Goal: Complete application form

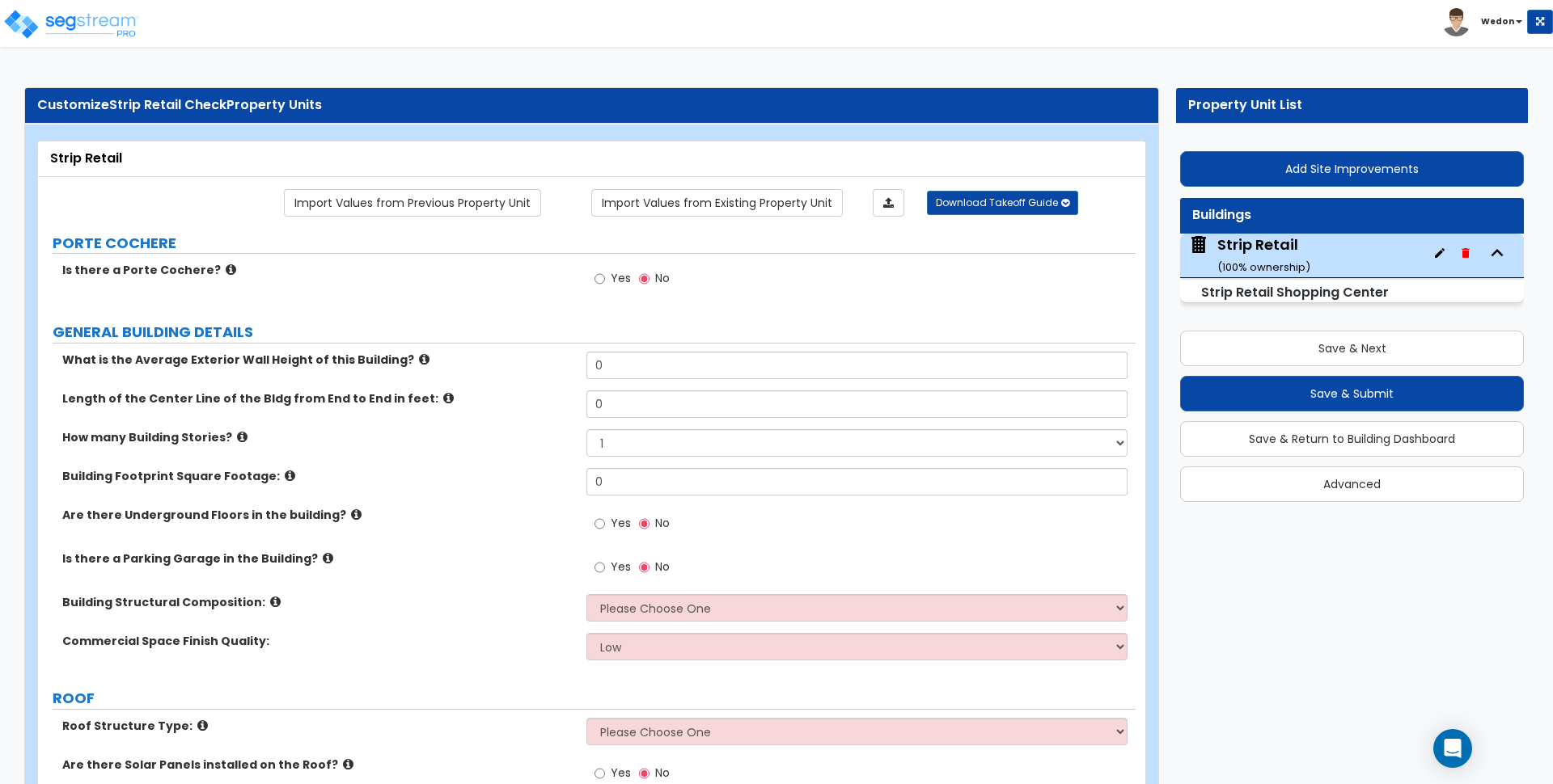
click at [495, 276] on label "Is there a Porte Cochere?" at bounding box center [318, 269] width 512 height 16
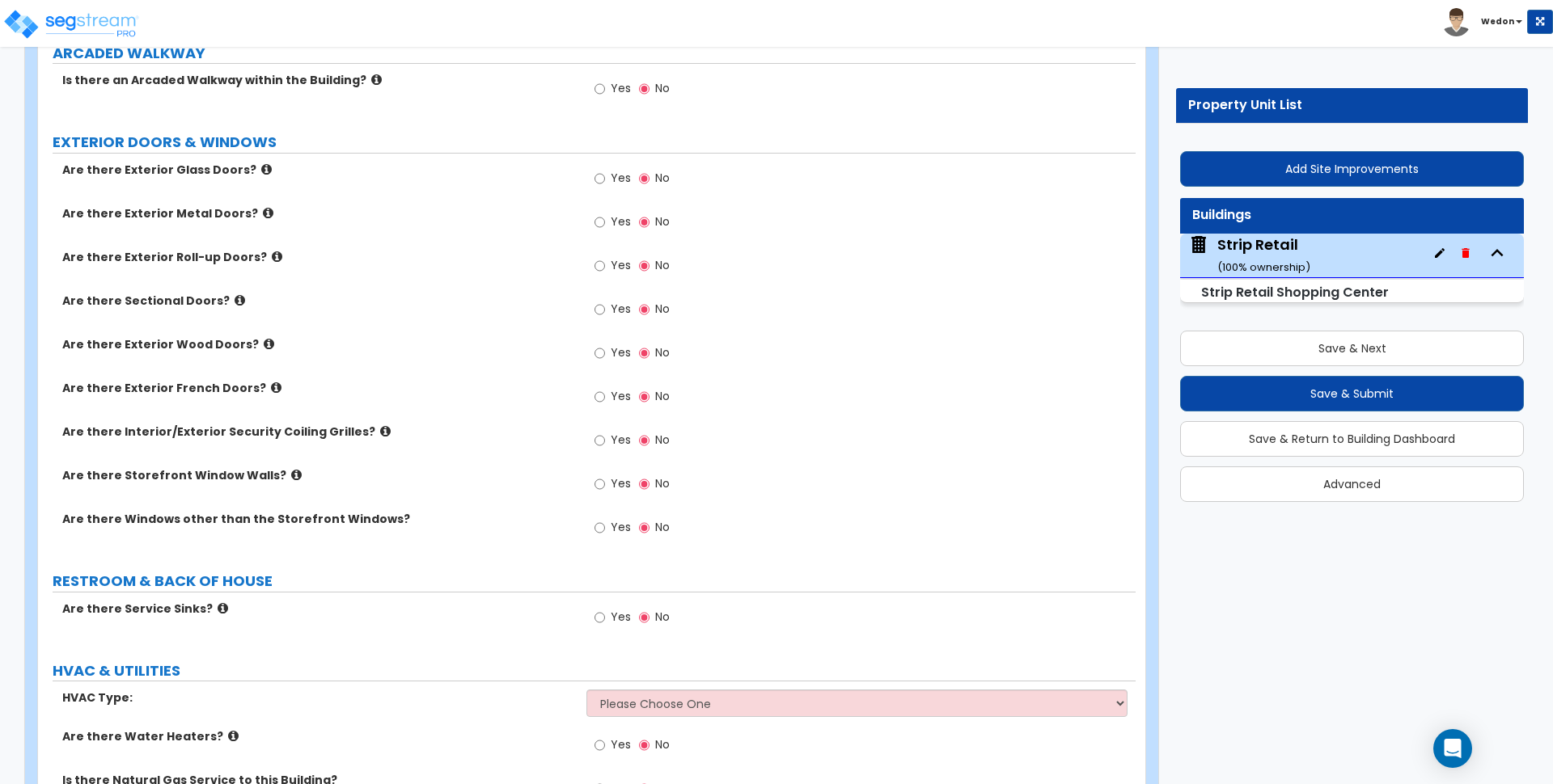
scroll to position [1275, 0]
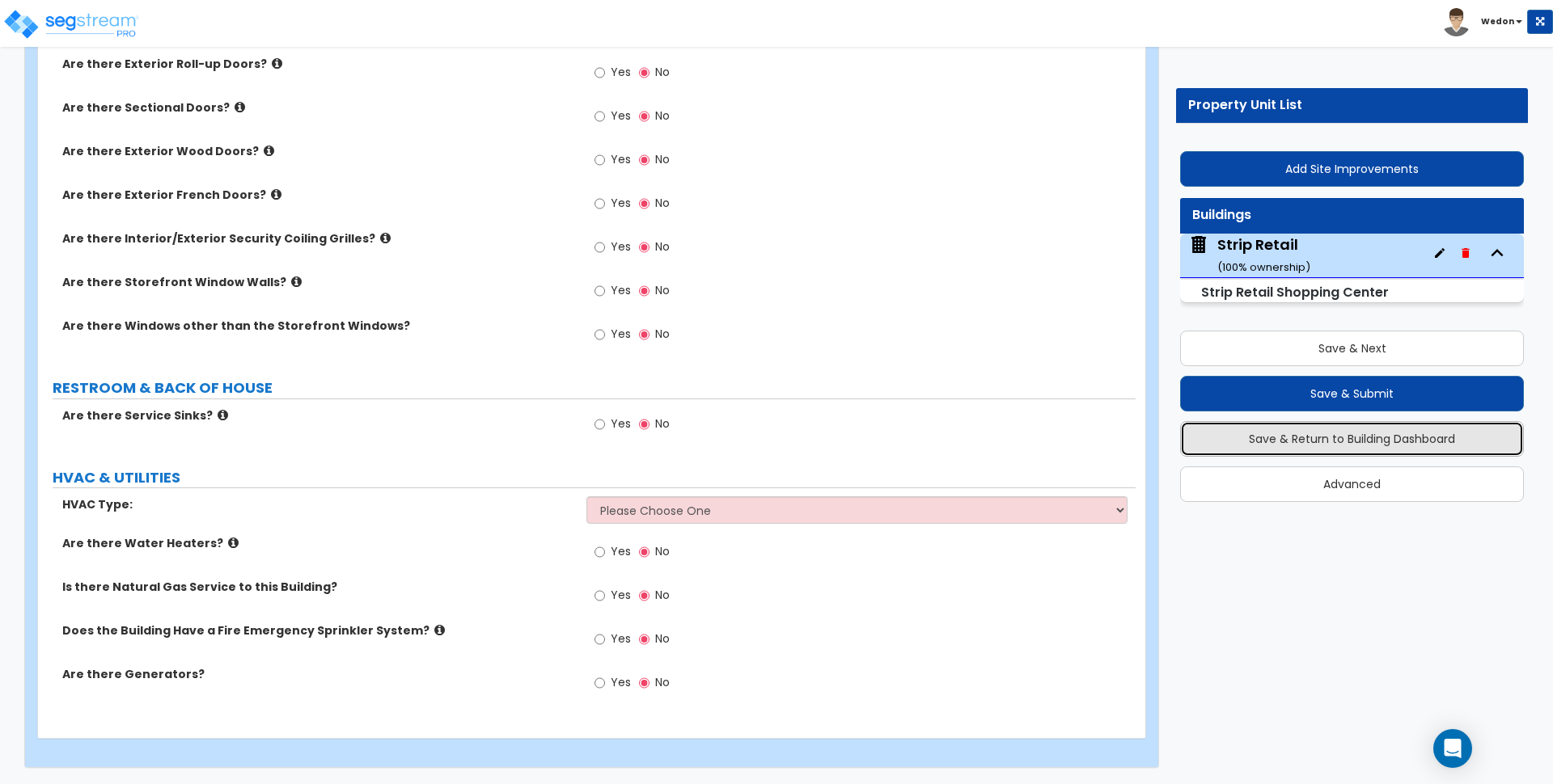
click at [1412, 446] on button "Save & Return to Building Dashboard" at bounding box center [1352, 439] width 344 height 35
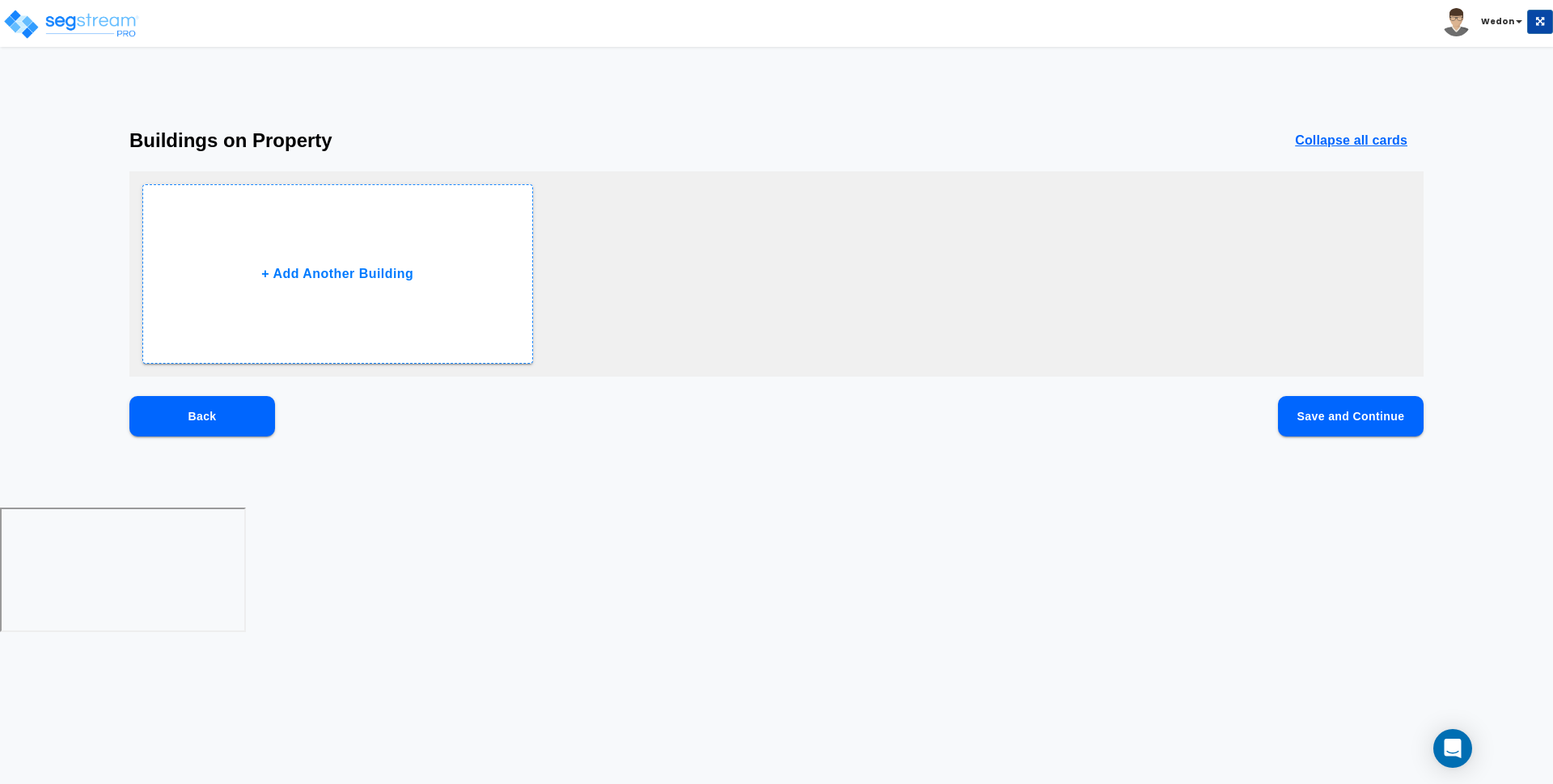
scroll to position [0, 0]
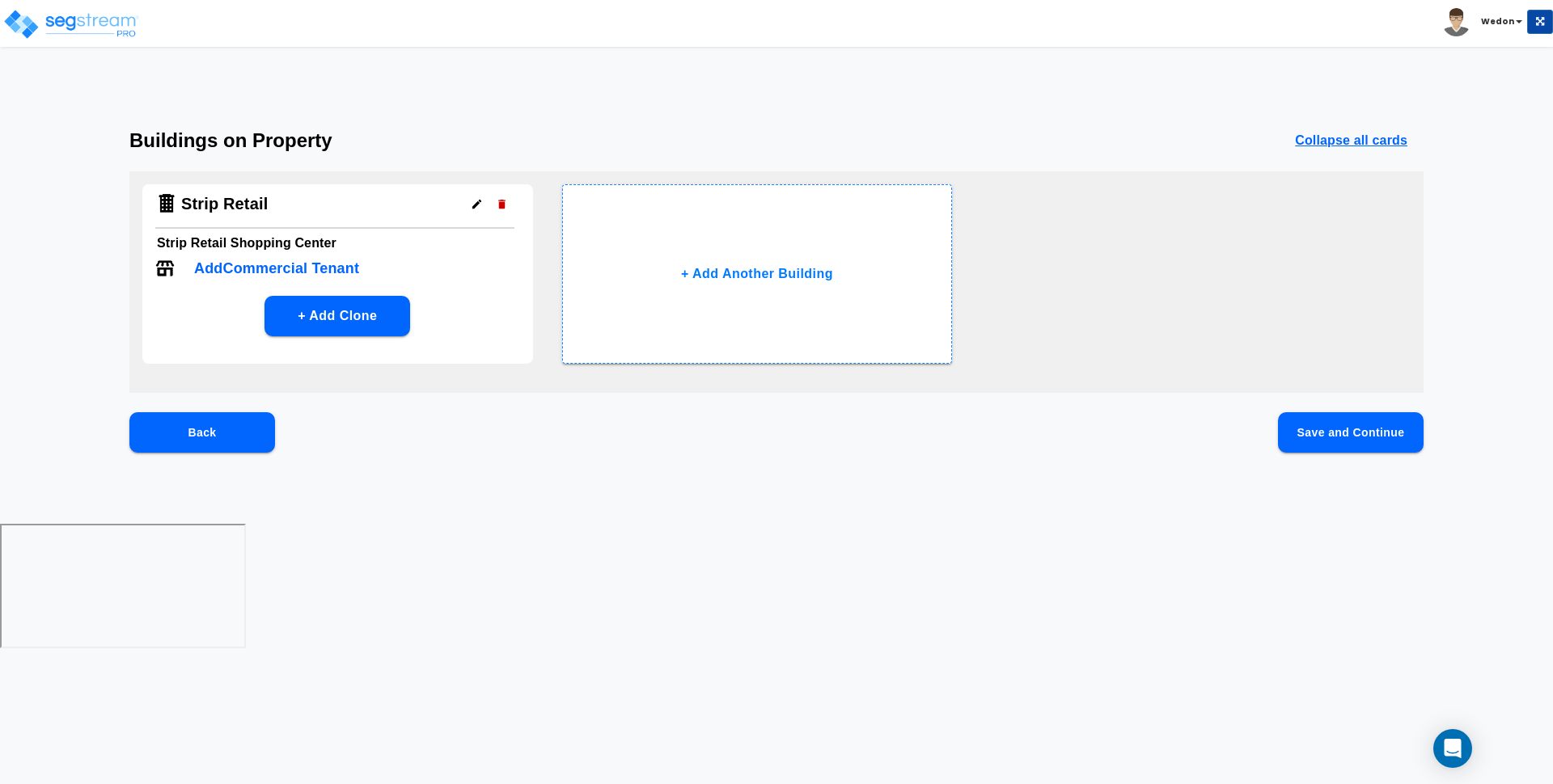
click at [327, 272] on p "Add Commercial Tenant" at bounding box center [276, 268] width 165 height 21
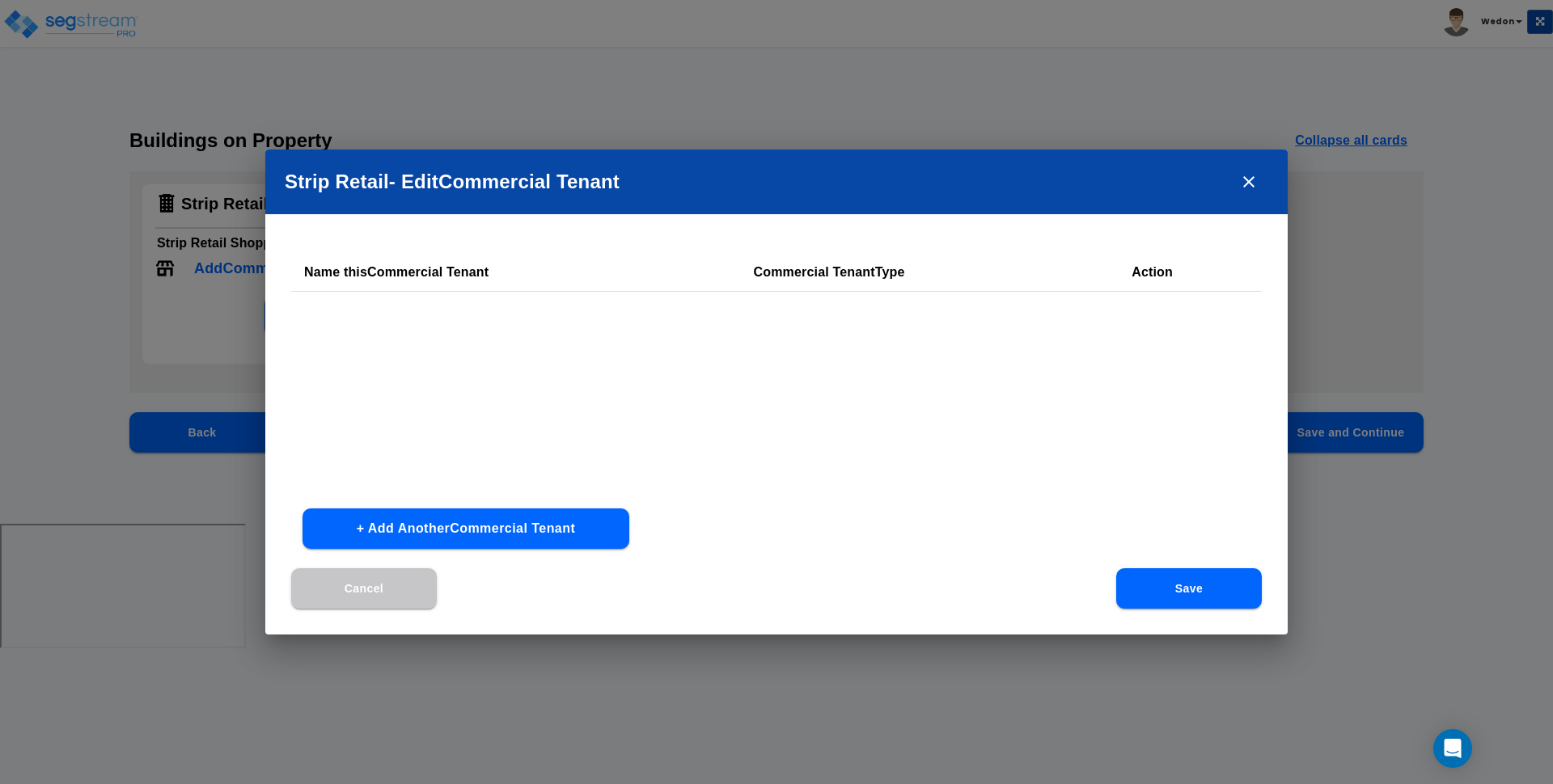
click at [546, 525] on button "+ Add Another Commercial Tenant" at bounding box center [465, 529] width 326 height 40
click at [746, 317] on div at bounding box center [774, 324] width 222 height 21
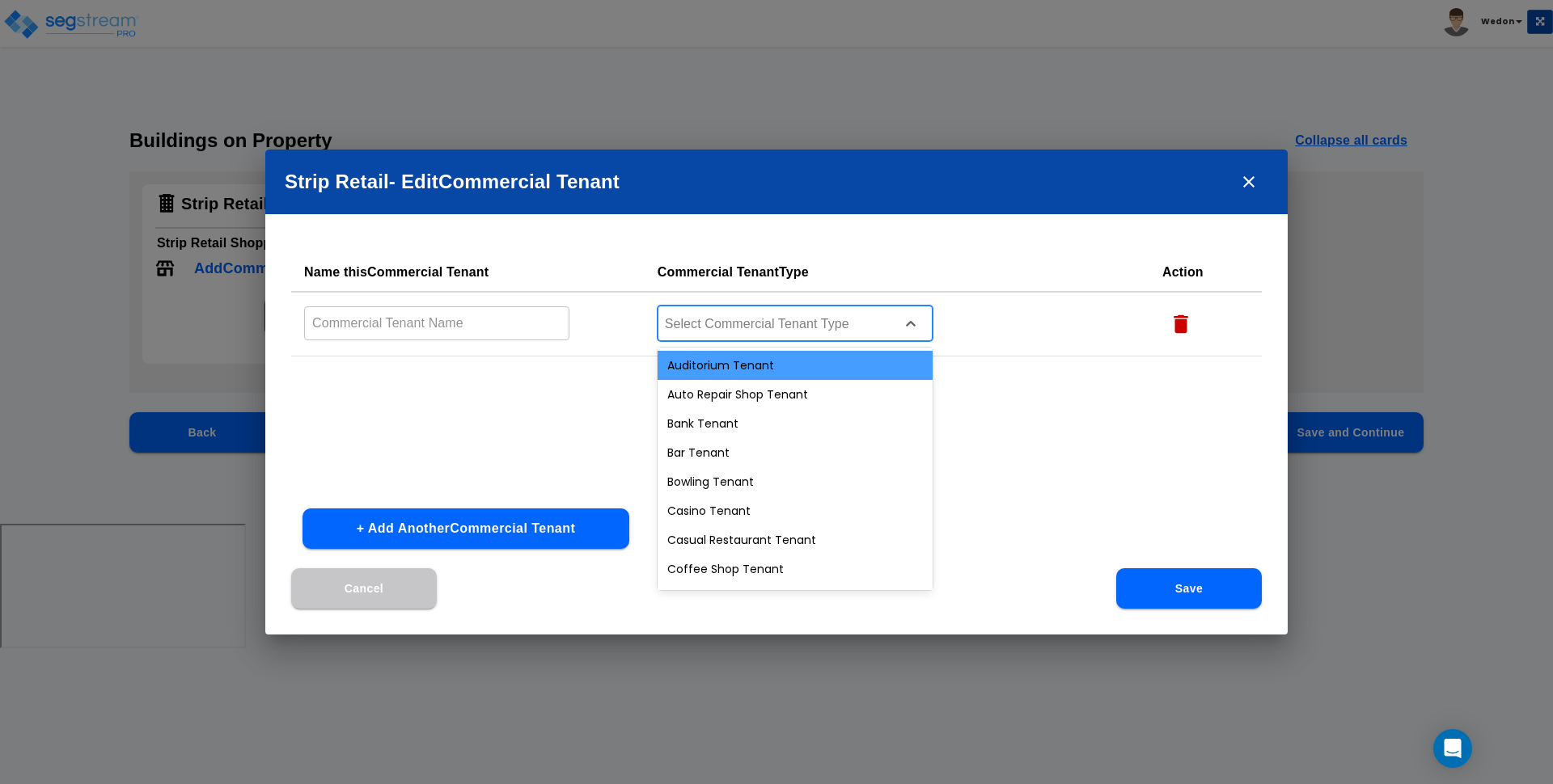
click at [754, 362] on div "Auditorium Tenant" at bounding box center [795, 364] width 275 height 29
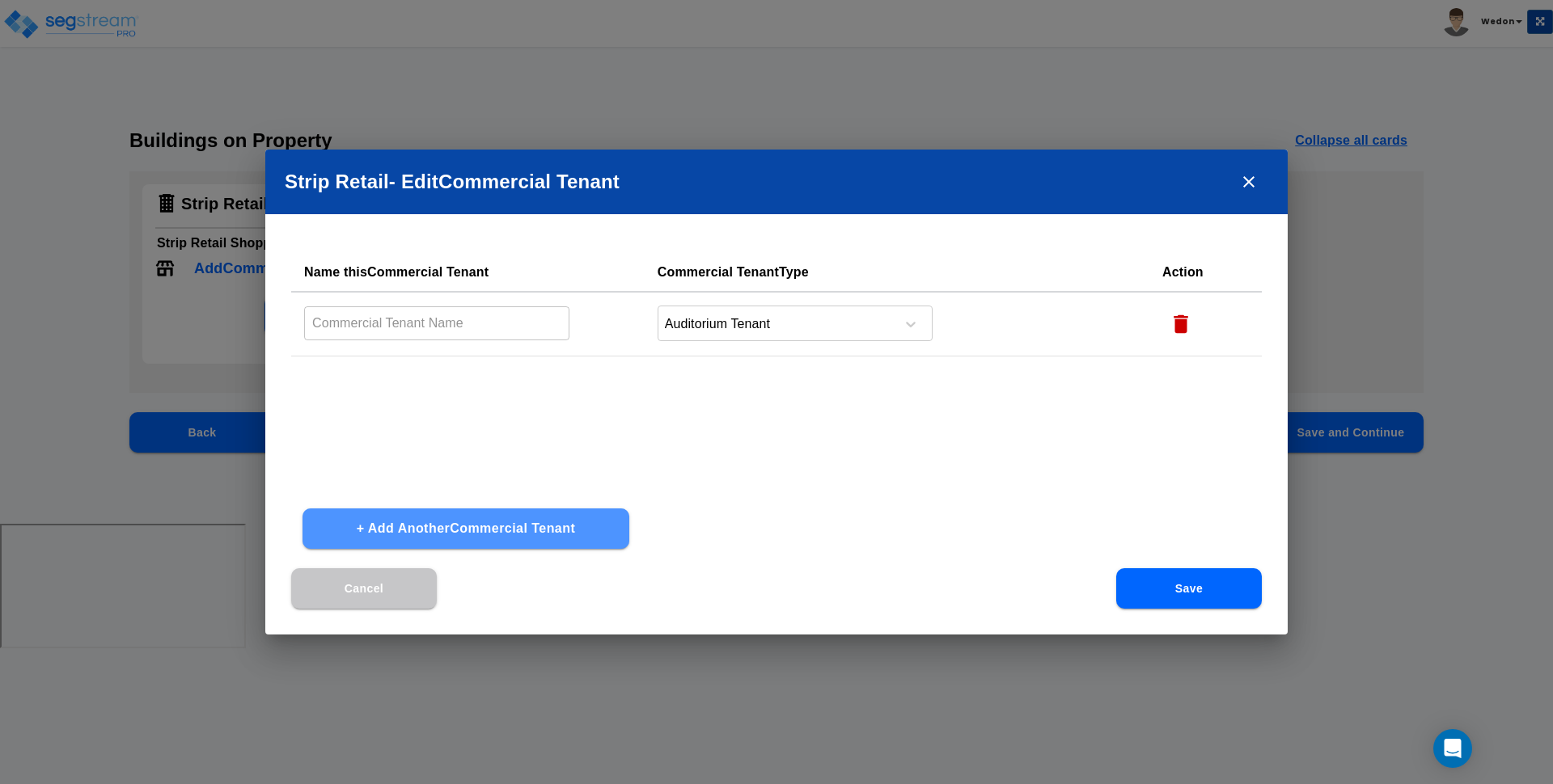
click at [553, 530] on button "+ Add Another Commercial Tenant" at bounding box center [465, 529] width 326 height 40
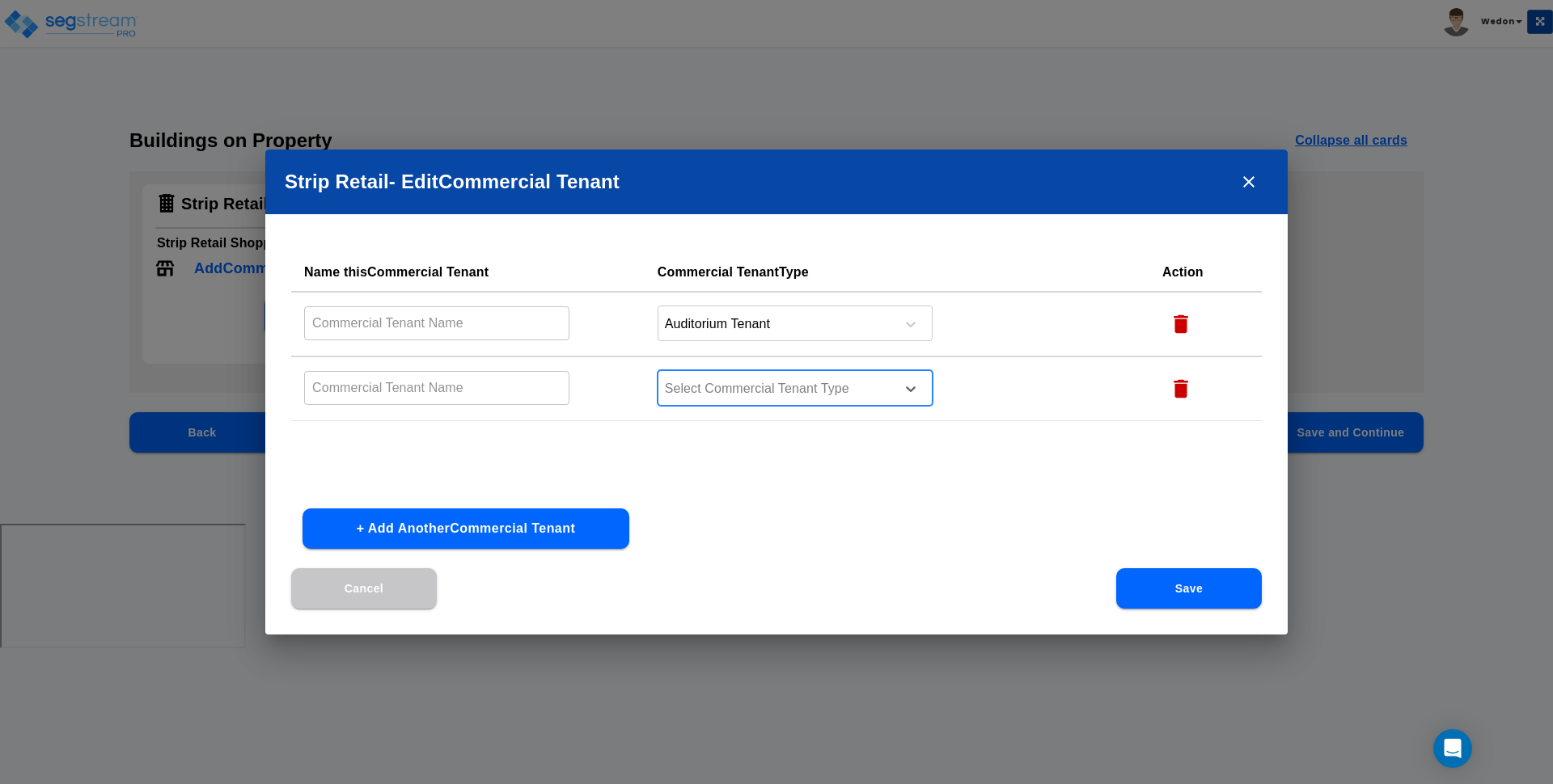
click at [727, 386] on div at bounding box center [774, 389] width 222 height 21
type input "mov"
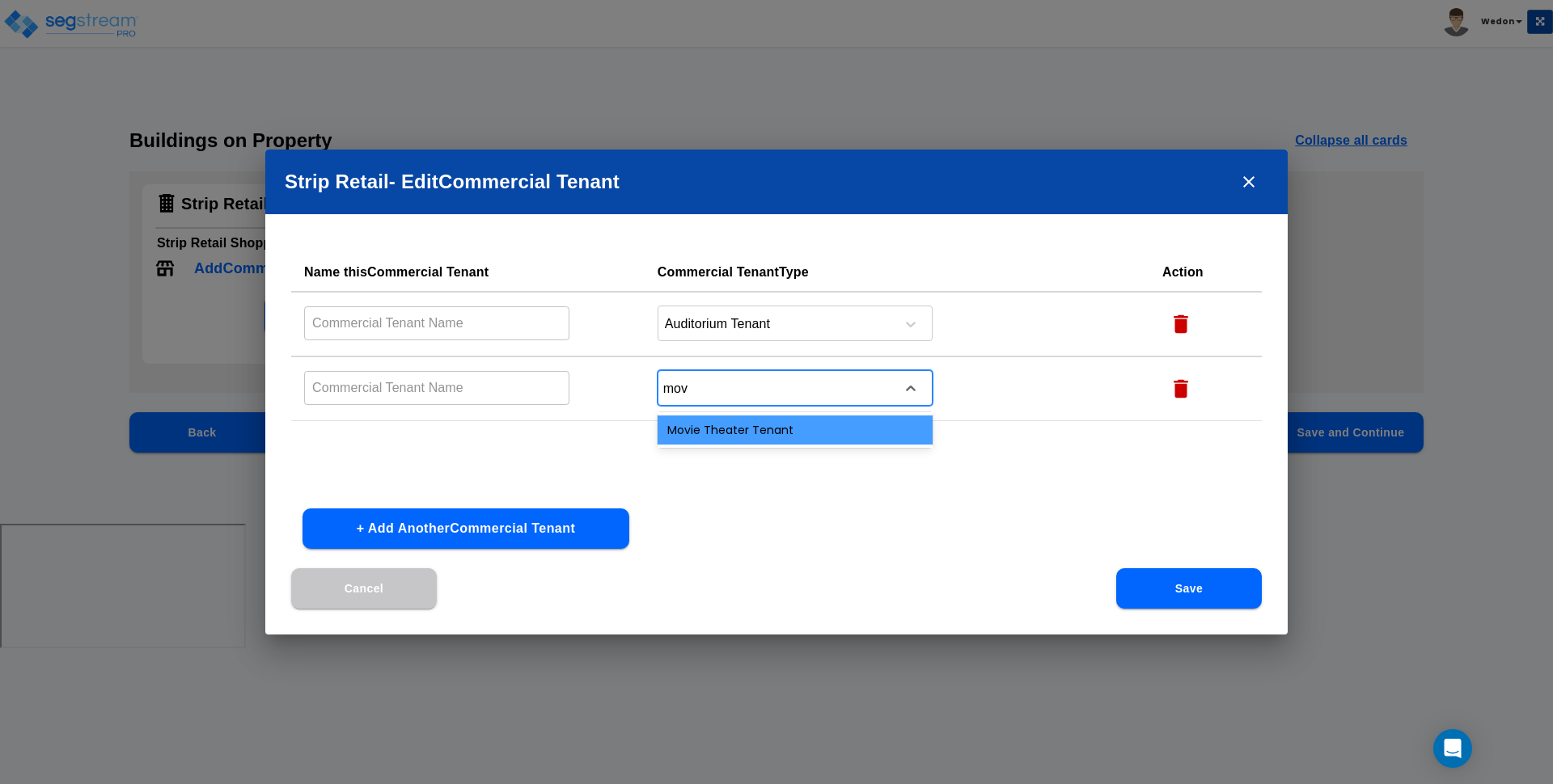
click at [842, 422] on div "Movie Theater Tenant" at bounding box center [795, 430] width 275 height 29
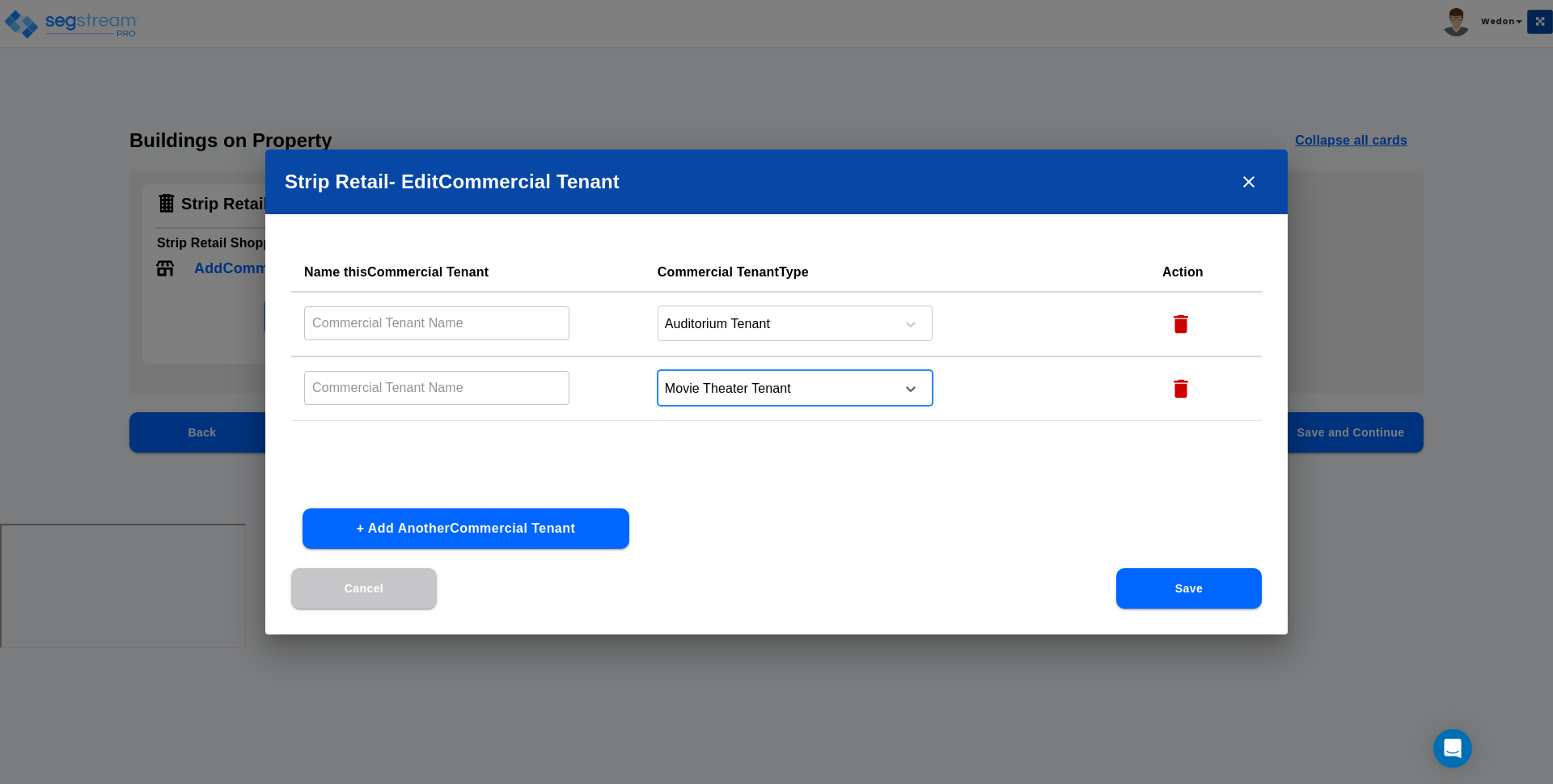
click at [561, 540] on button "+ Add Another Commercial Tenant" at bounding box center [465, 529] width 326 height 40
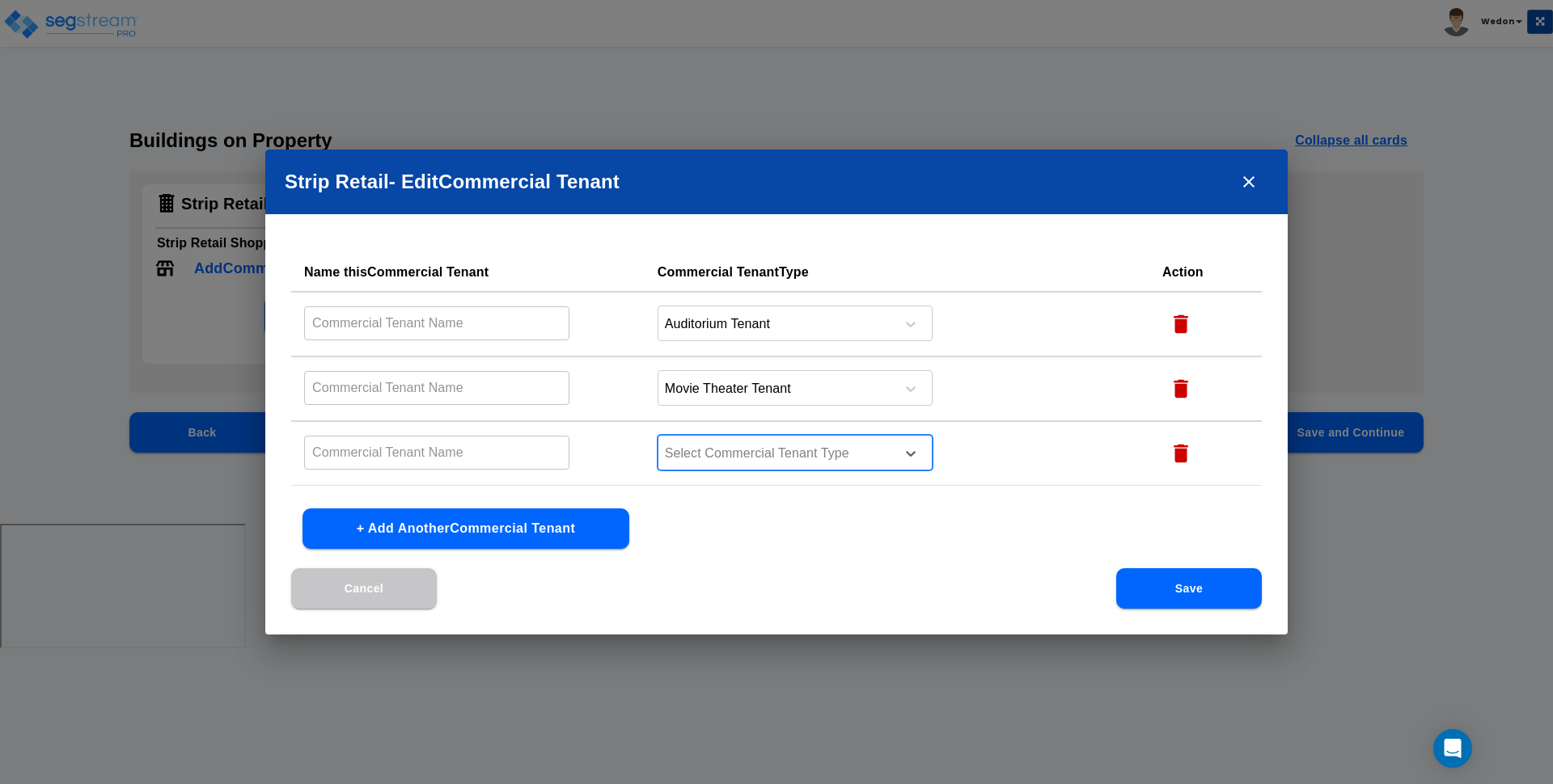
click at [770, 437] on div "Select Commercial Tenant Type" at bounding box center [795, 453] width 275 height 35
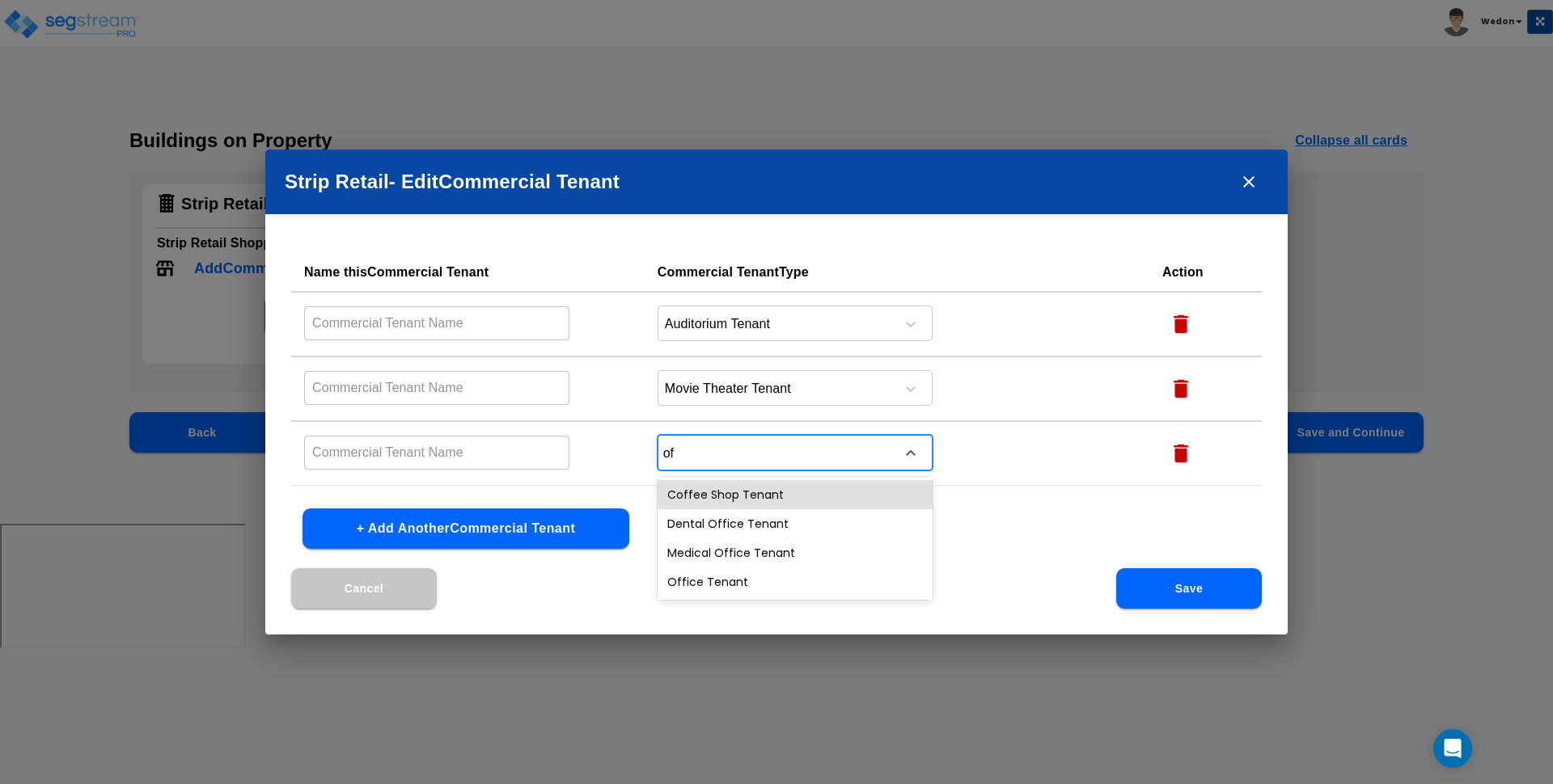
type input "off"
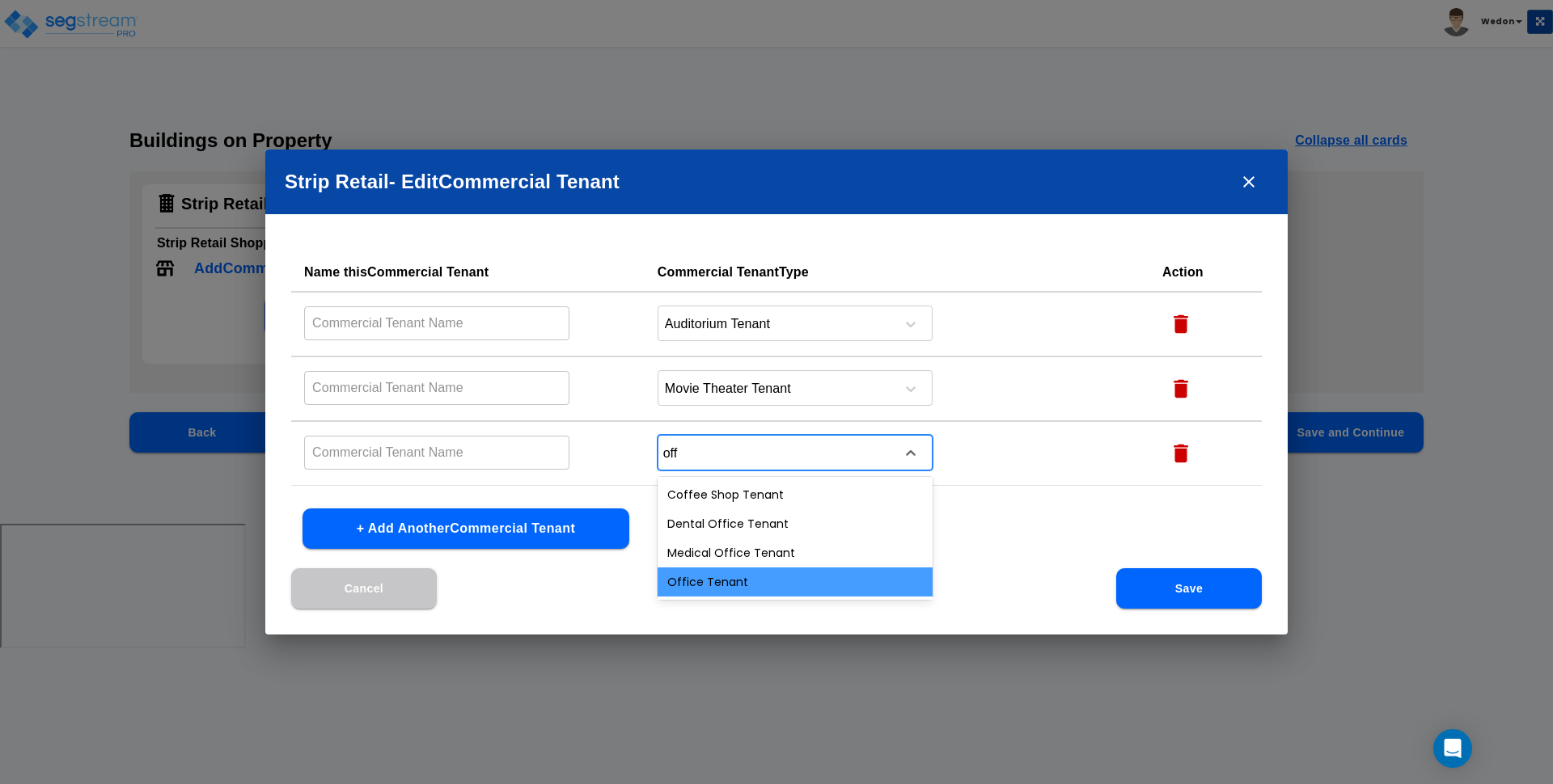
click at [749, 592] on div "Office Tenant" at bounding box center [795, 582] width 275 height 29
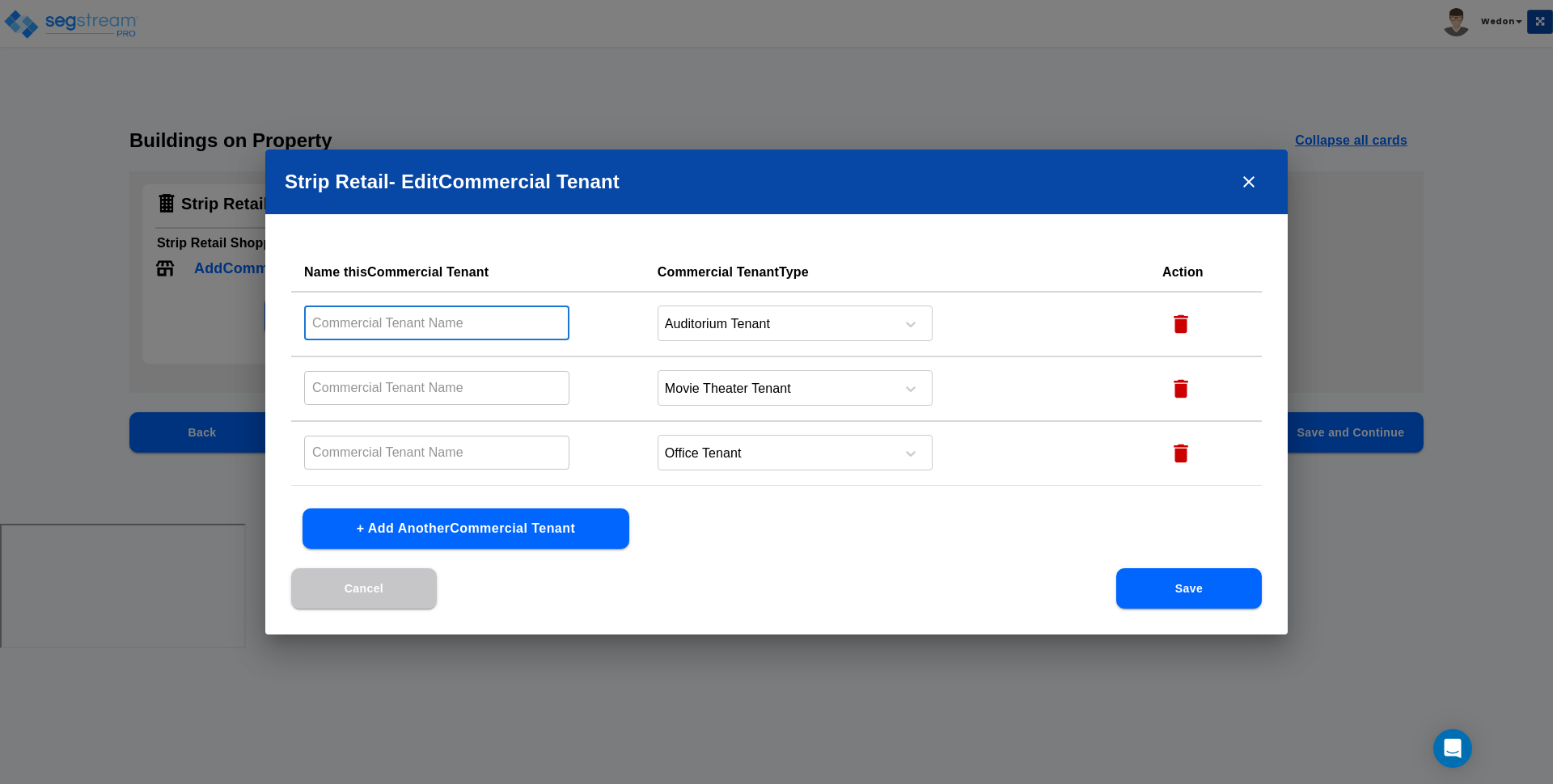
click at [423, 306] on input "text" at bounding box center [437, 323] width 266 height 34
type input "Auditorium Tenant"
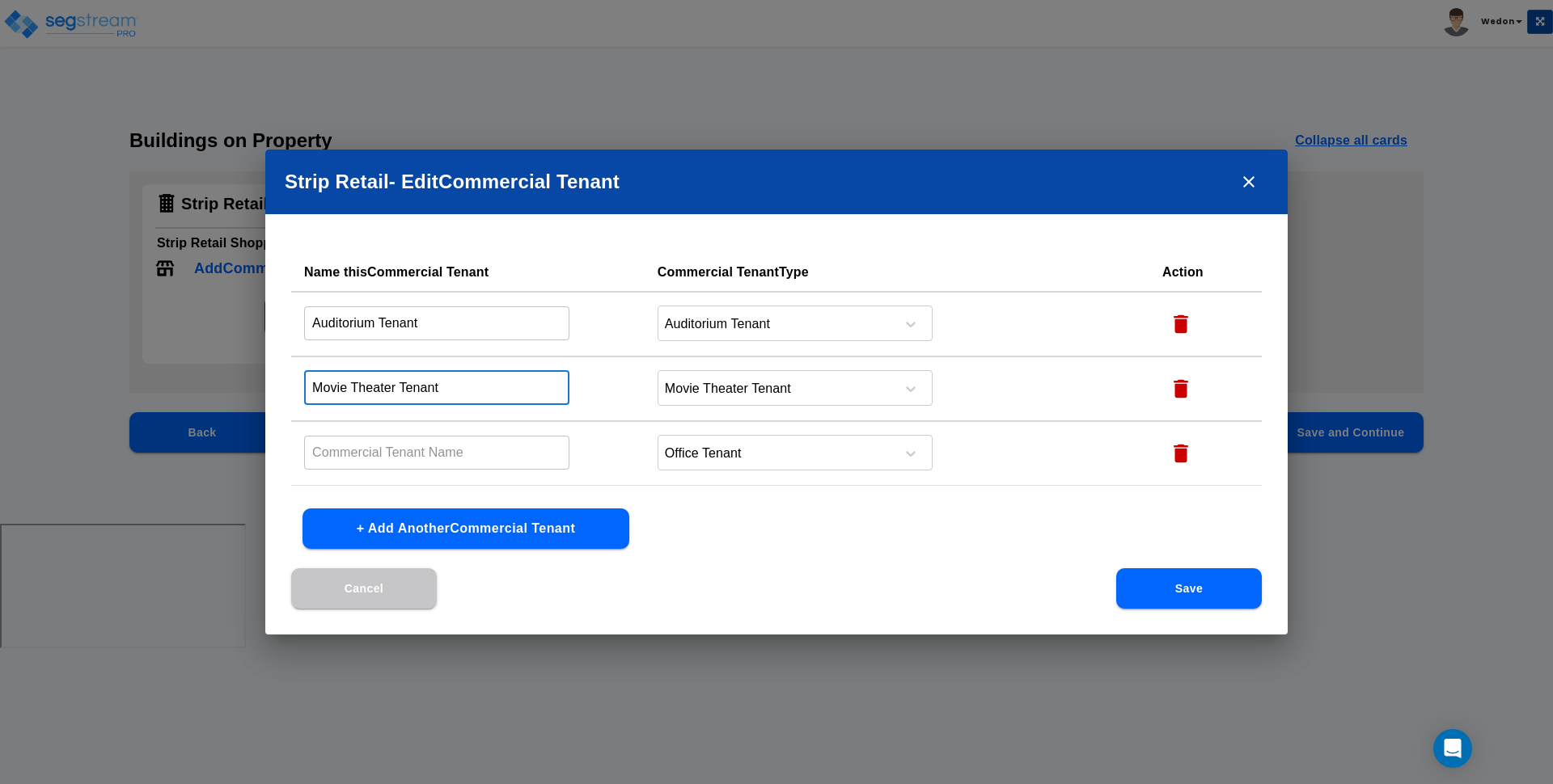
type input "Movie Theater Tenant"
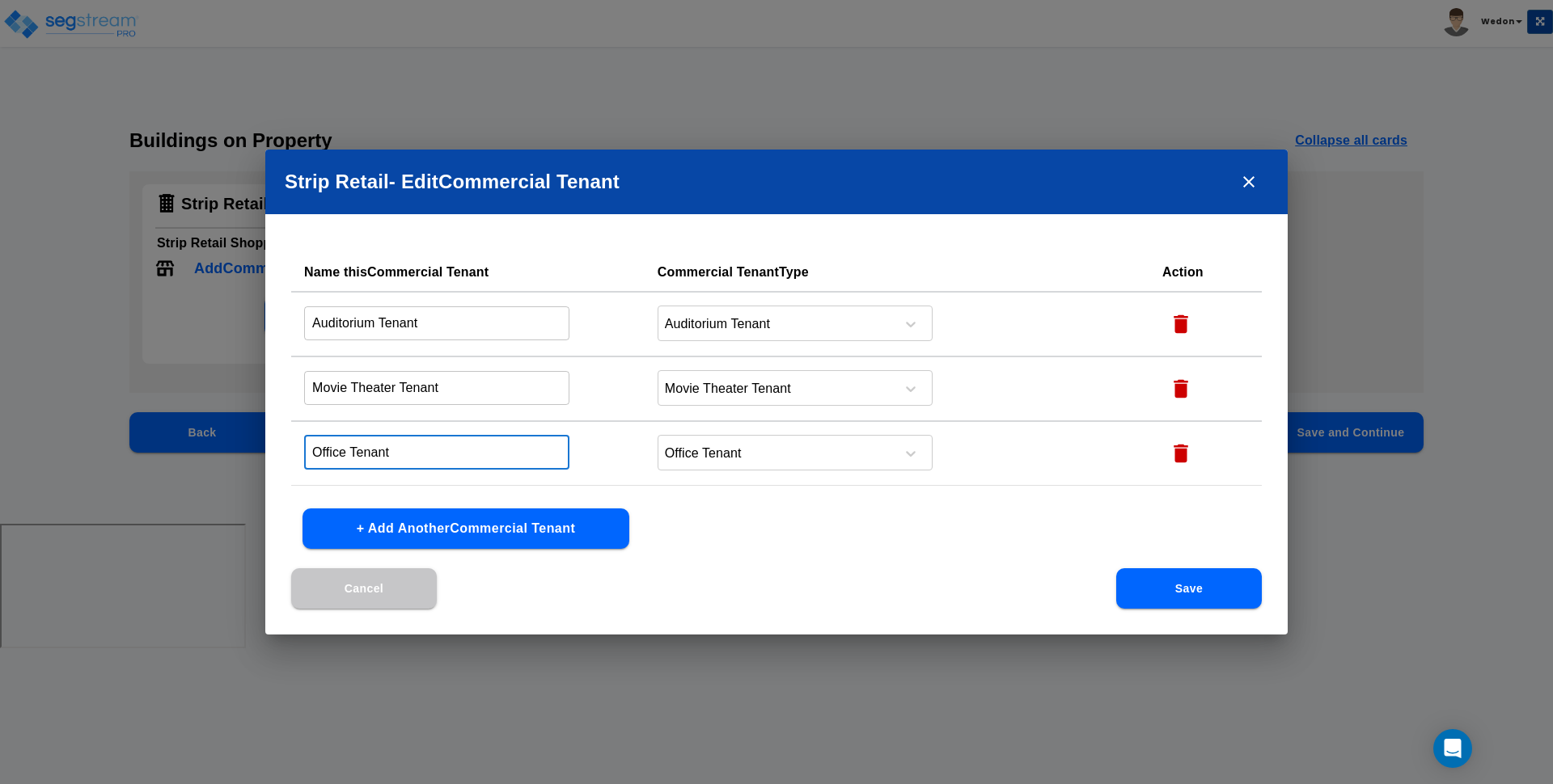
type input "Office Tenant"
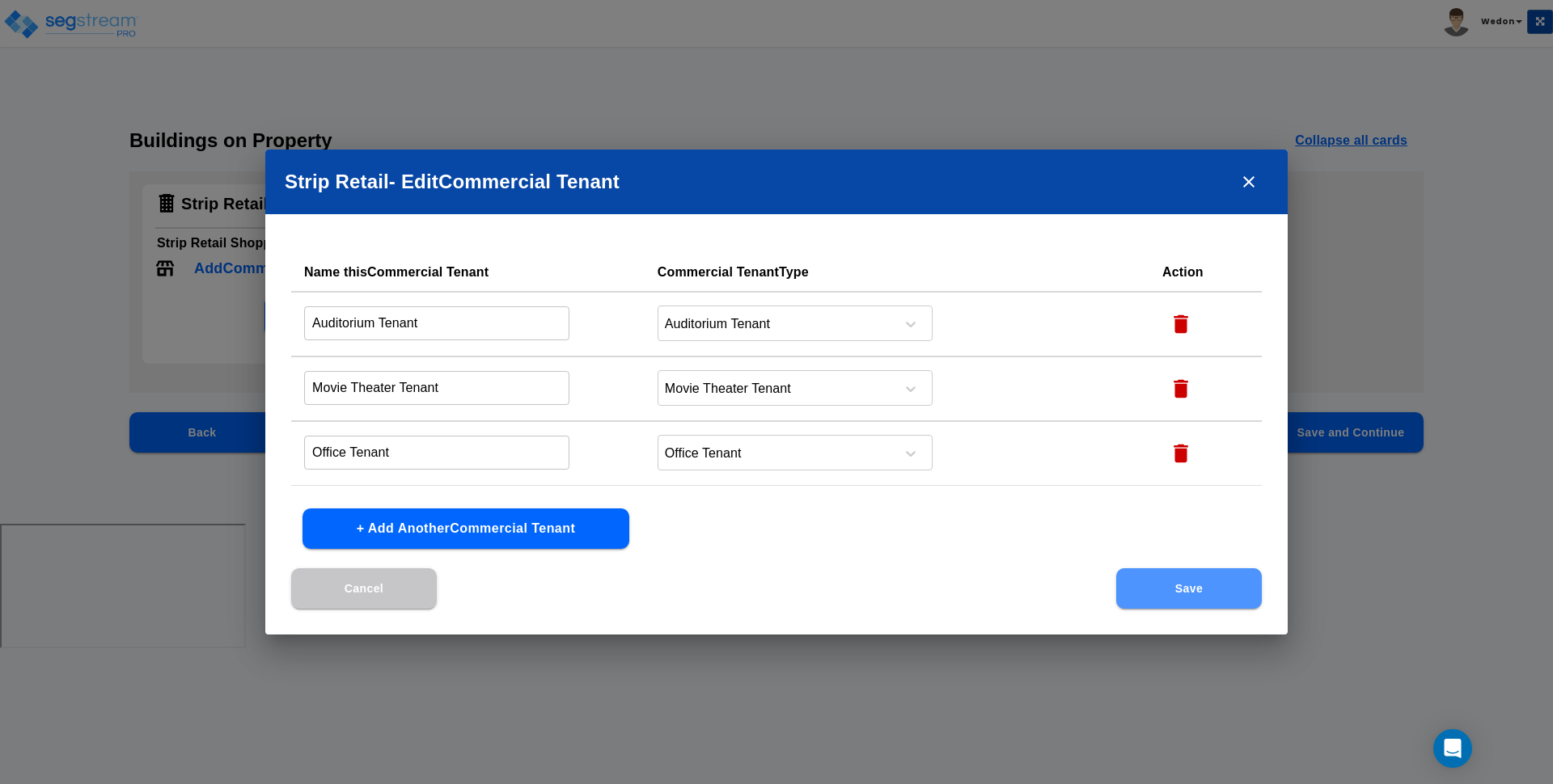
click at [1168, 598] on button "Save" at bounding box center [1189, 588] width 146 height 40
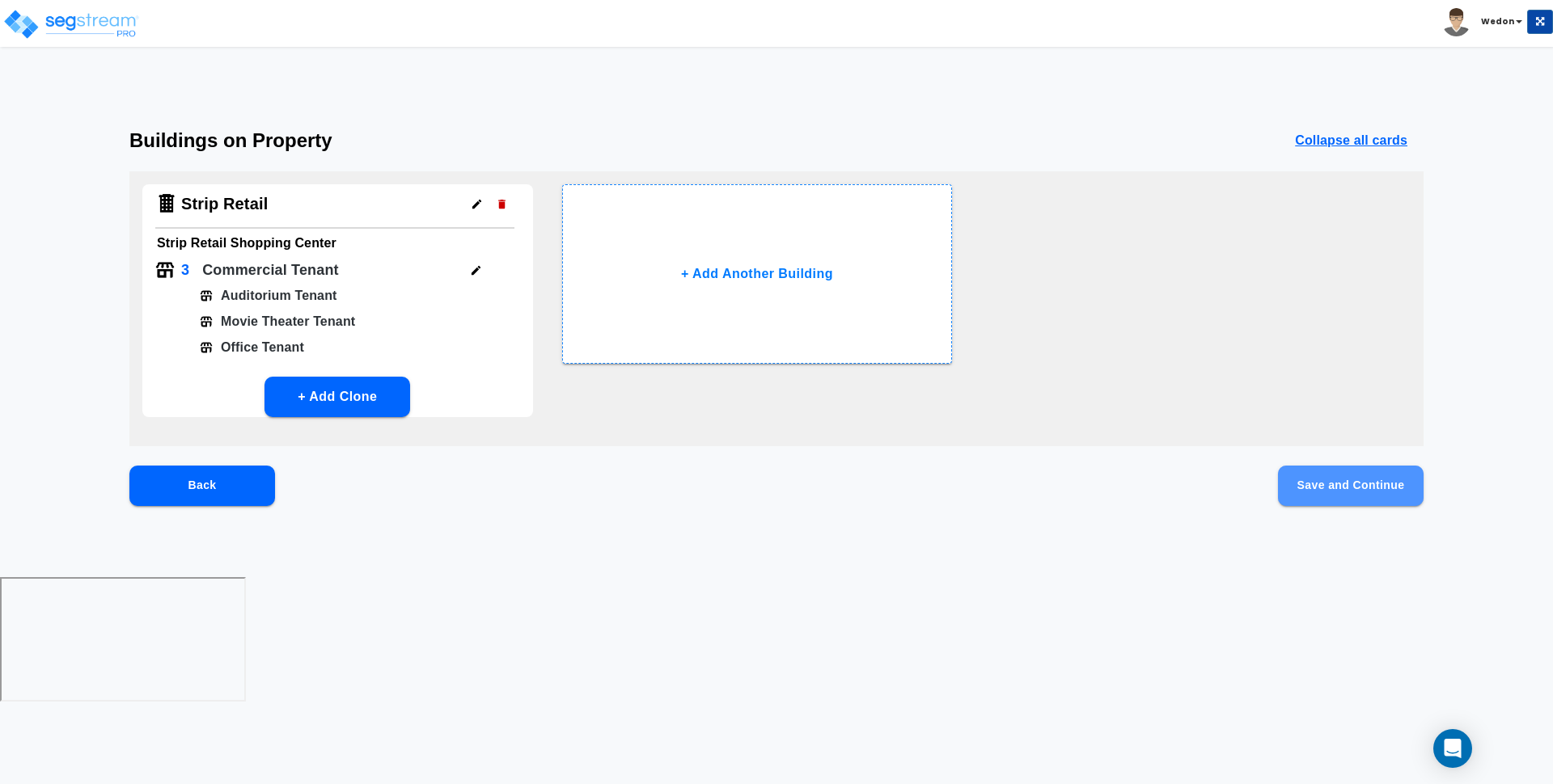
click at [1339, 483] on button "Save and Continue" at bounding box center [1351, 486] width 146 height 40
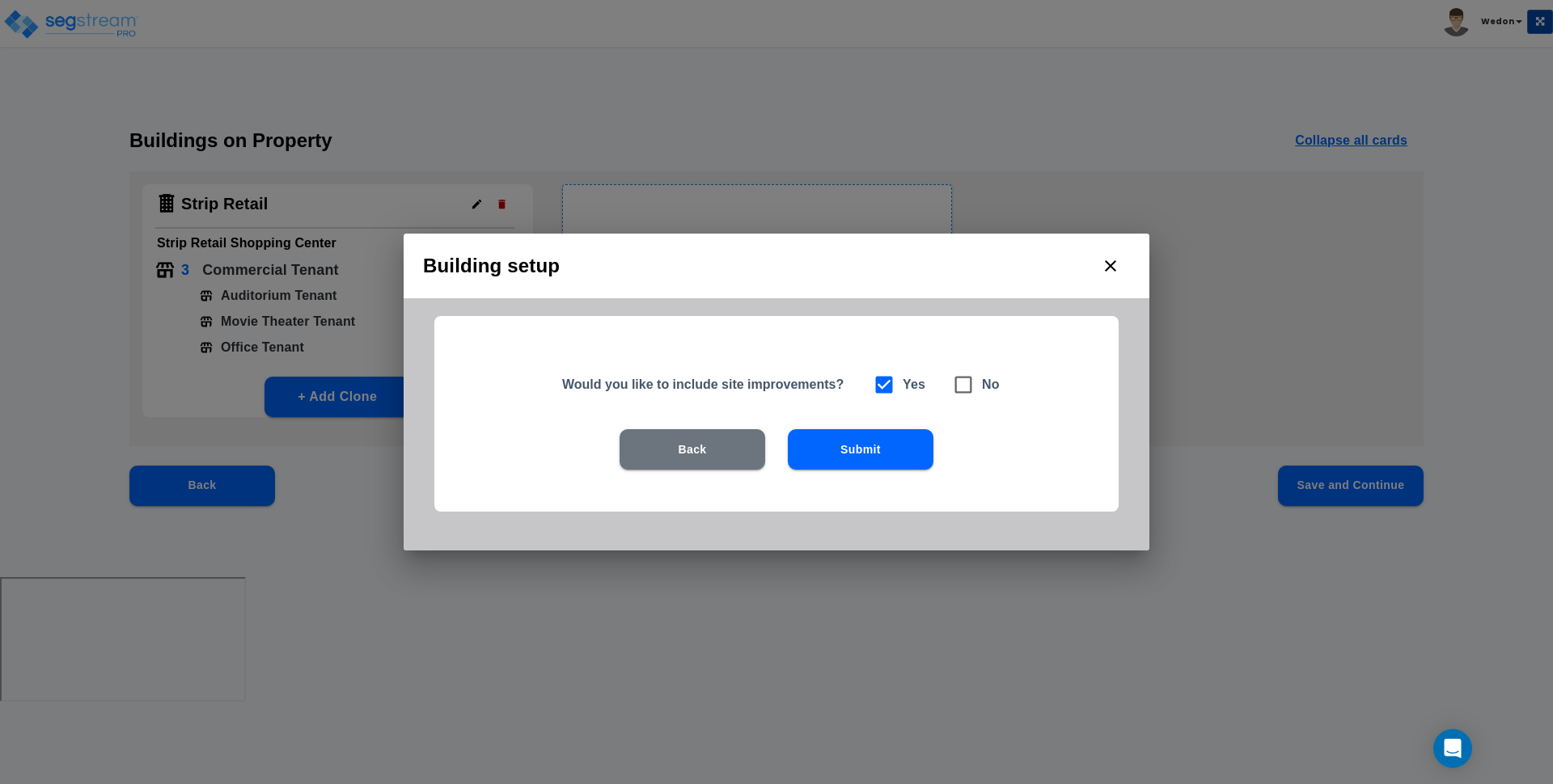
click at [887, 449] on button "Submit" at bounding box center [861, 449] width 146 height 40
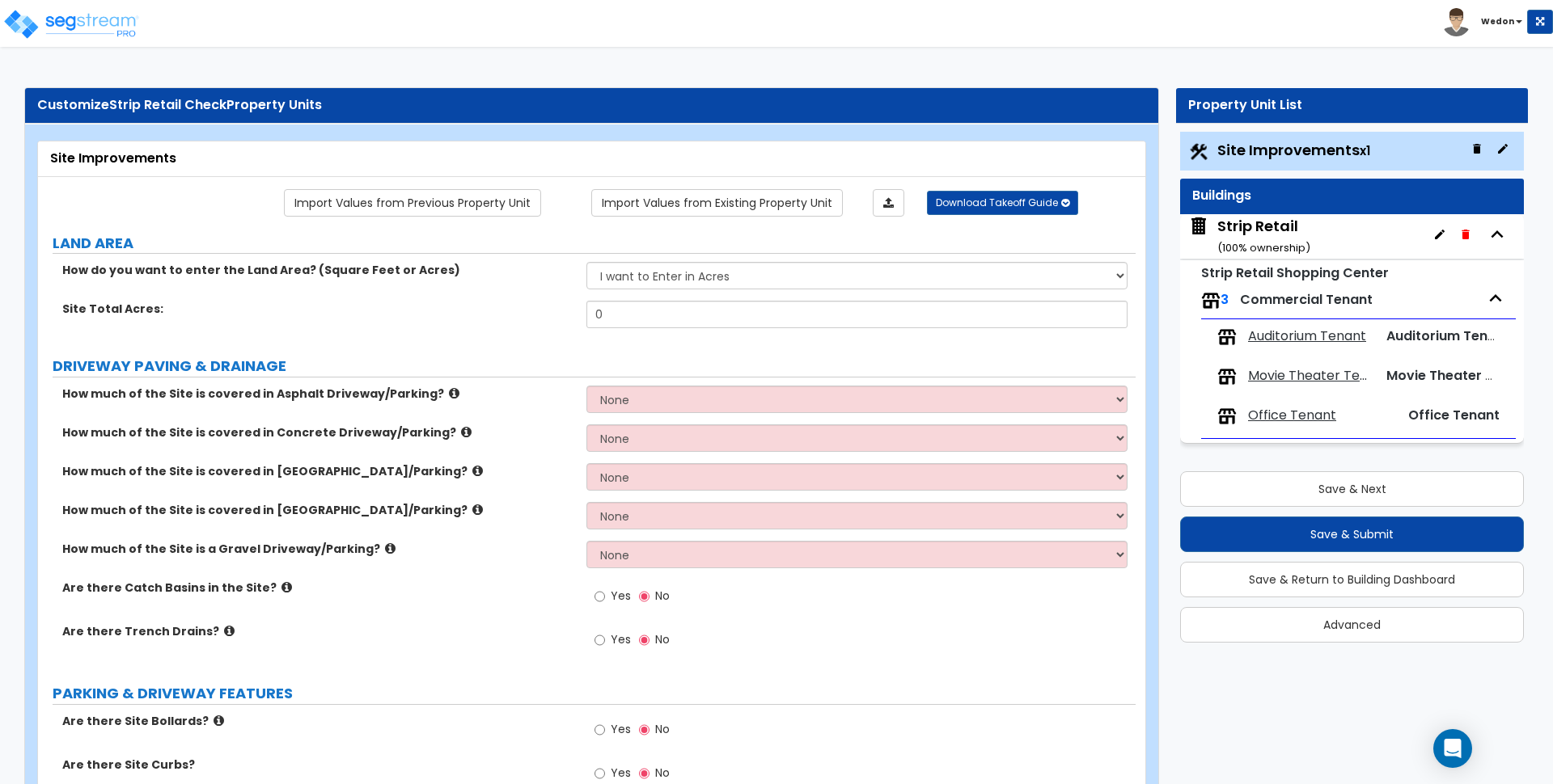
click at [1277, 344] on span "Auditorium Tenant" at bounding box center [1307, 337] width 118 height 19
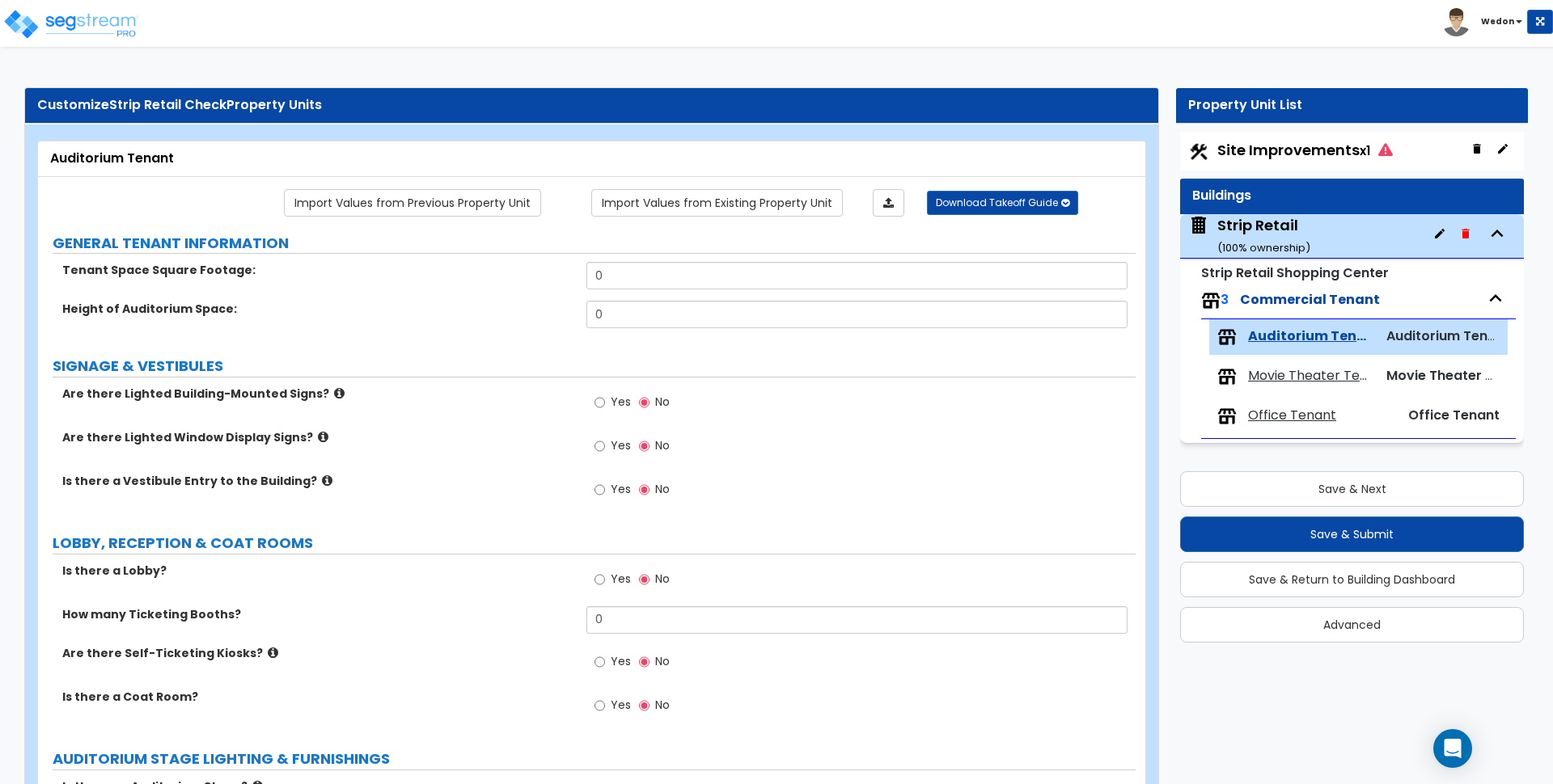
scroll to position [832, 0]
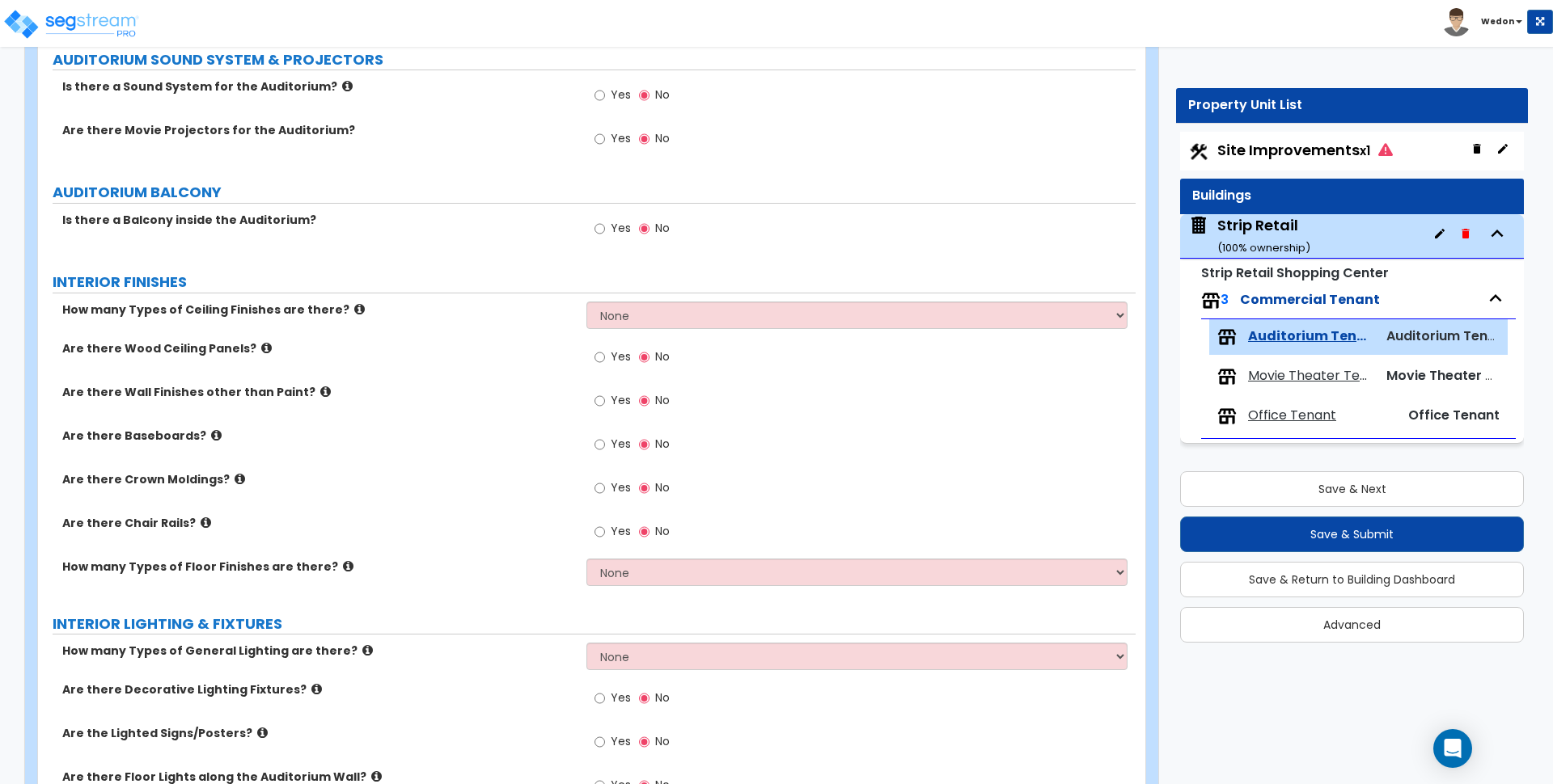
click at [614, 397] on span "Yes" at bounding box center [621, 400] width 21 height 16
click at [605, 397] on input "Yes" at bounding box center [600, 401] width 10 height 18
radio input "true"
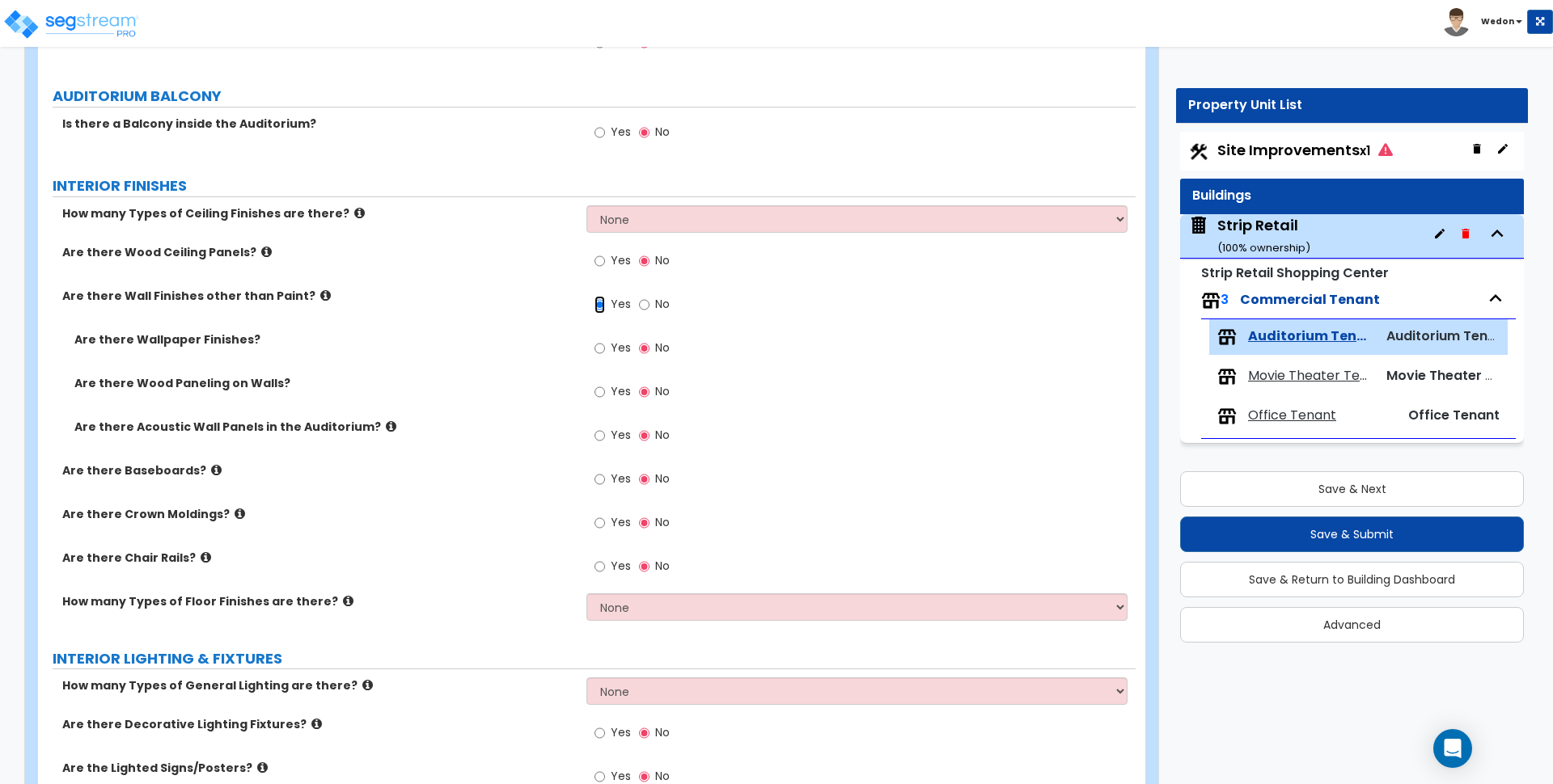
scroll to position [934, 0]
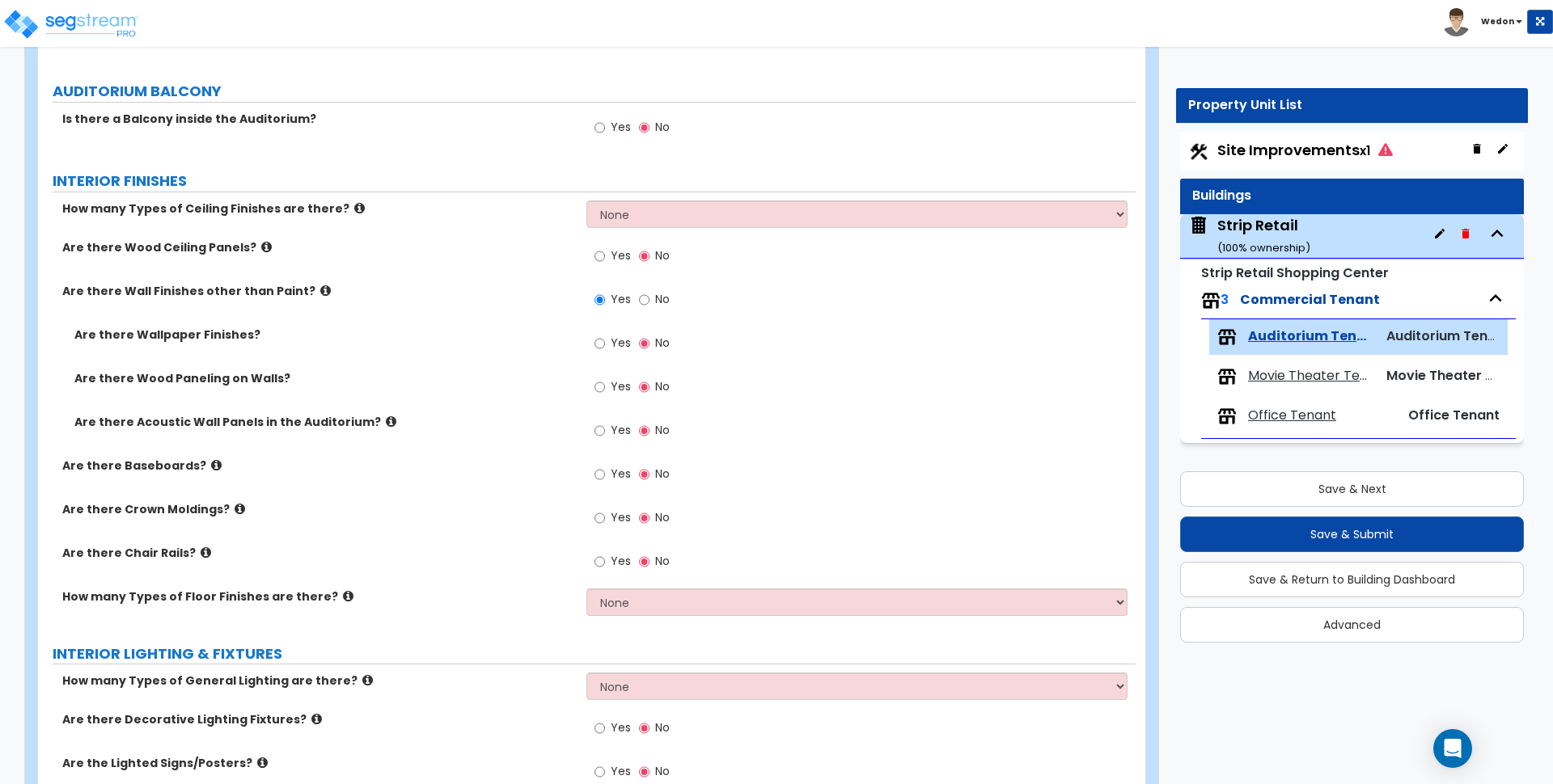
click at [236, 423] on label "Are there Acoustic Wall Panels in the Auditorium?" at bounding box center [325, 421] width 500 height 16
click at [610, 432] on label "Yes" at bounding box center [613, 432] width 36 height 27
click at [605, 432] on input "Yes" at bounding box center [600, 431] width 10 height 18
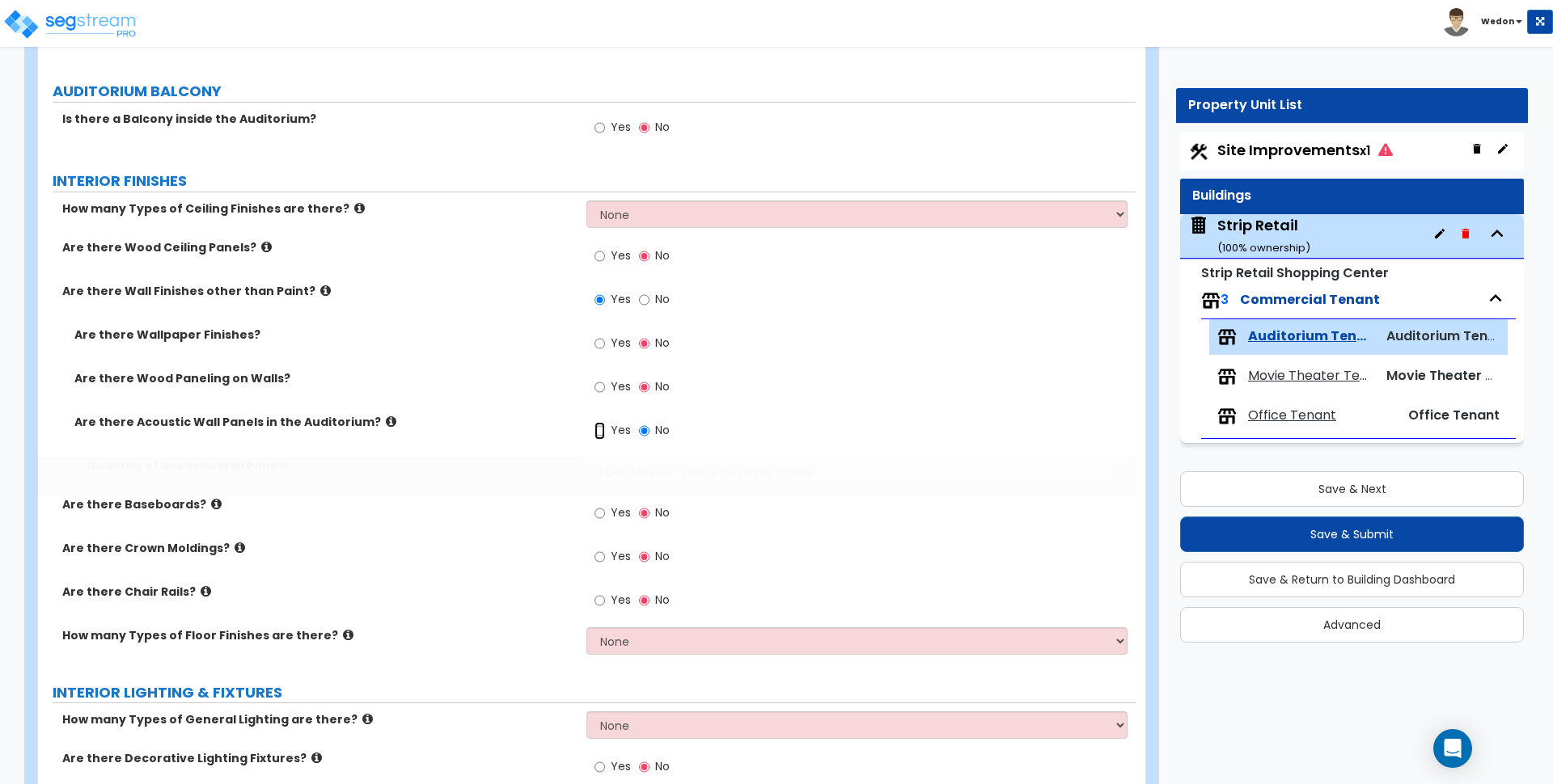
radio input "true"
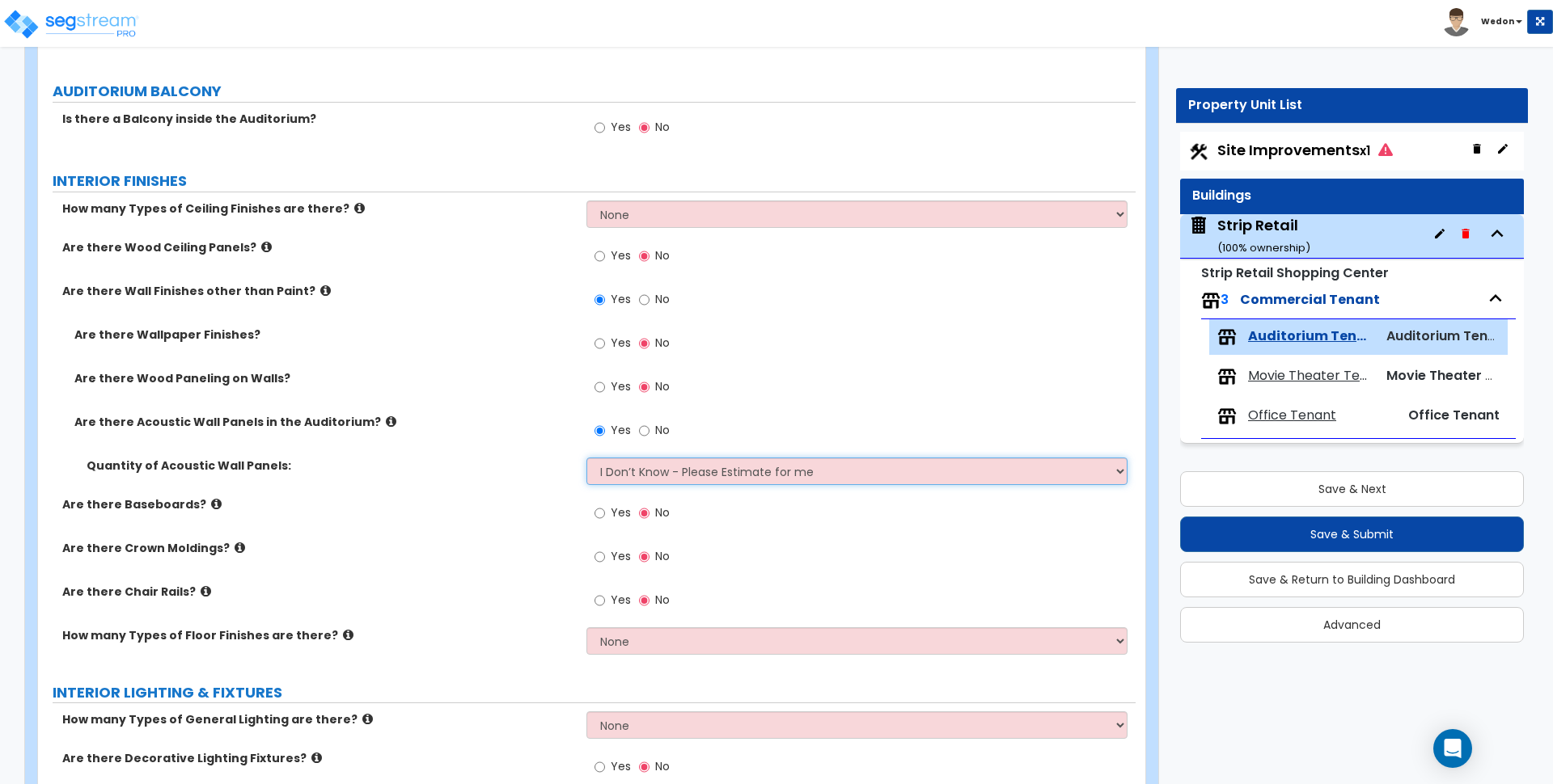
click at [752, 473] on select "I Don’t Know - Please Estimate for me I want to Enter the Square Footage" at bounding box center [856, 471] width 540 height 27
select select "1"
click at [587, 458] on select "I Don’t Know - Please Estimate for me I want to Enter the Square Footage" at bounding box center [856, 471] width 540 height 27
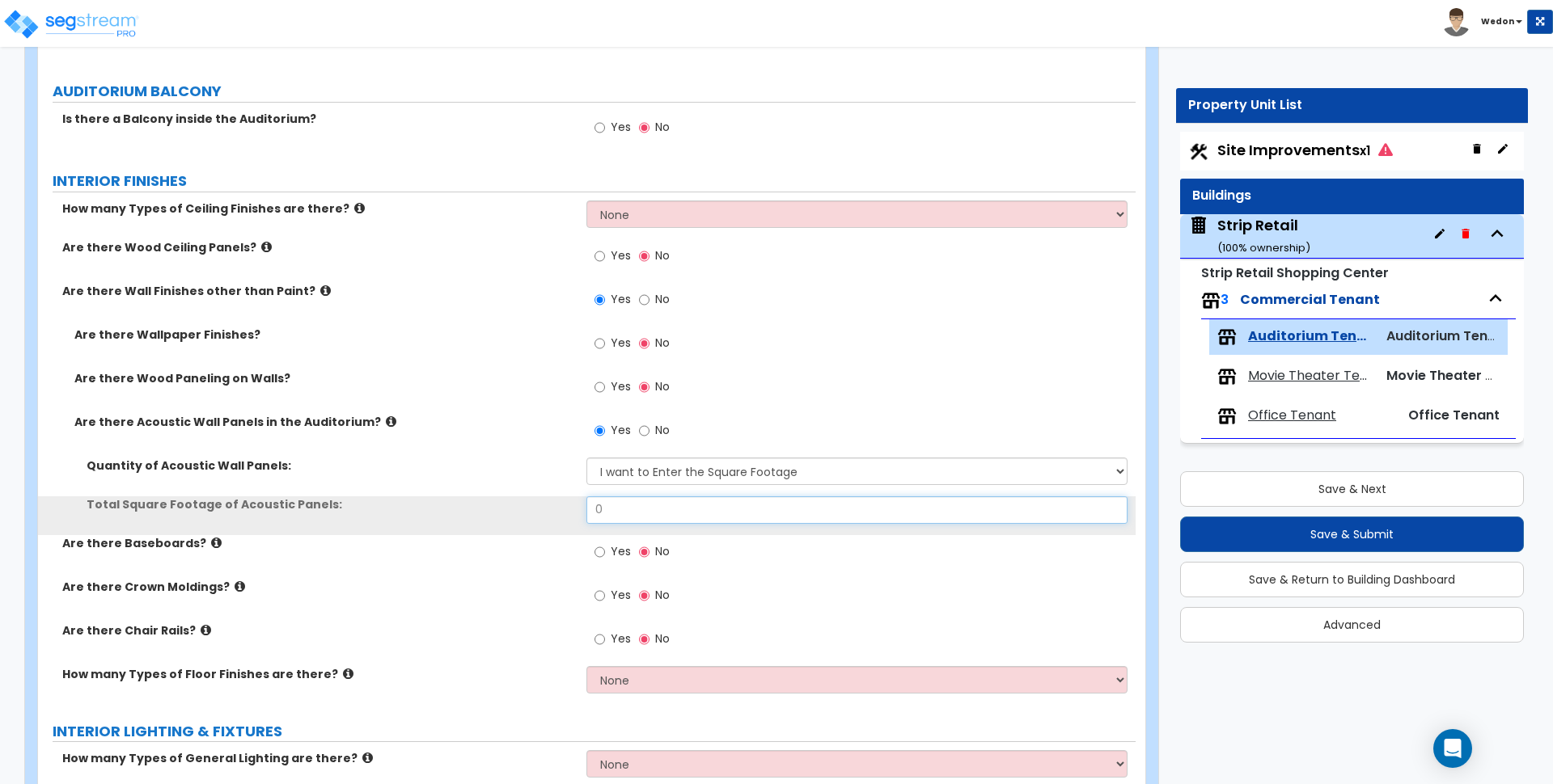
click at [626, 516] on input "0" at bounding box center [856, 510] width 540 height 27
type input "1,000"
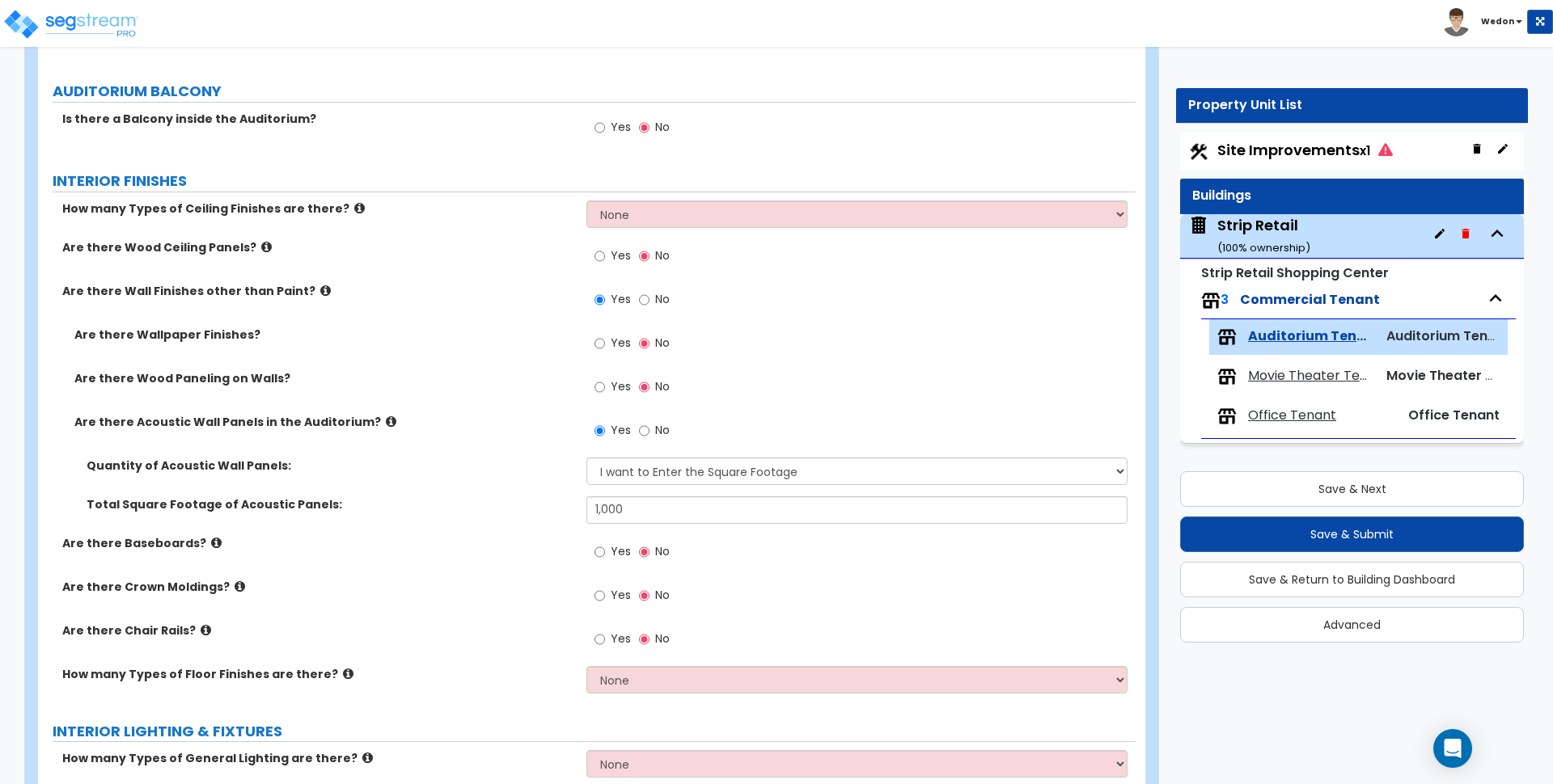
click at [783, 547] on div "Yes No" at bounding box center [861, 557] width 548 height 44
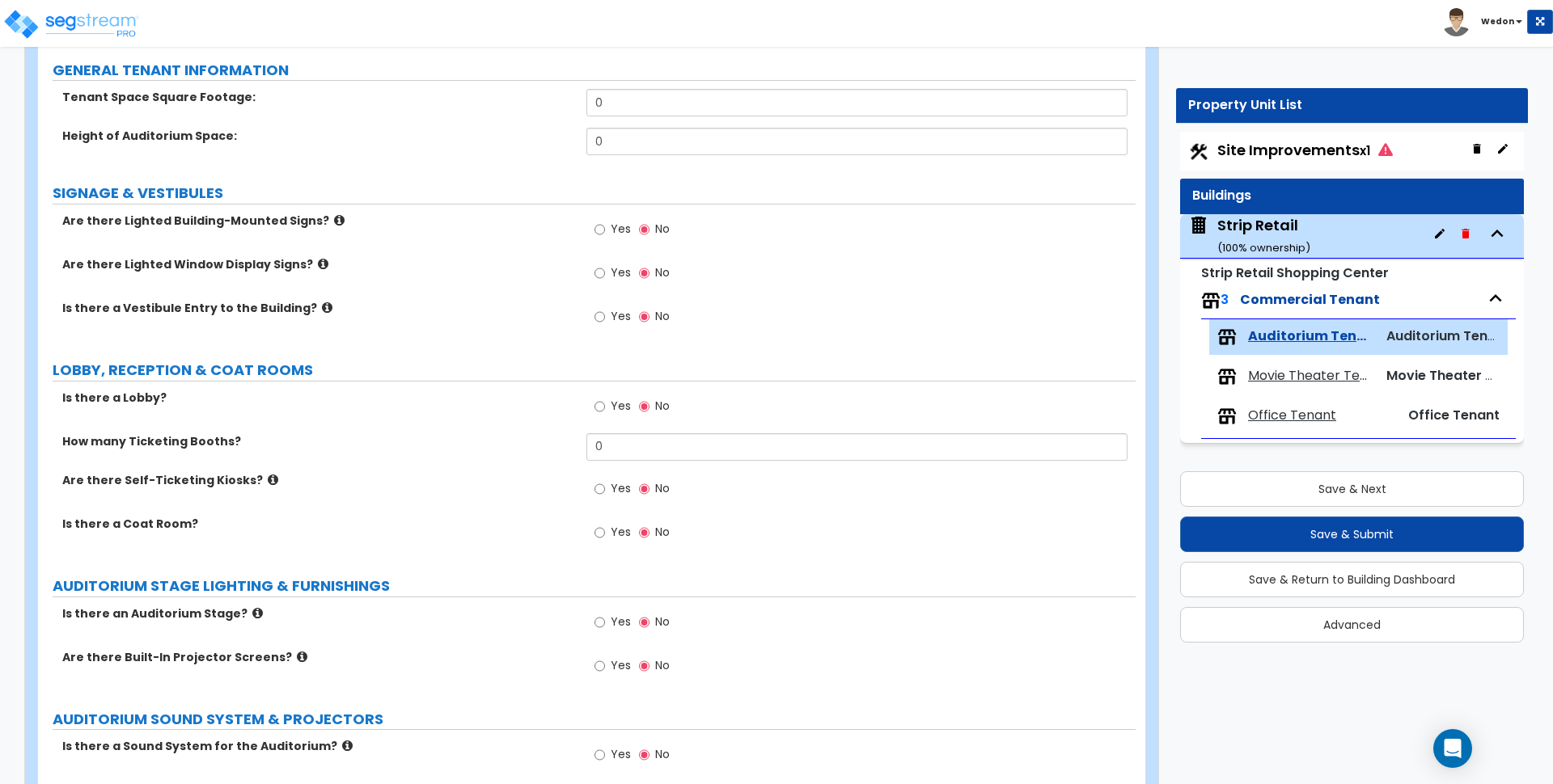
scroll to position [0, 0]
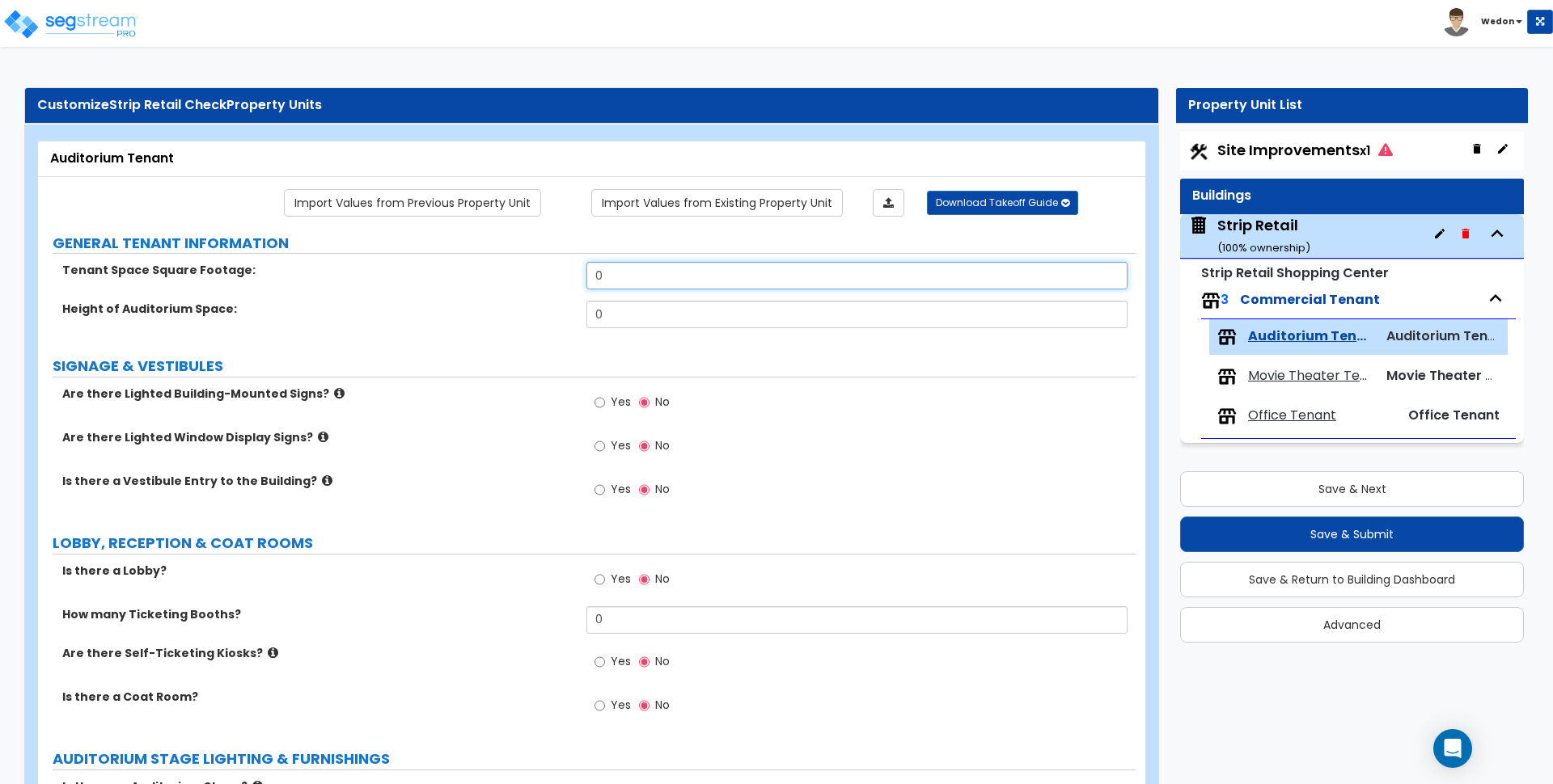
click at [687, 280] on input "0" at bounding box center [856, 275] width 540 height 27
type input "1,000"
click at [886, 397] on div "Yes No" at bounding box center [861, 407] width 548 height 44
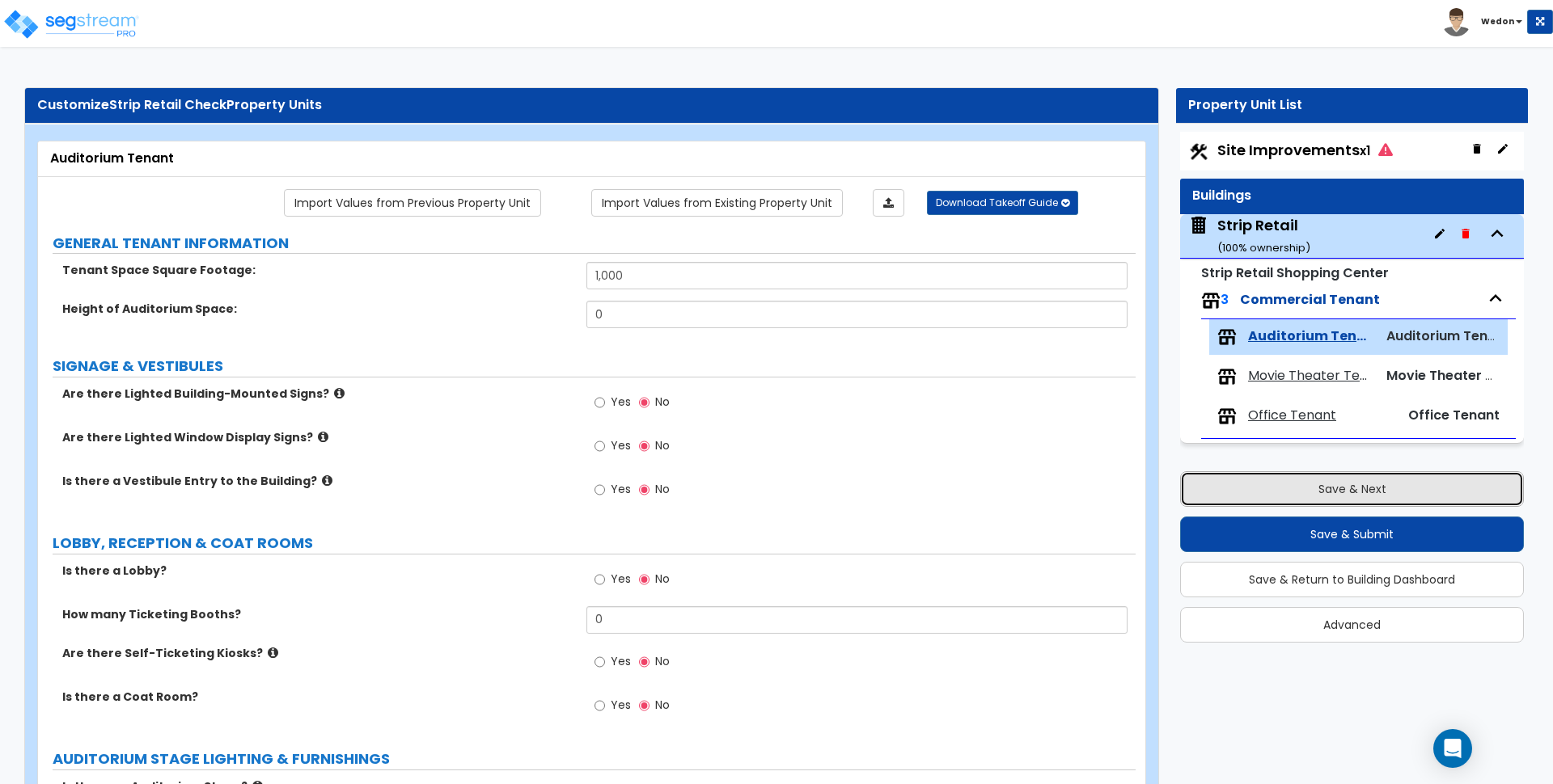
click at [1383, 500] on button "Save & Next" at bounding box center [1352, 489] width 344 height 35
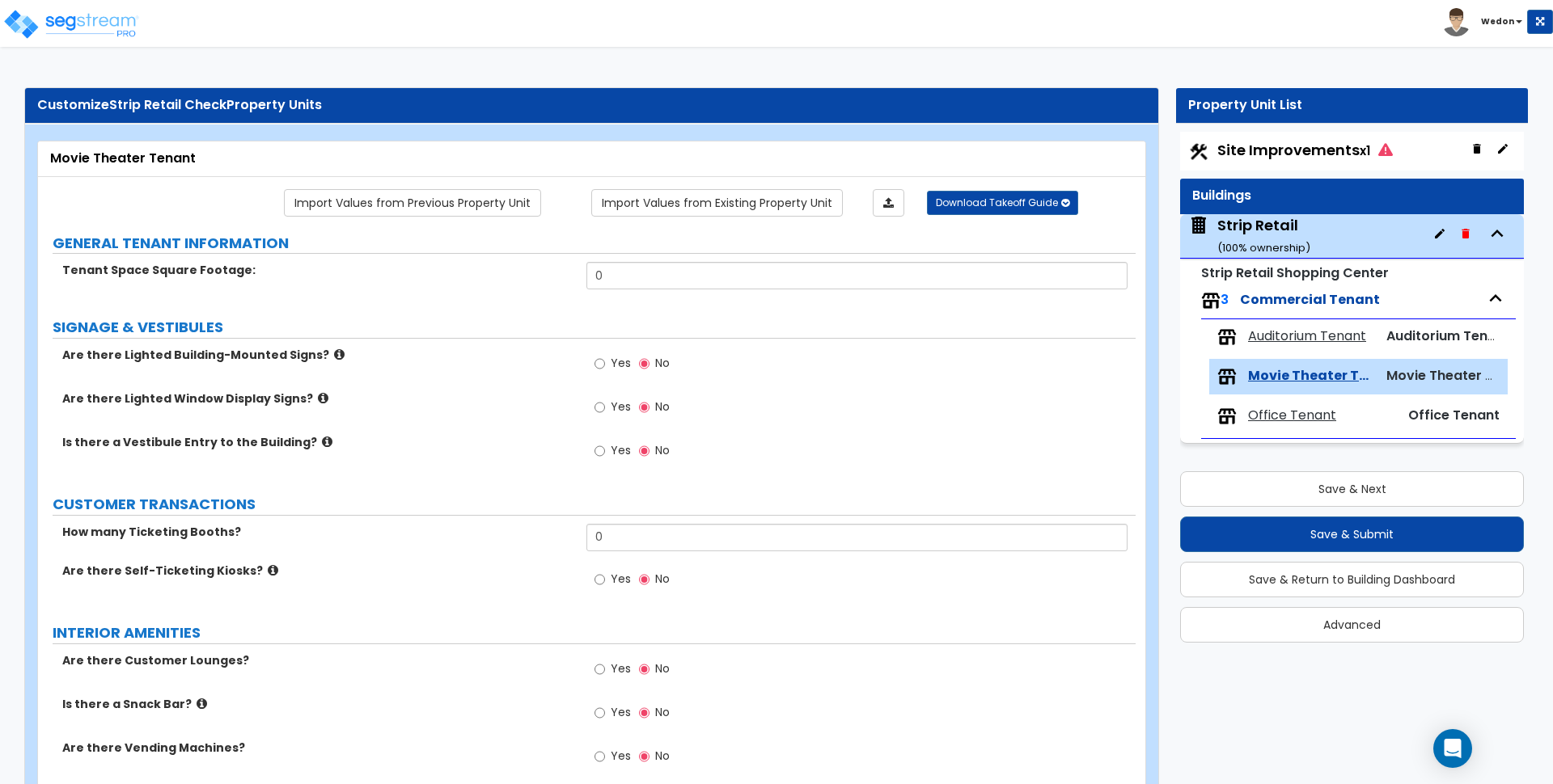
scroll to position [1455, 0]
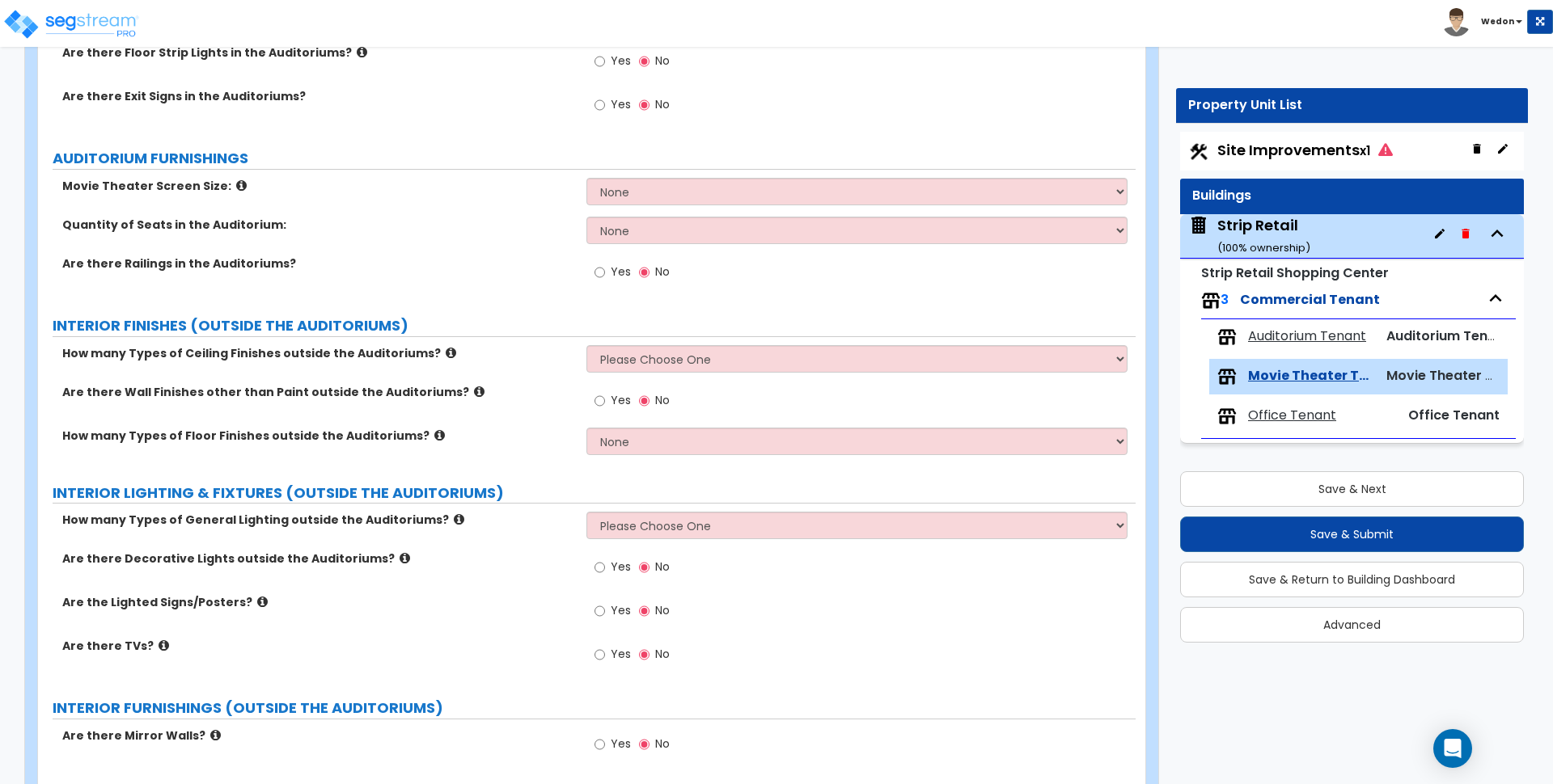
click at [614, 395] on span "Yes" at bounding box center [621, 400] width 21 height 16
click at [605, 395] on input "Yes" at bounding box center [600, 401] width 10 height 18
radio input "true"
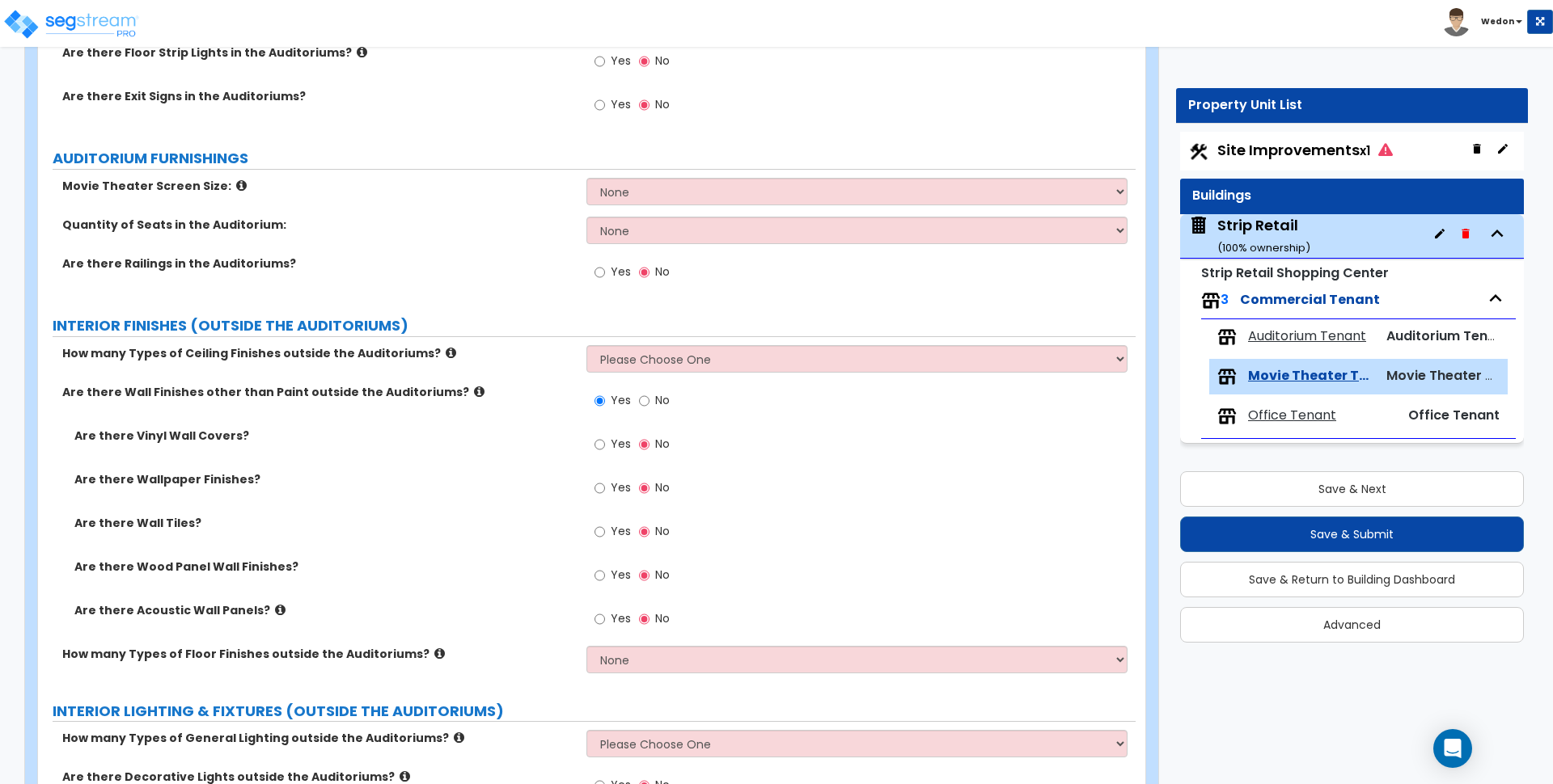
click at [275, 609] on icon at bounding box center [280, 610] width 10 height 12
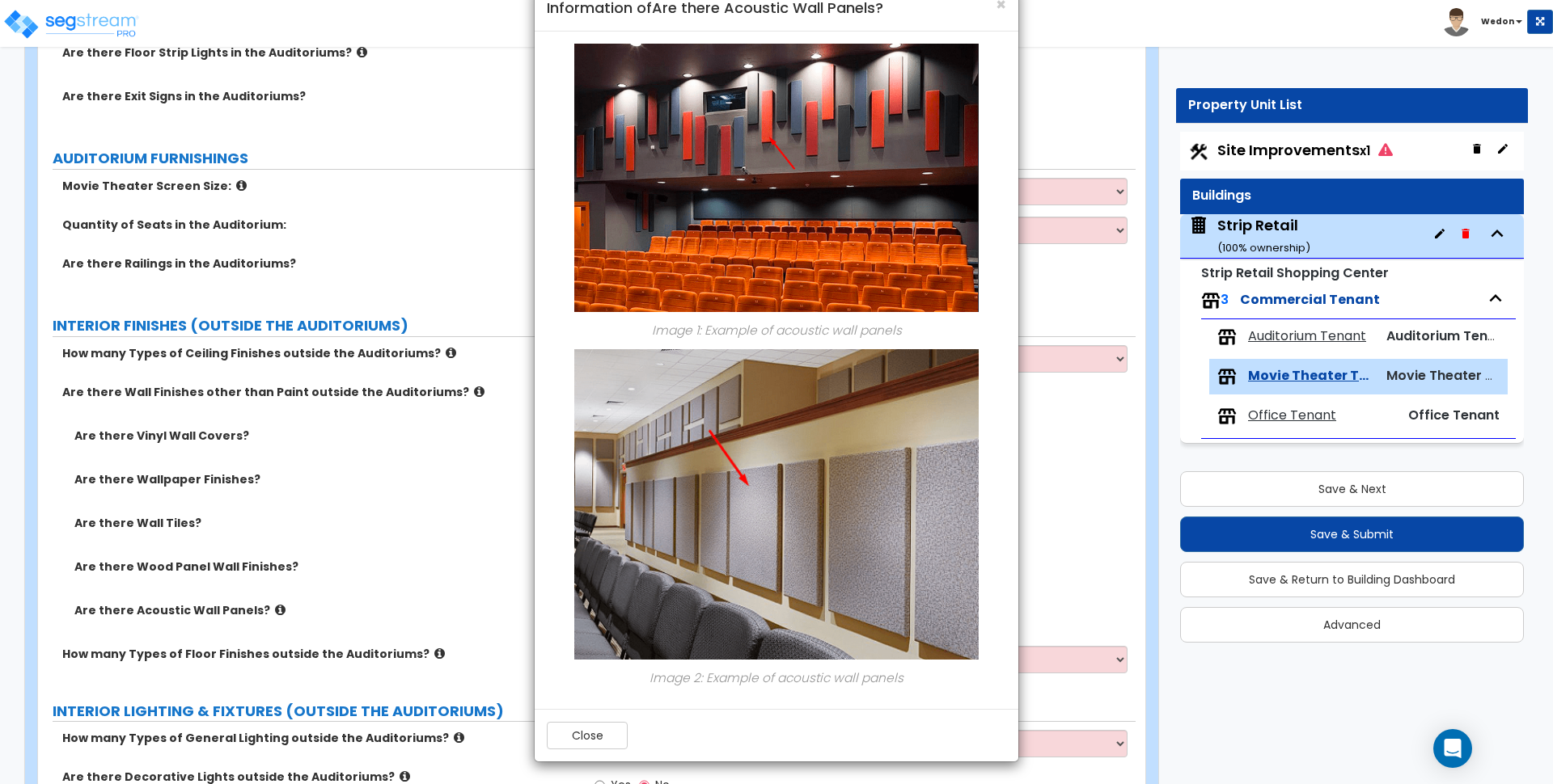
scroll to position [42, 0]
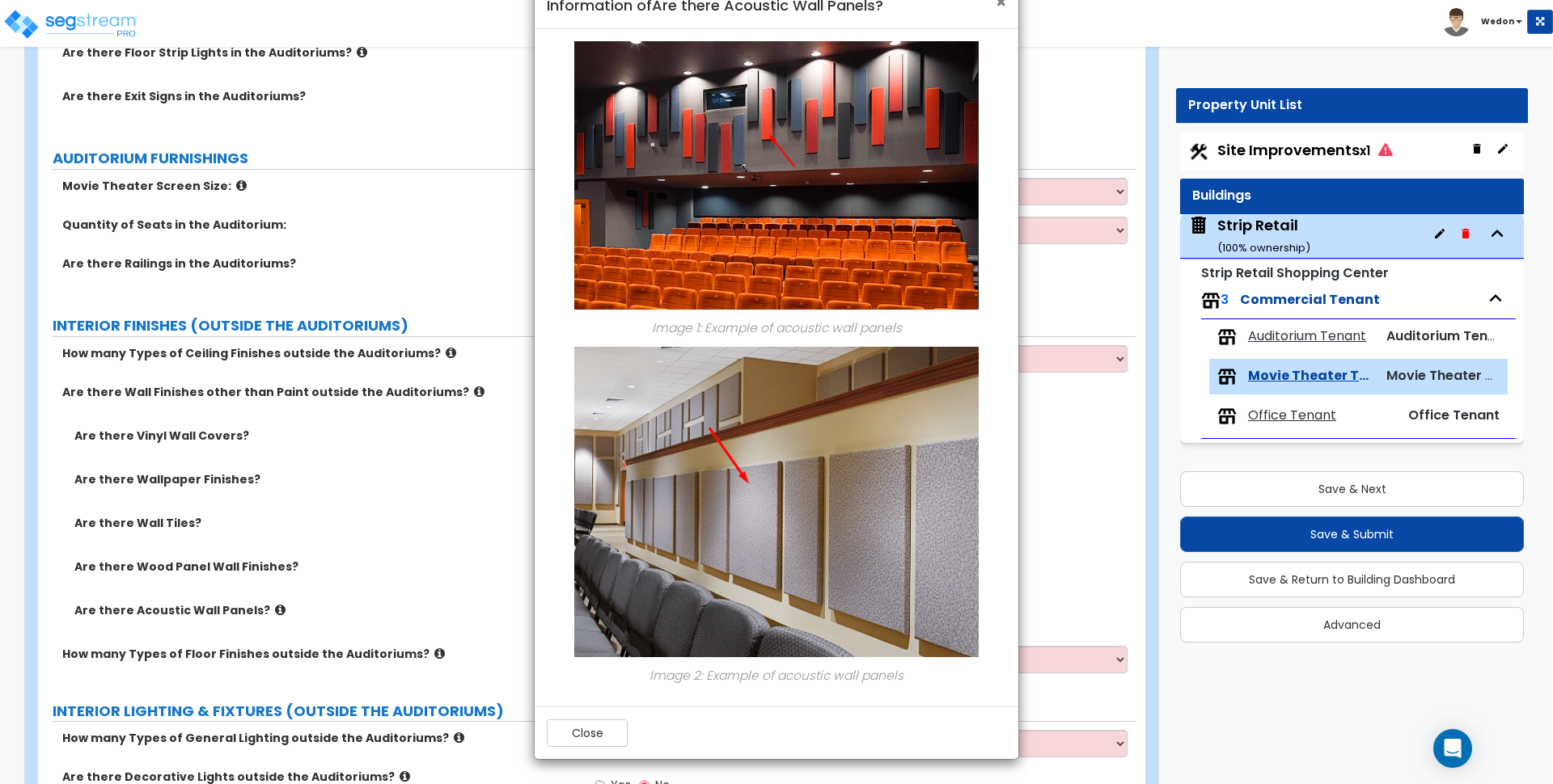
click at [999, 5] on span "×" at bounding box center [1001, 2] width 10 height 23
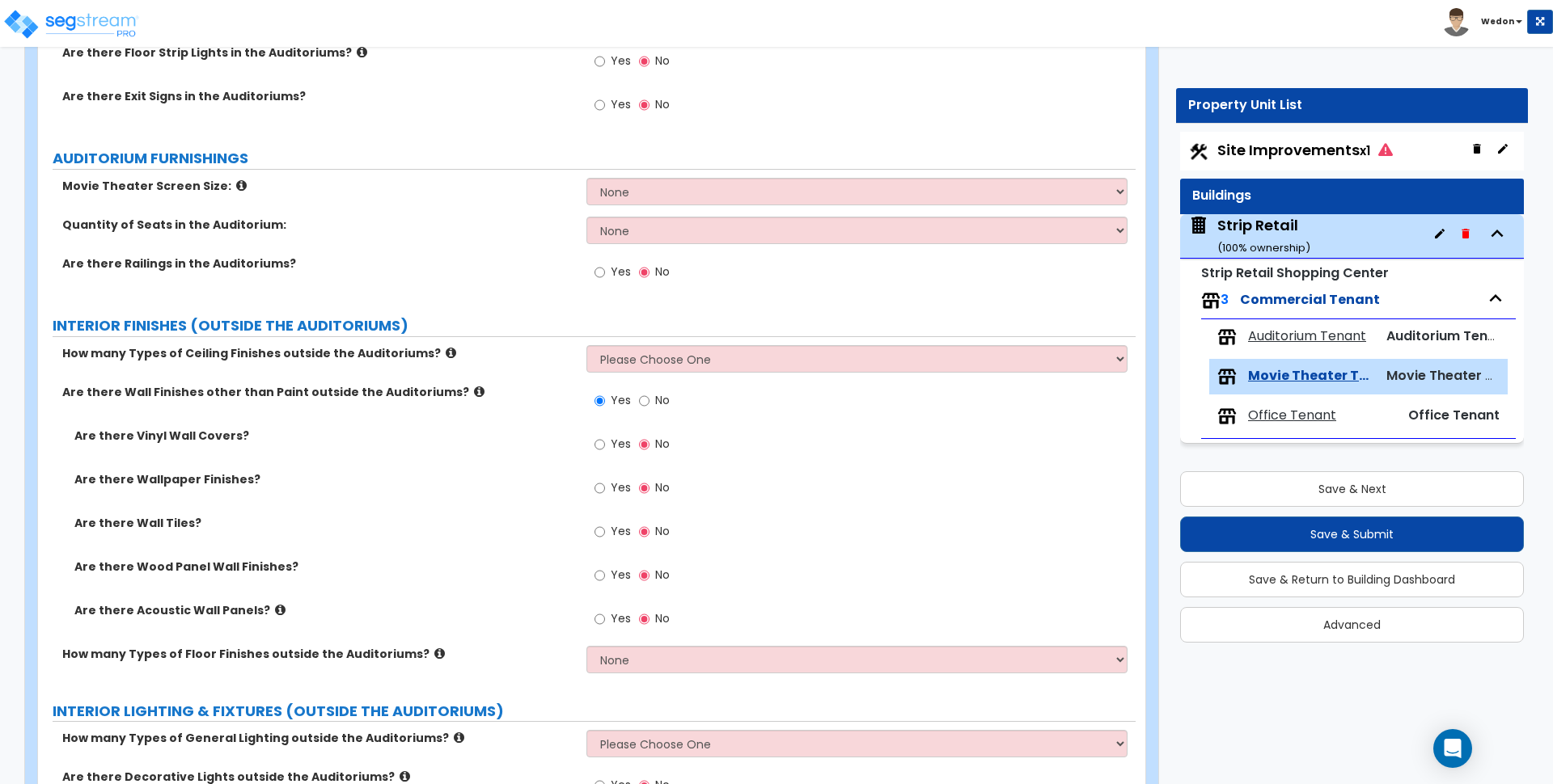
click at [621, 619] on span "Yes" at bounding box center [621, 618] width 21 height 16
click at [605, 619] on input "Yes" at bounding box center [600, 619] width 10 height 18
radio input "true"
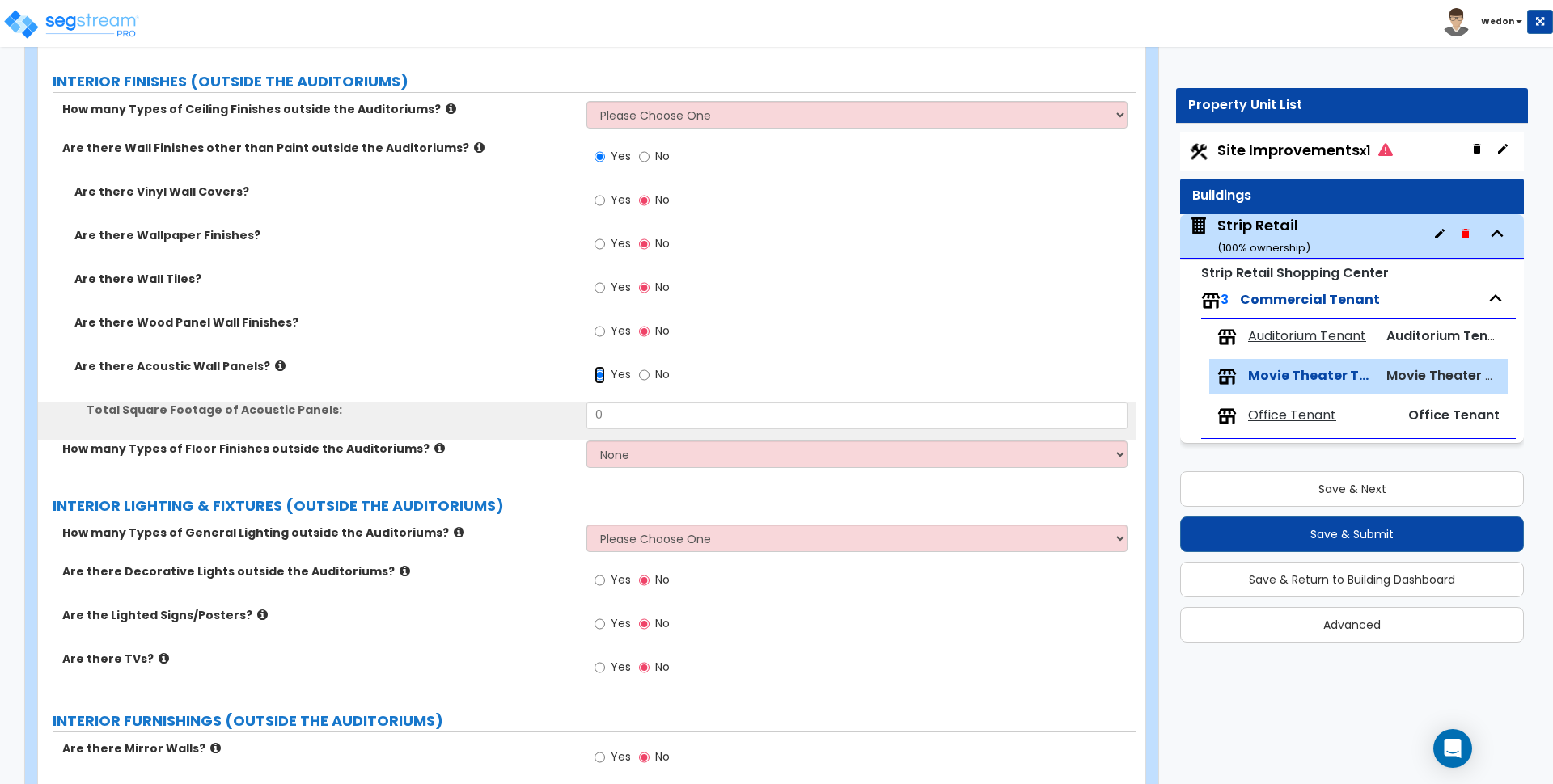
scroll to position [1759, 0]
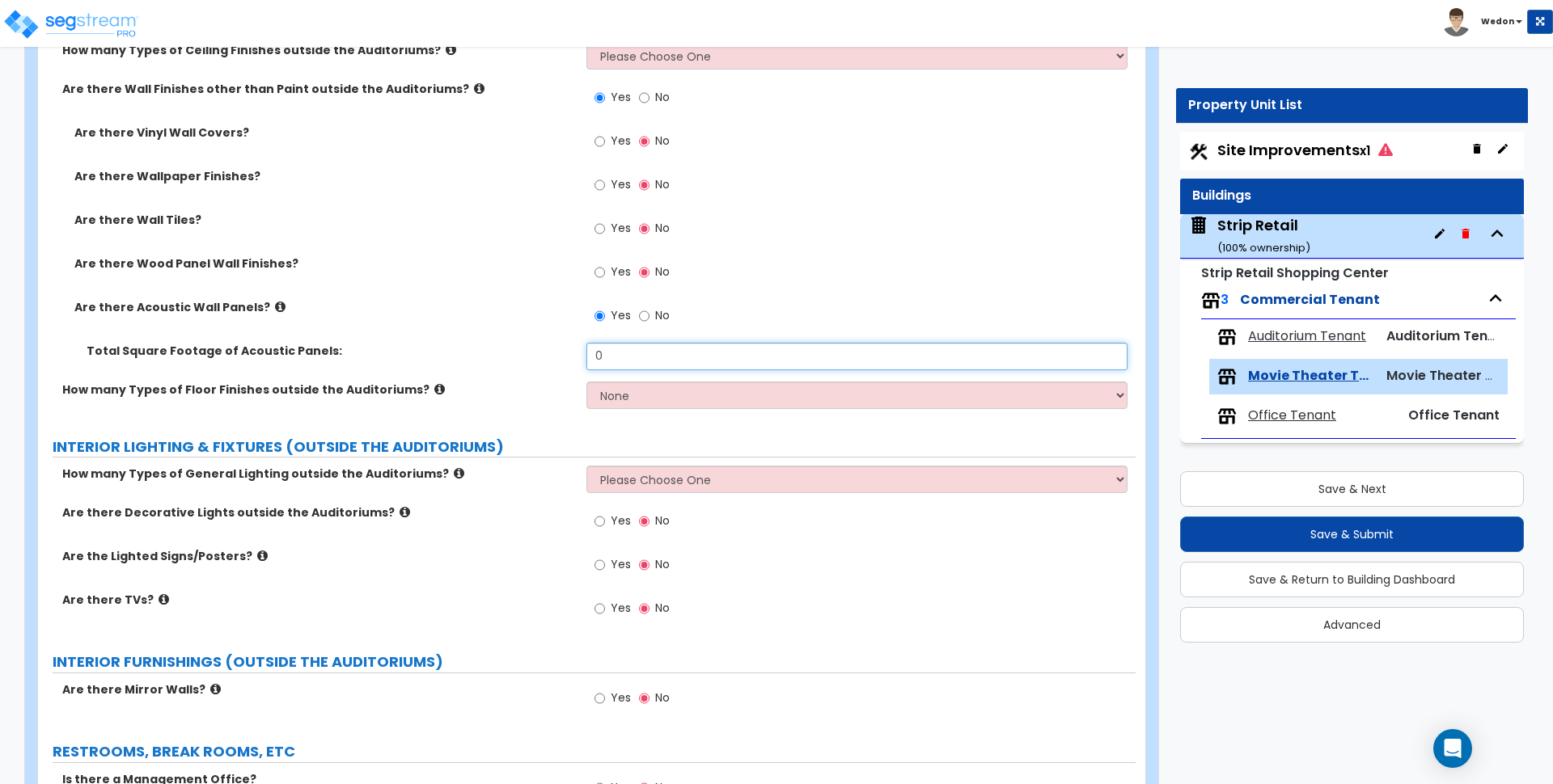
click at [615, 358] on input "0" at bounding box center [856, 356] width 540 height 27
click at [614, 359] on input "0" at bounding box center [856, 356] width 540 height 27
type input "1,000"
click at [908, 252] on div "Yes No" at bounding box center [861, 233] width 548 height 44
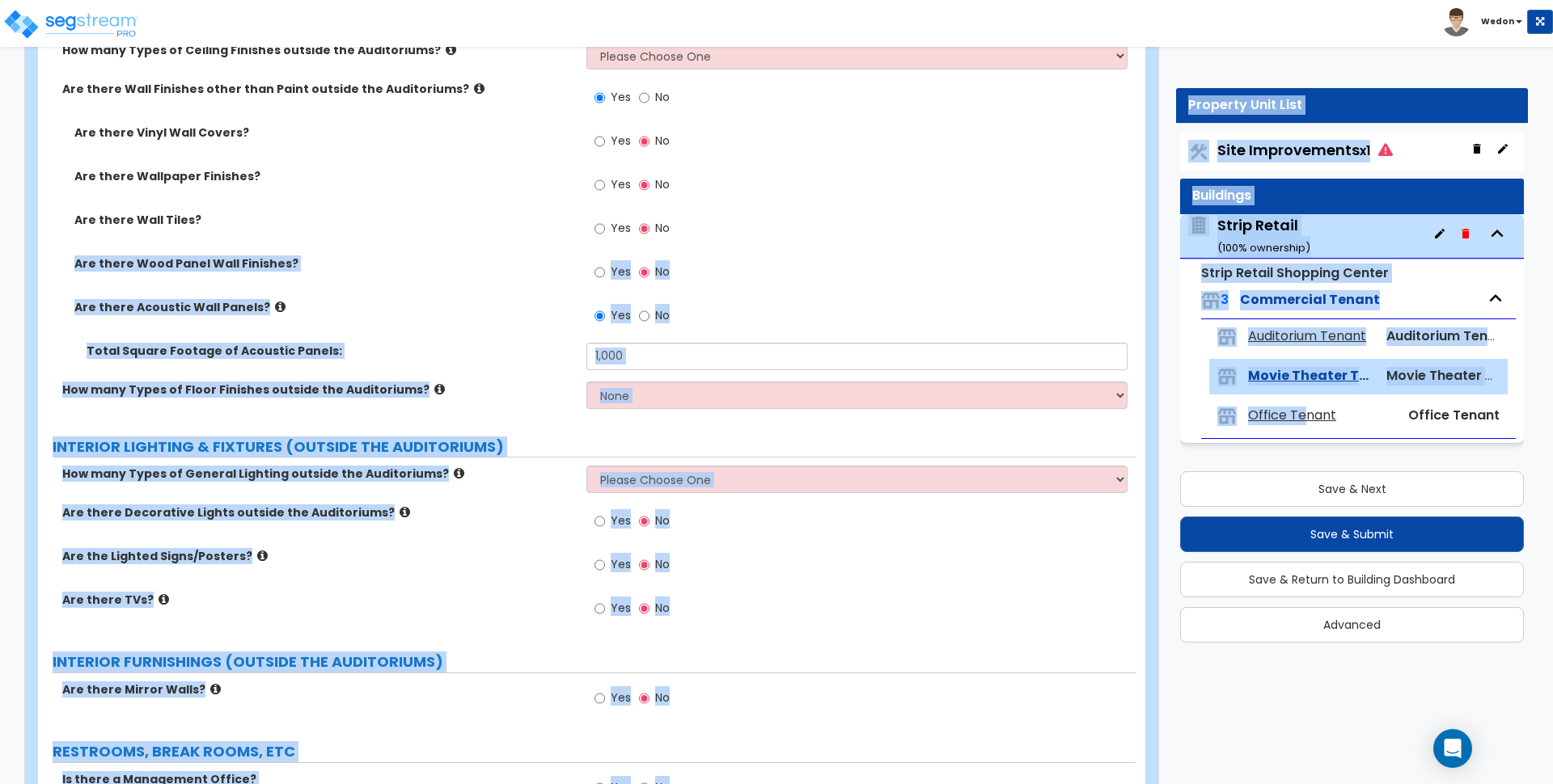
drag, startPoint x: 1303, startPoint y: 413, endPoint x: 1004, endPoint y: 214, distance: 359.2
click at [1361, 494] on button "Save & Next" at bounding box center [1352, 489] width 344 height 35
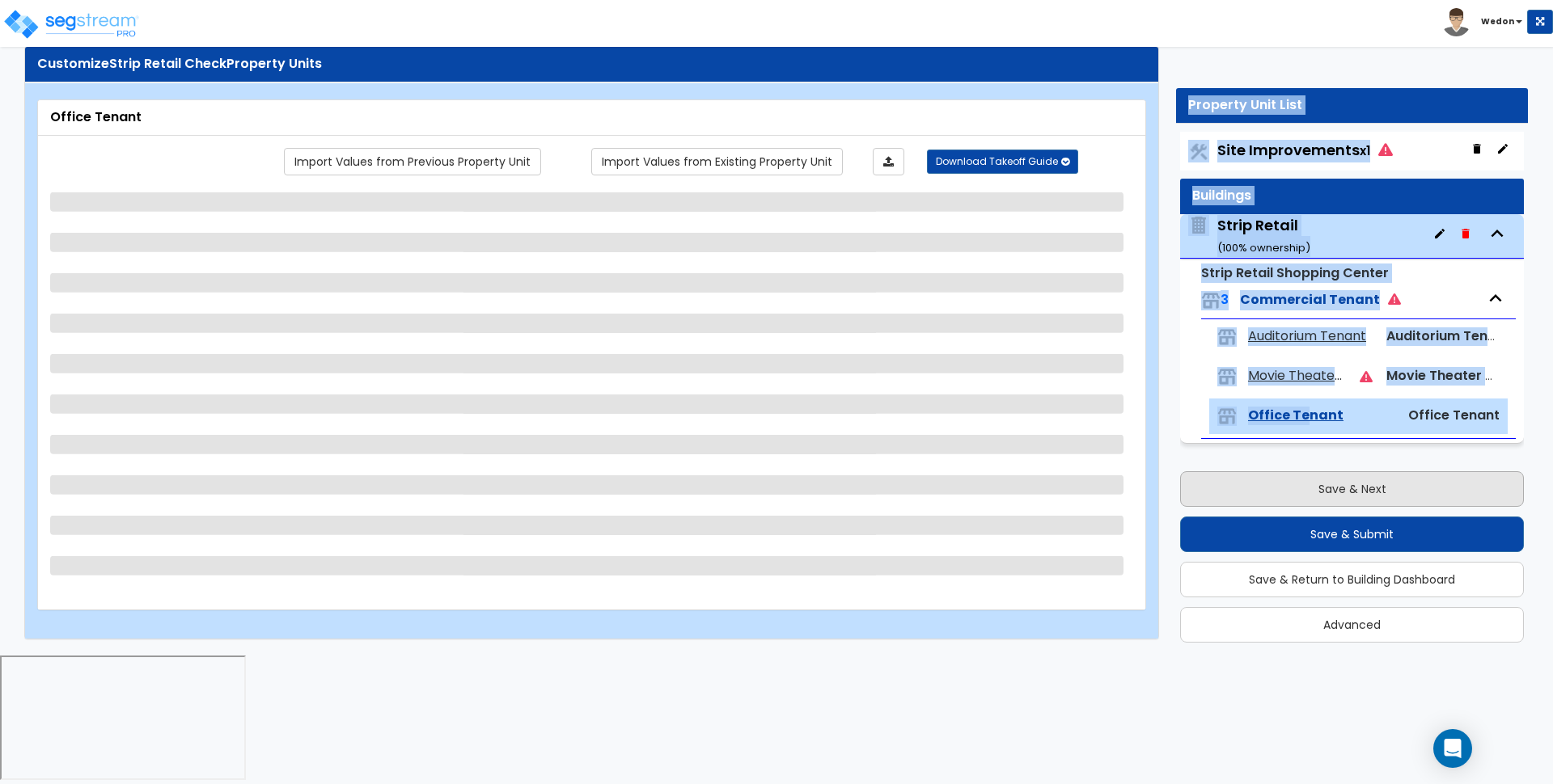
scroll to position [0, 0]
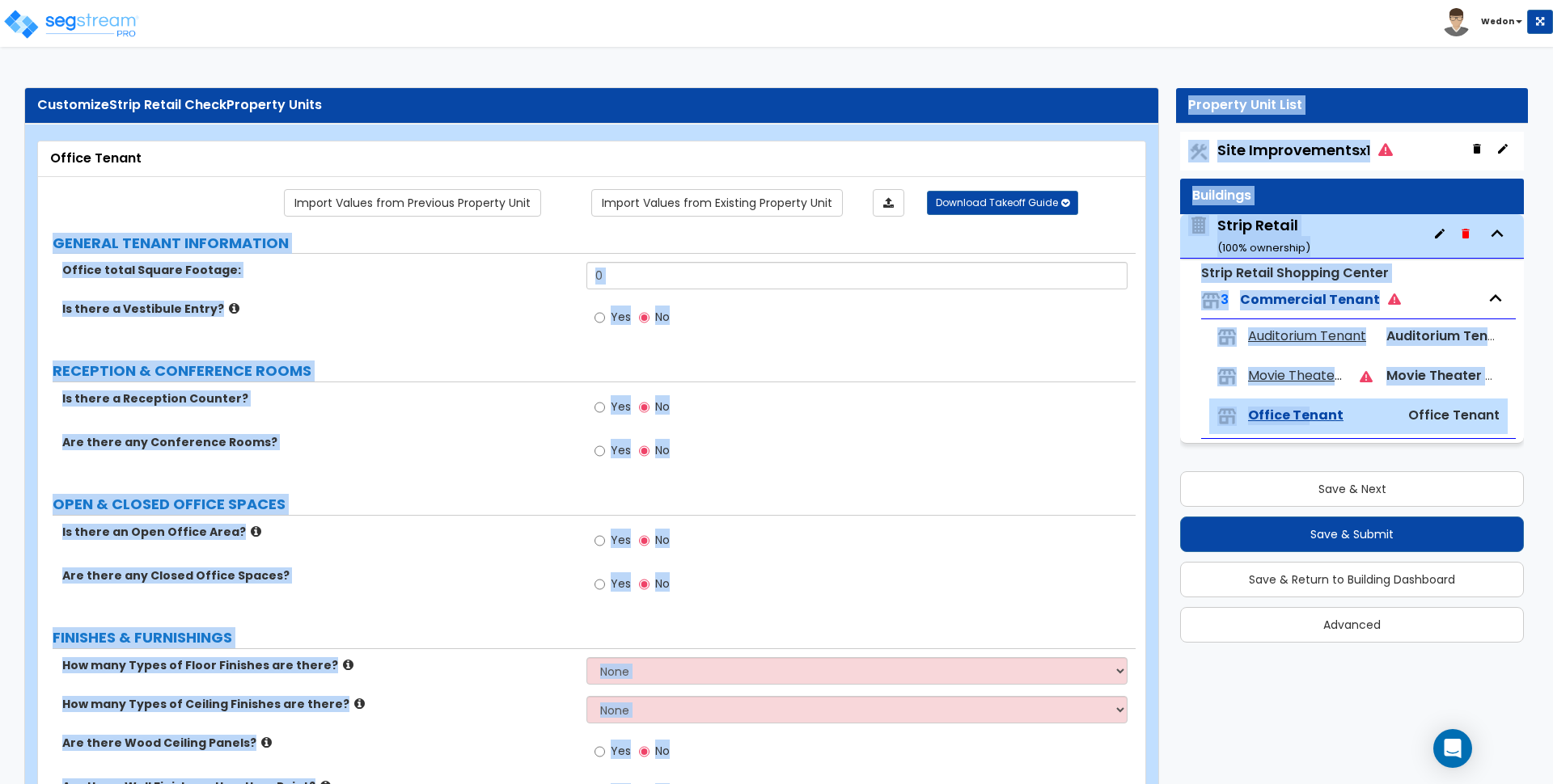
click at [939, 409] on div "Yes No" at bounding box center [861, 412] width 548 height 44
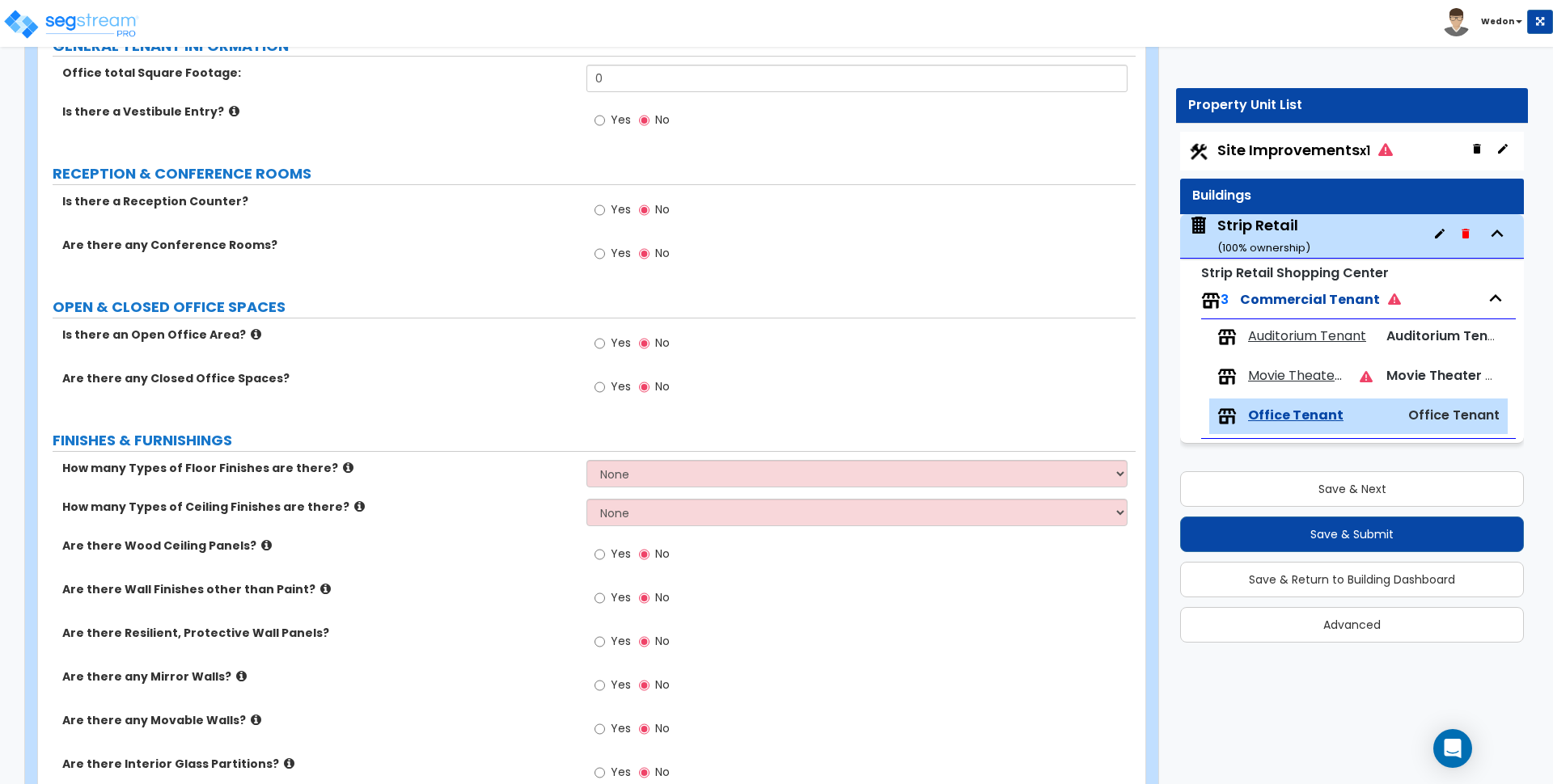
scroll to position [202, 0]
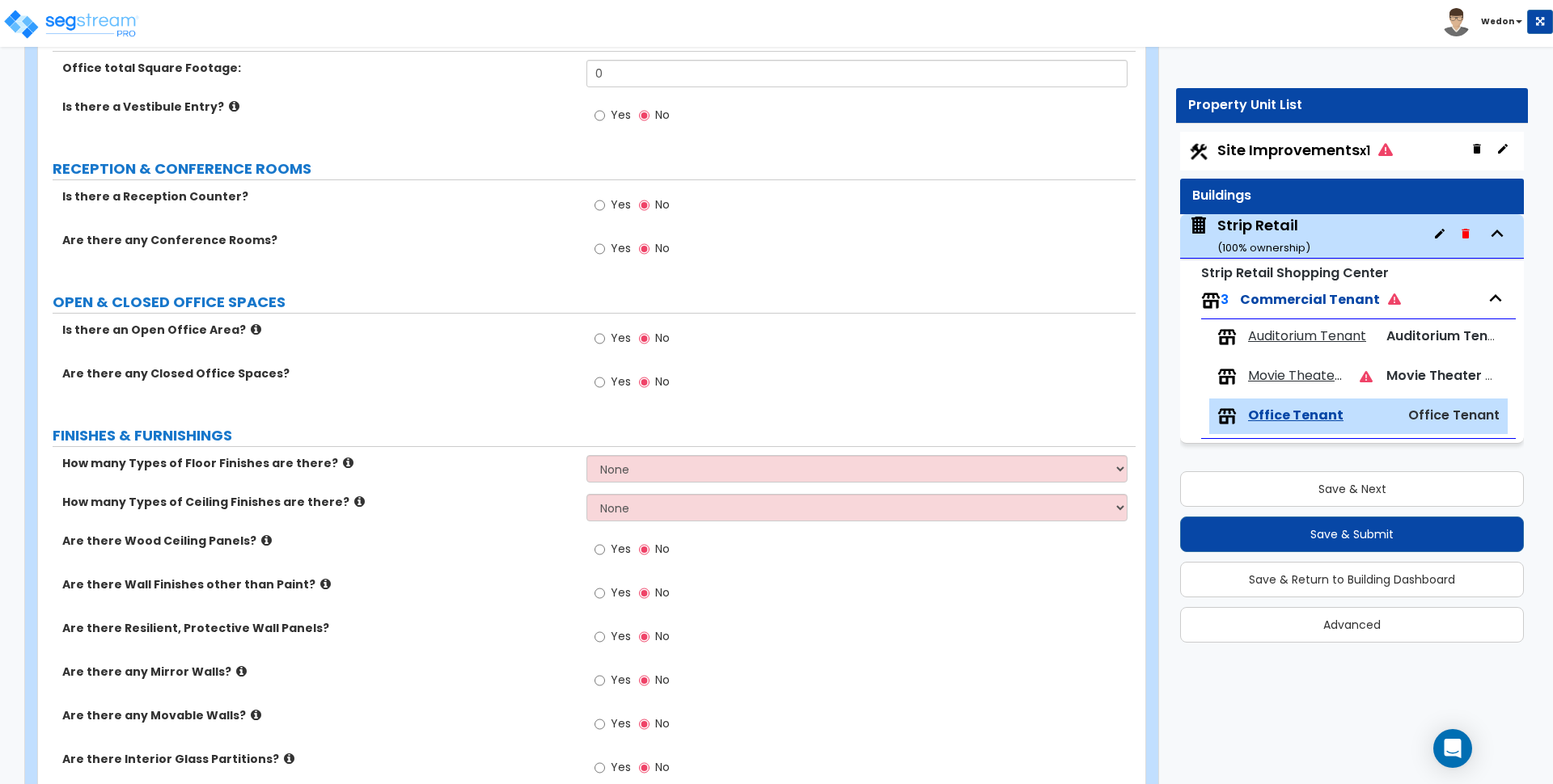
click at [617, 598] on span "Yes" at bounding box center [621, 592] width 21 height 16
click at [605, 598] on input "Yes" at bounding box center [600, 593] width 10 height 18
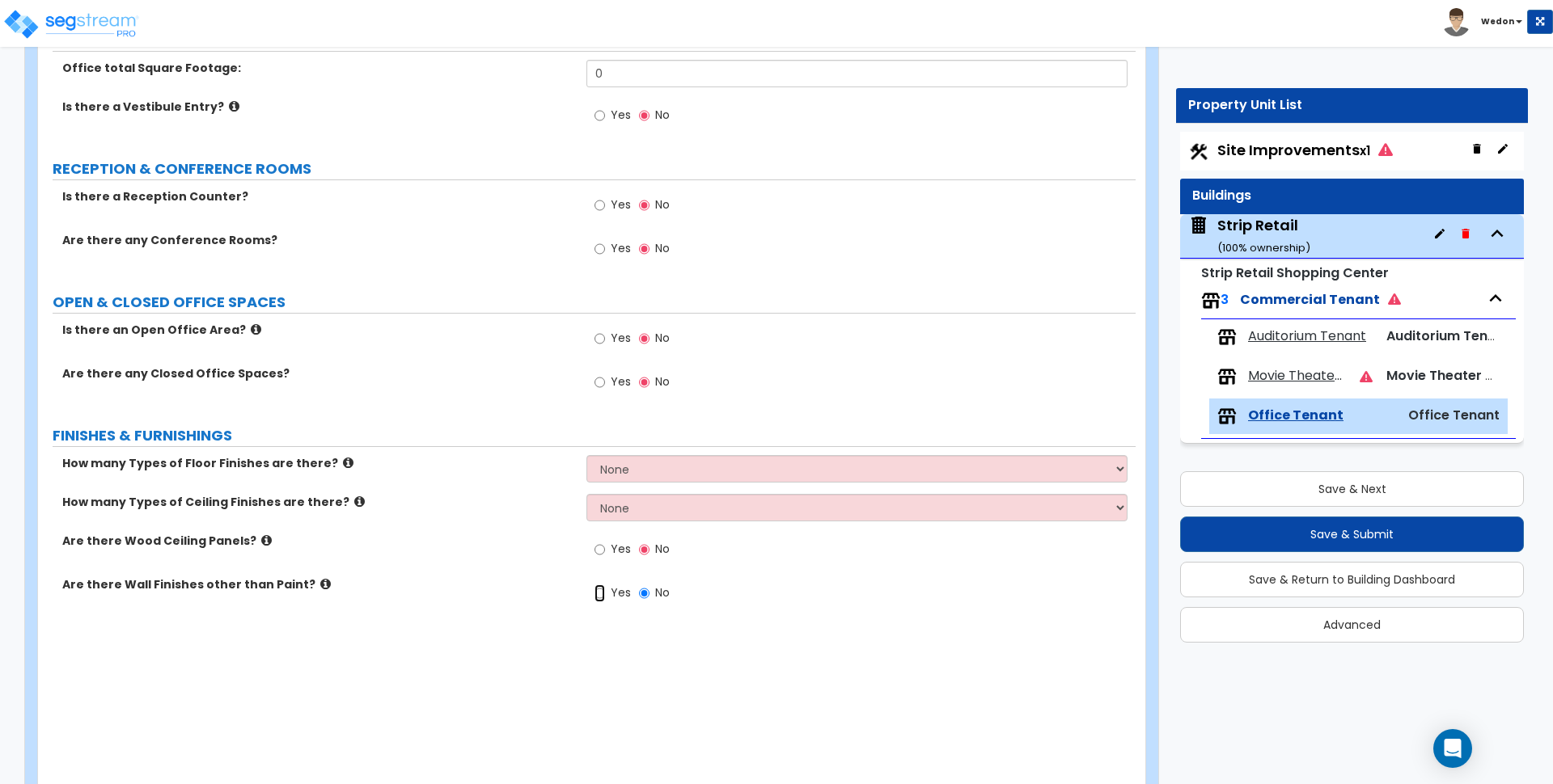
radio input "true"
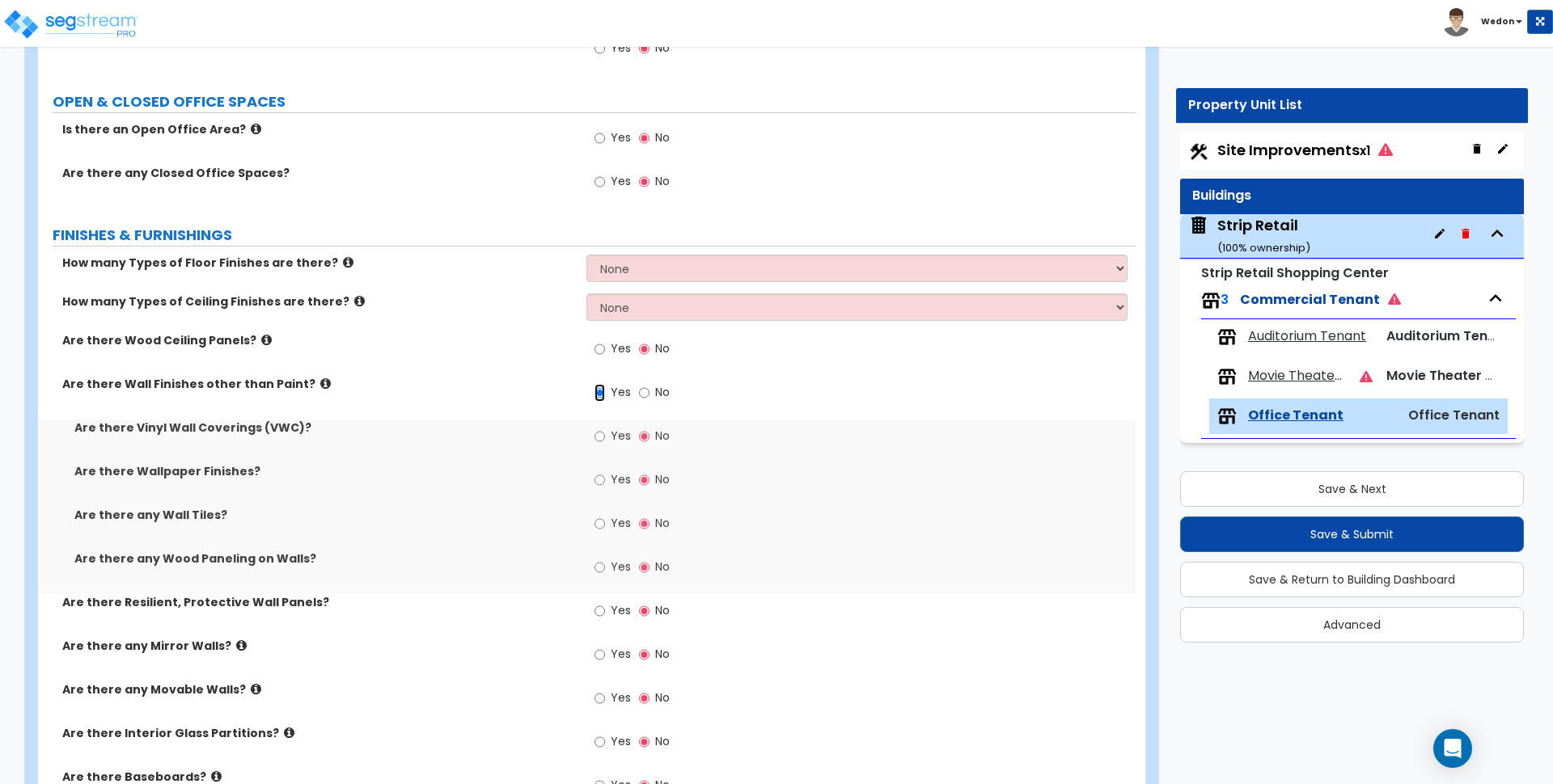
scroll to position [405, 0]
click at [153, 564] on label "Are there any Wood Paneling on Walls?" at bounding box center [325, 557] width 500 height 16
drag, startPoint x: 153, startPoint y: 564, endPoint x: 186, endPoint y: 552, distance: 35.1
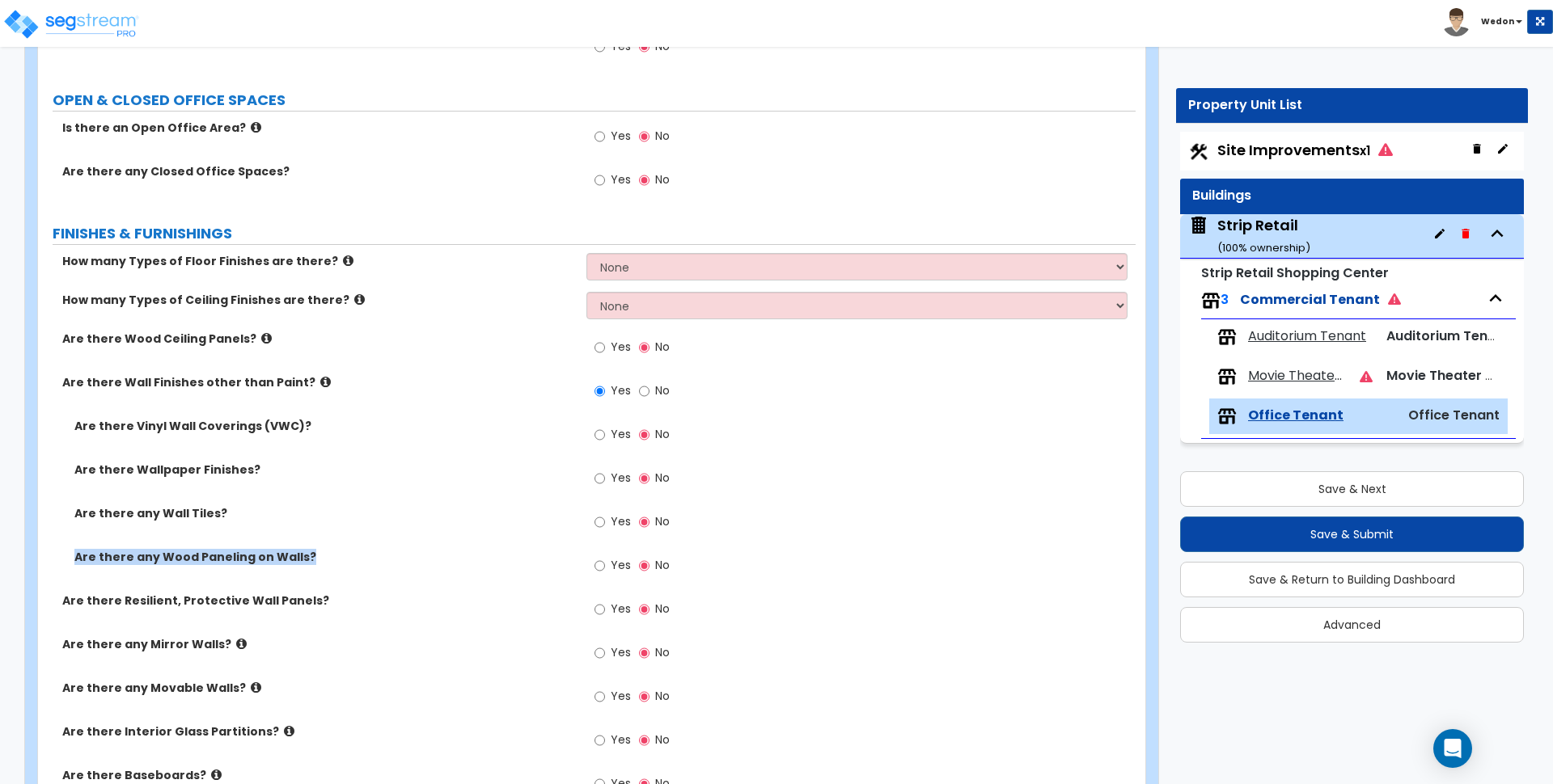
click at [153, 563] on label "Are there any Wood Paneling on Walls?" at bounding box center [325, 557] width 500 height 16
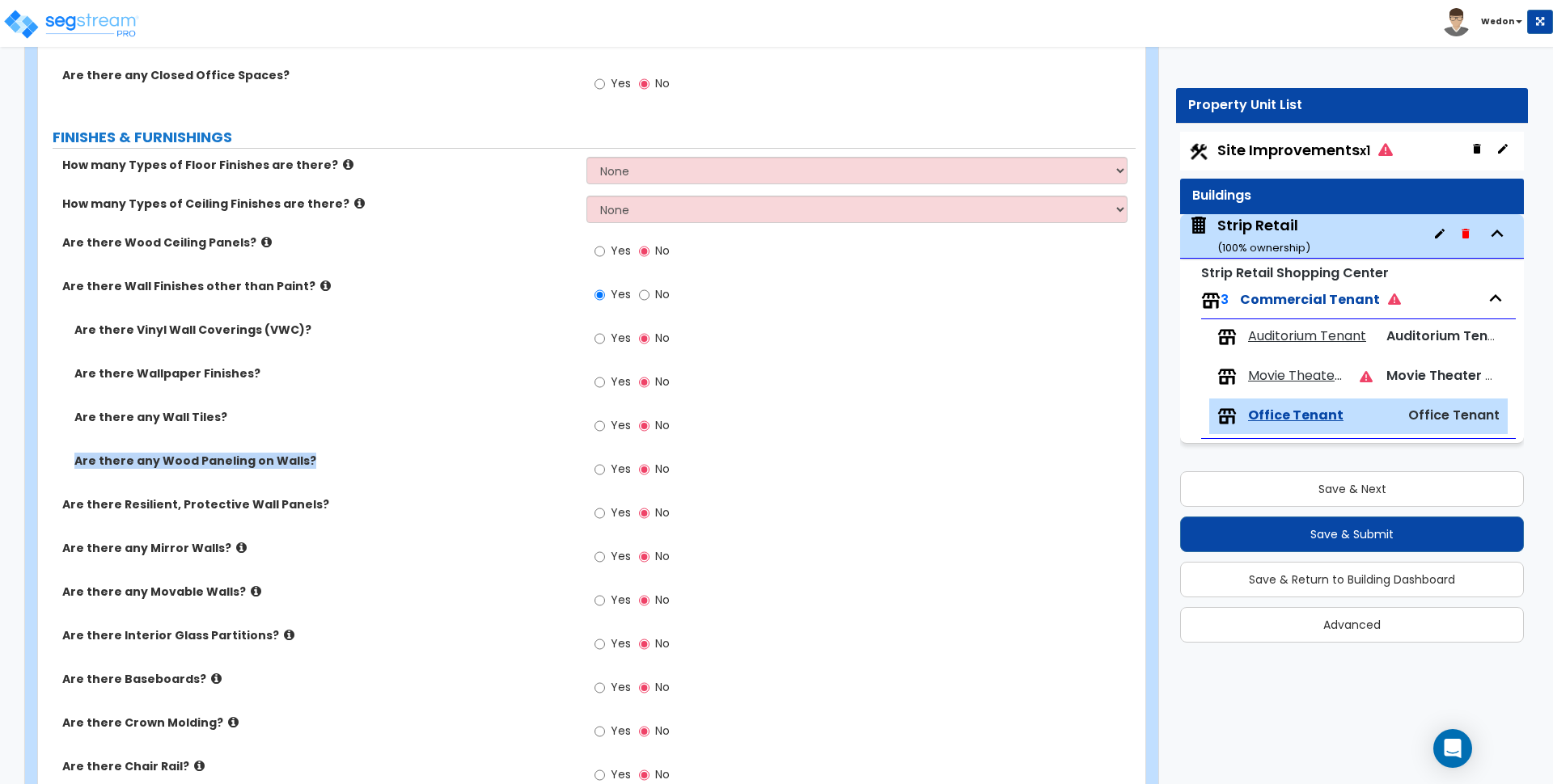
scroll to position [505, 0]
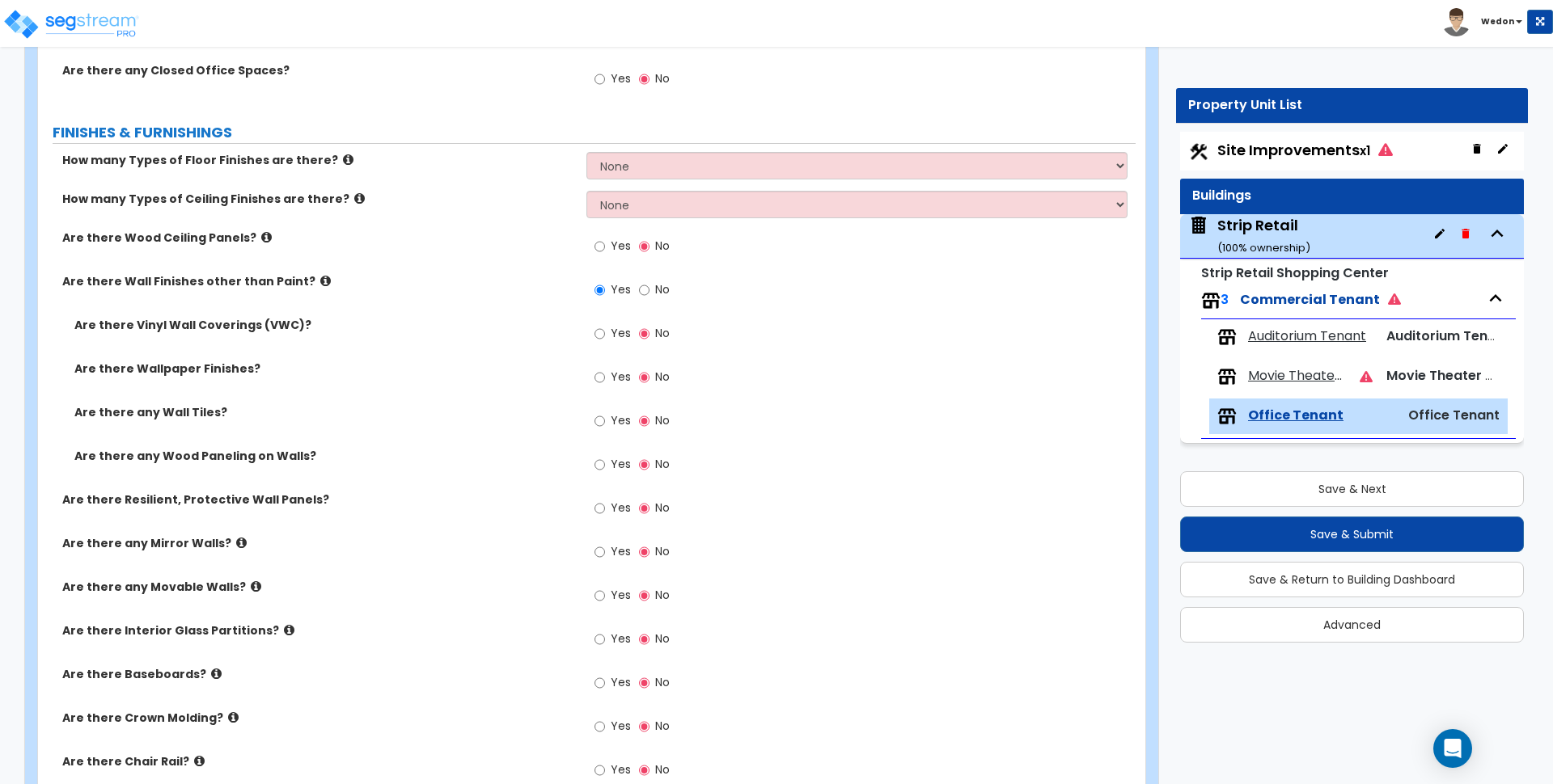
click at [945, 400] on div "Yes No" at bounding box center [861, 382] width 548 height 44
click at [234, 449] on label "Are there any Wood Paneling on Walls?" at bounding box center [325, 456] width 500 height 16
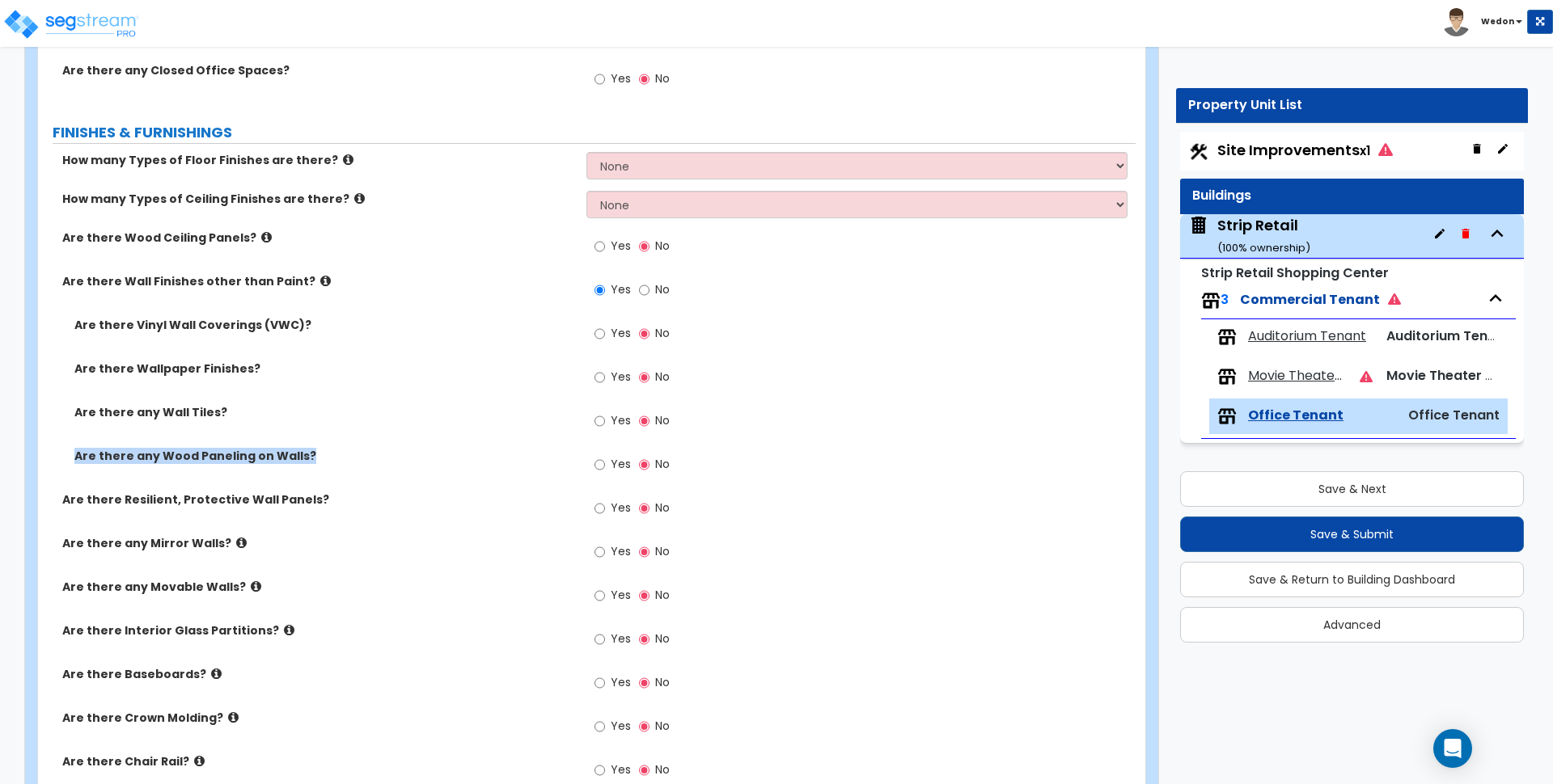
click at [483, 463] on label "Are there any Wood Paneling on Walls?" at bounding box center [325, 456] width 500 height 16
click at [141, 630] on label "Are there Interior Glass Partitions?" at bounding box center [318, 630] width 512 height 16
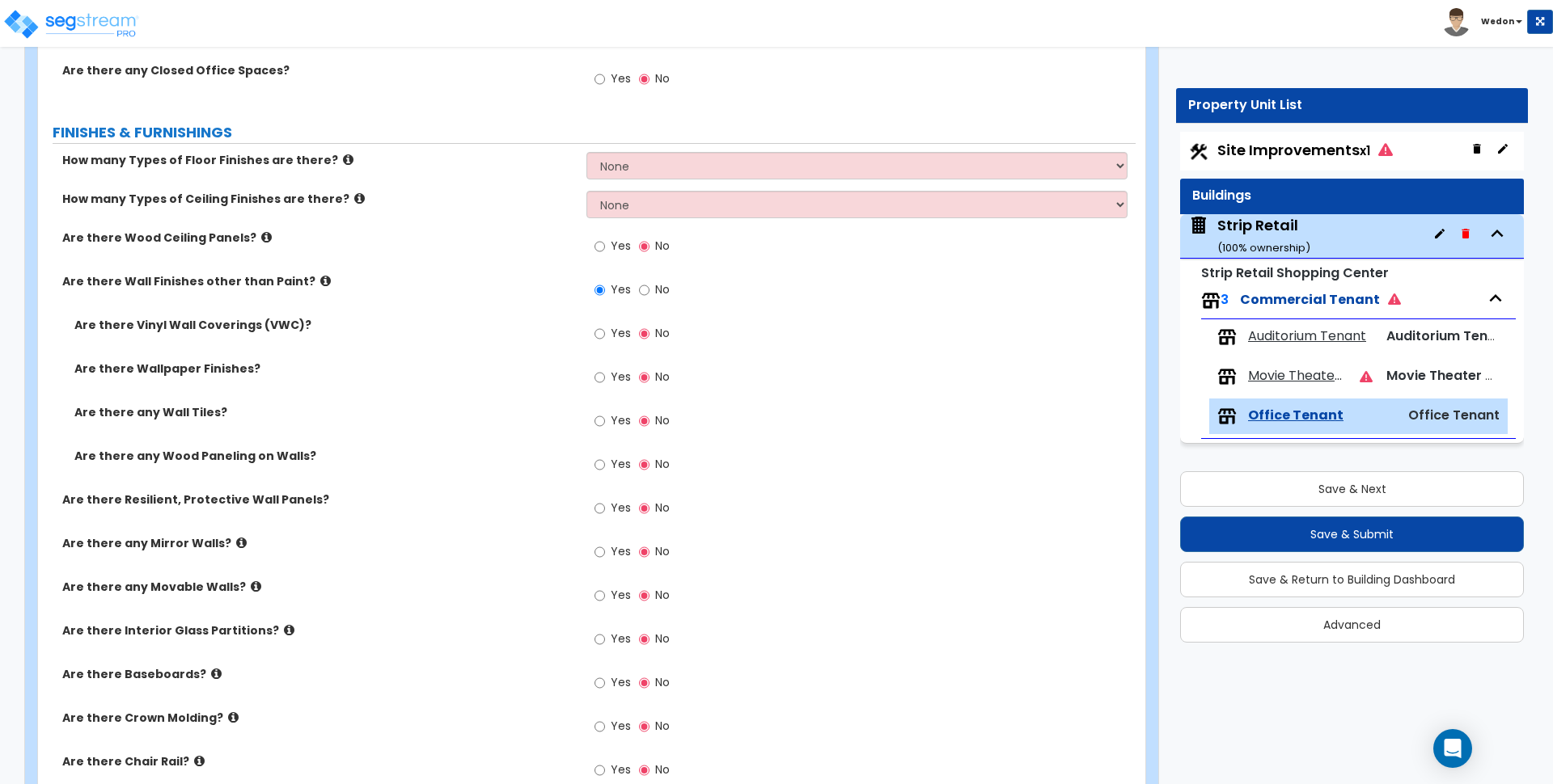
click at [607, 631] on label "Yes" at bounding box center [613, 640] width 36 height 27
click at [605, 631] on input "Yes" at bounding box center [600, 640] width 10 height 18
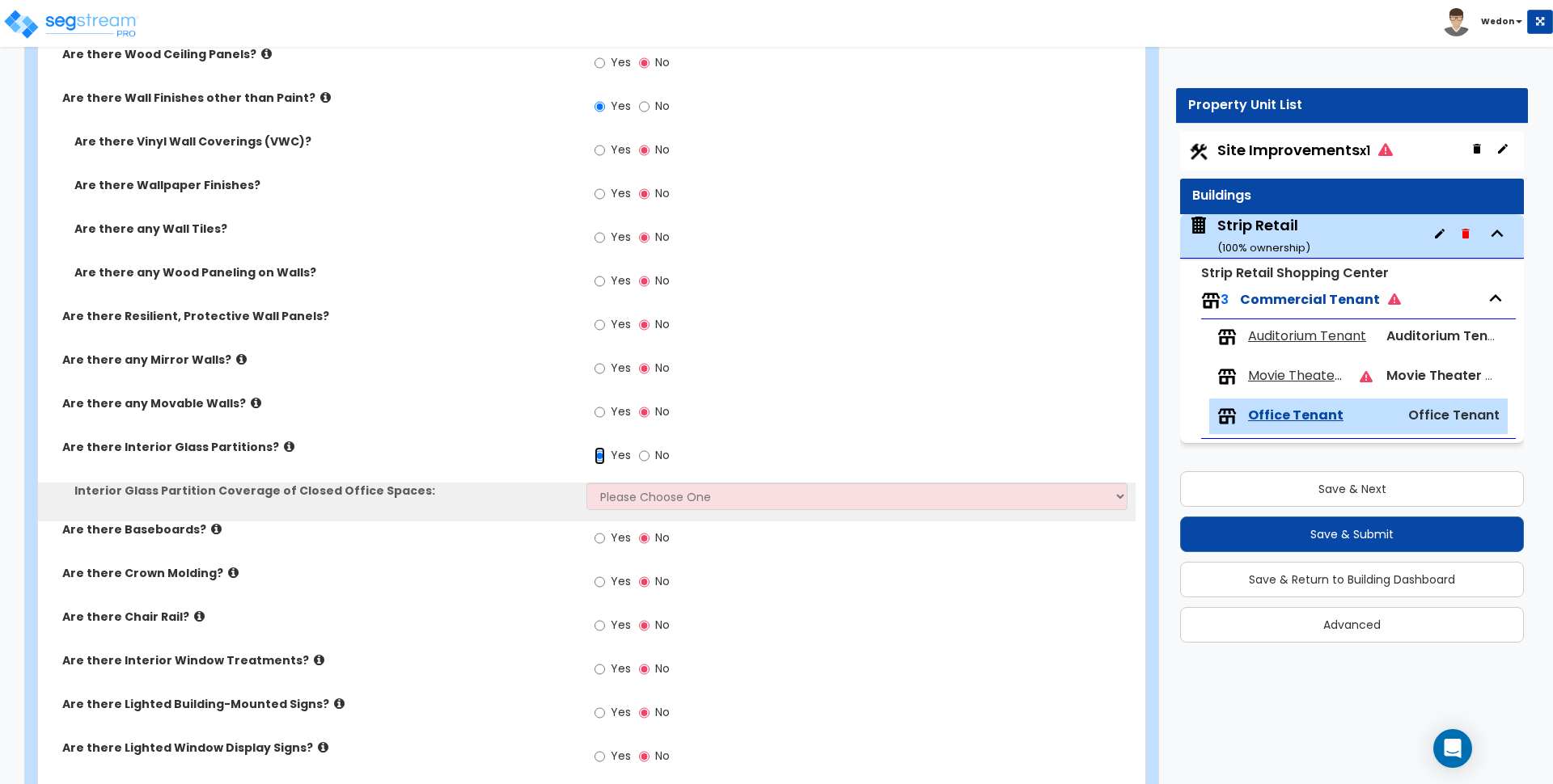
scroll to position [708, 0]
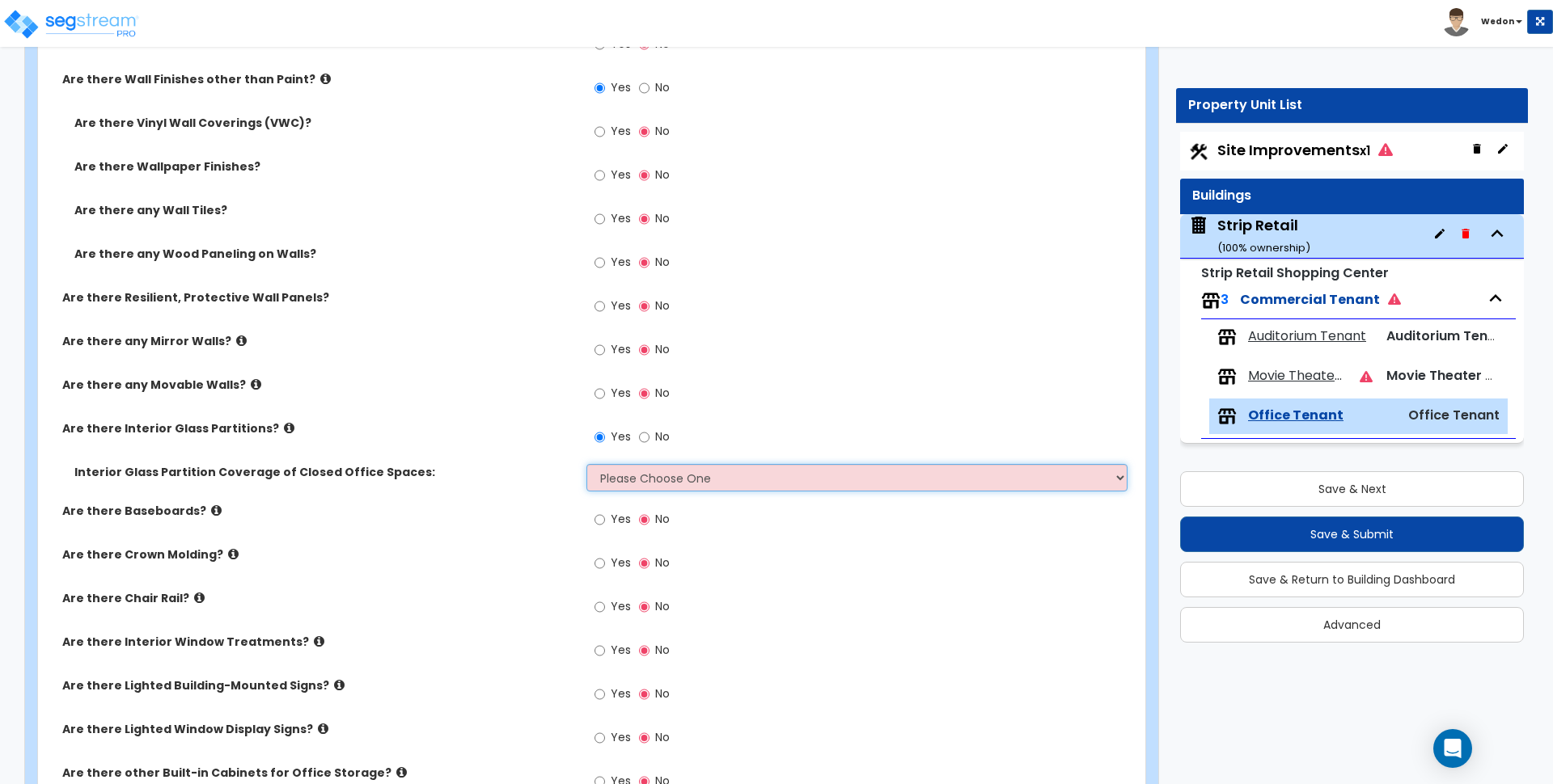
drag, startPoint x: 723, startPoint y: 486, endPoint x: 771, endPoint y: 467, distance: 51.6
click at [723, 487] on select "Please Choose One Some of the Closed Office Space Walls are Interior Glass Part…" at bounding box center [856, 477] width 540 height 27
click at [339, 488] on div "Interior Glass Partition Coverage of Closed Office Spaces: Please Choose One So…" at bounding box center [587, 484] width 1098 height 39
click at [648, 439] on input "No" at bounding box center [644, 437] width 10 height 18
radio input "false"
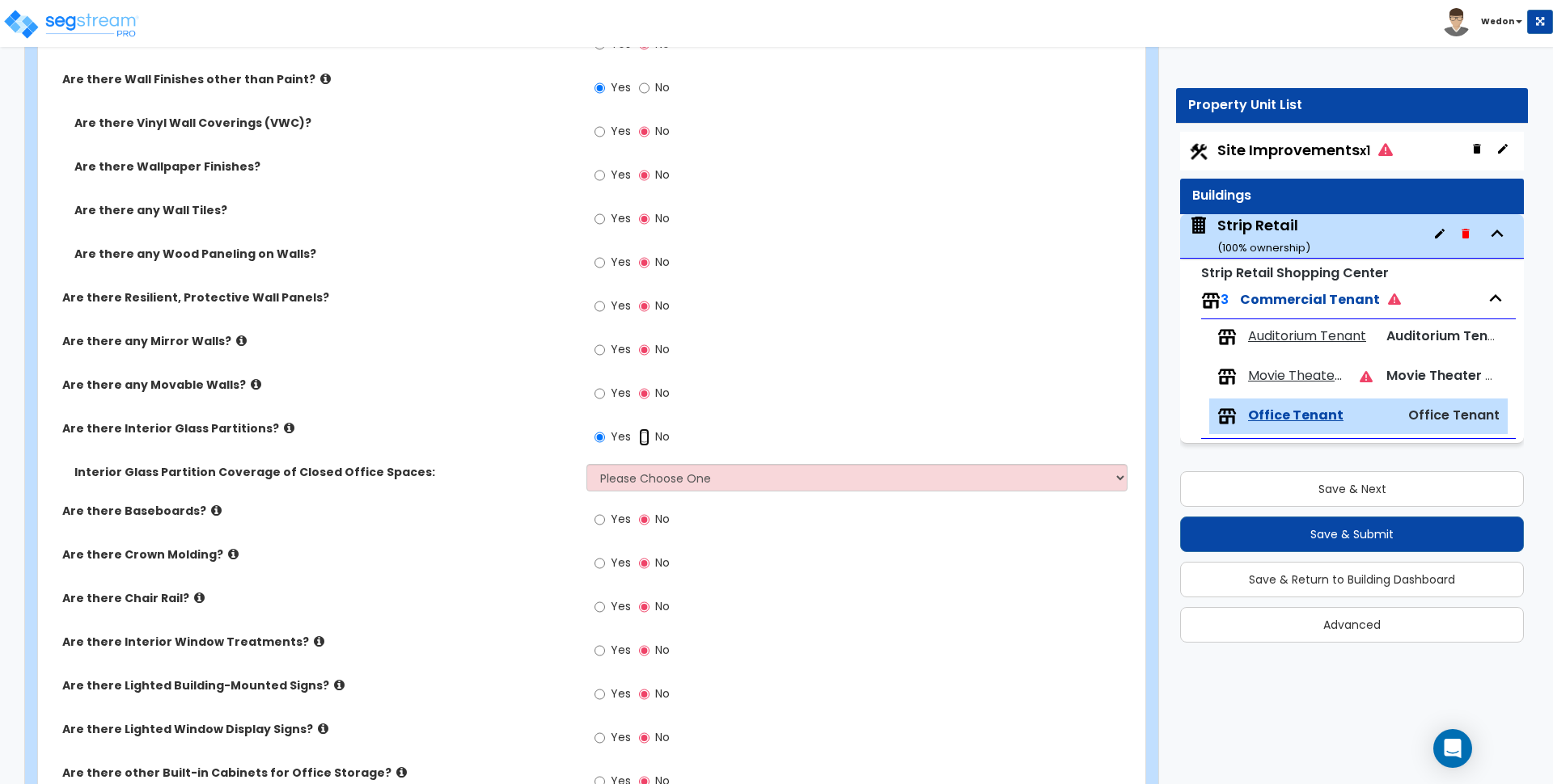
radio input "true"
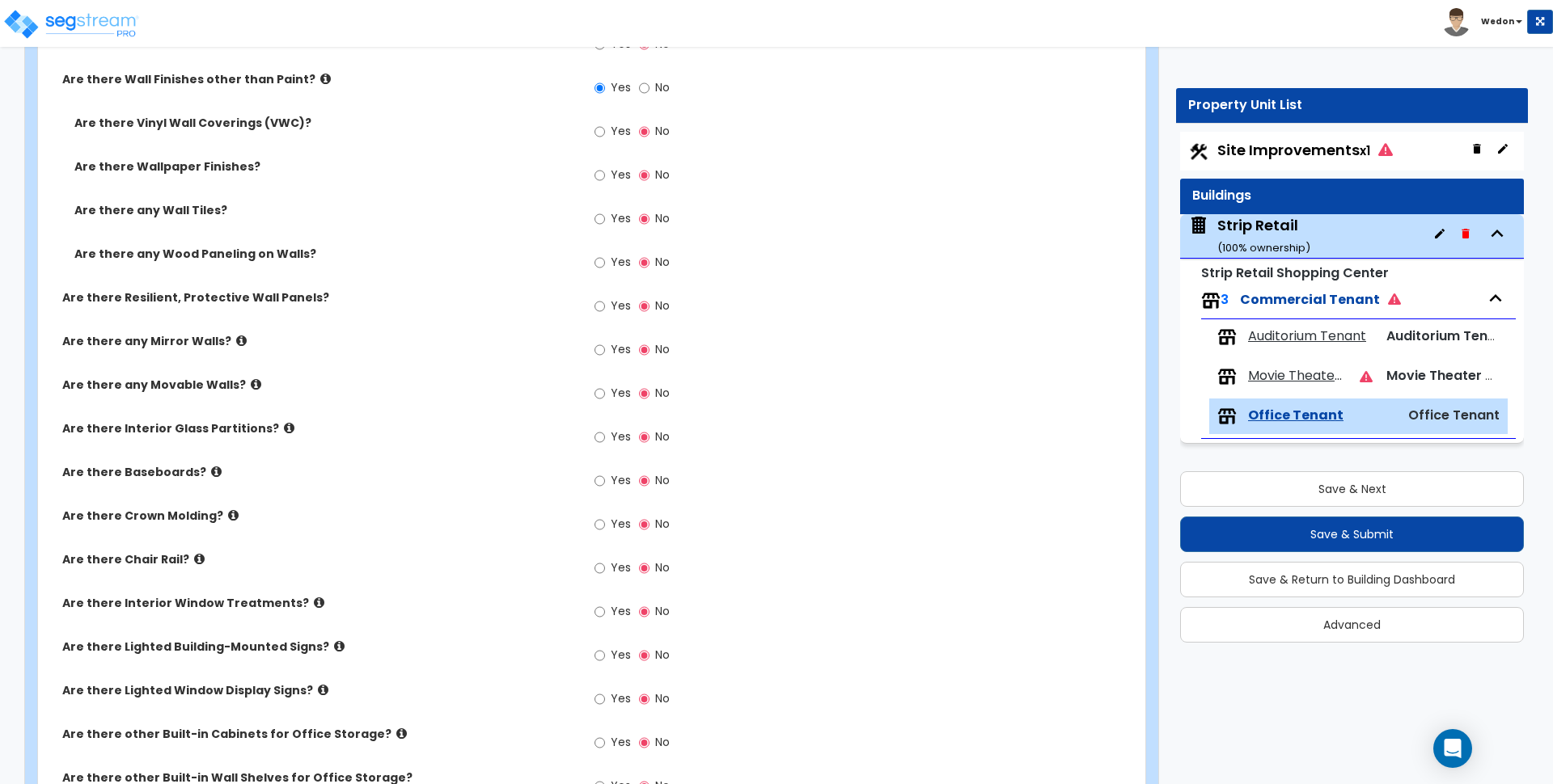
click at [777, 394] on div "Yes No" at bounding box center [861, 398] width 548 height 44
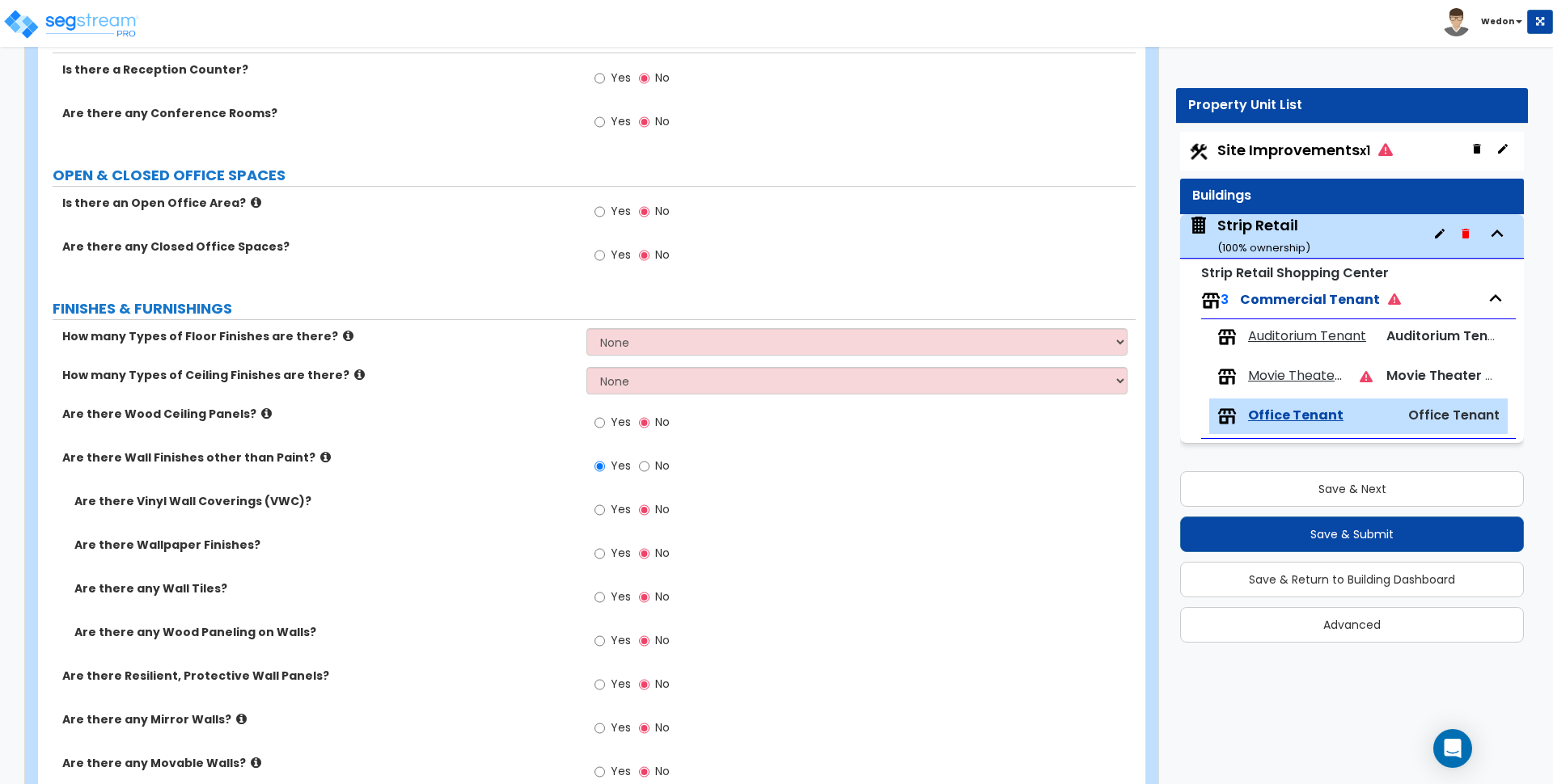
scroll to position [0, 0]
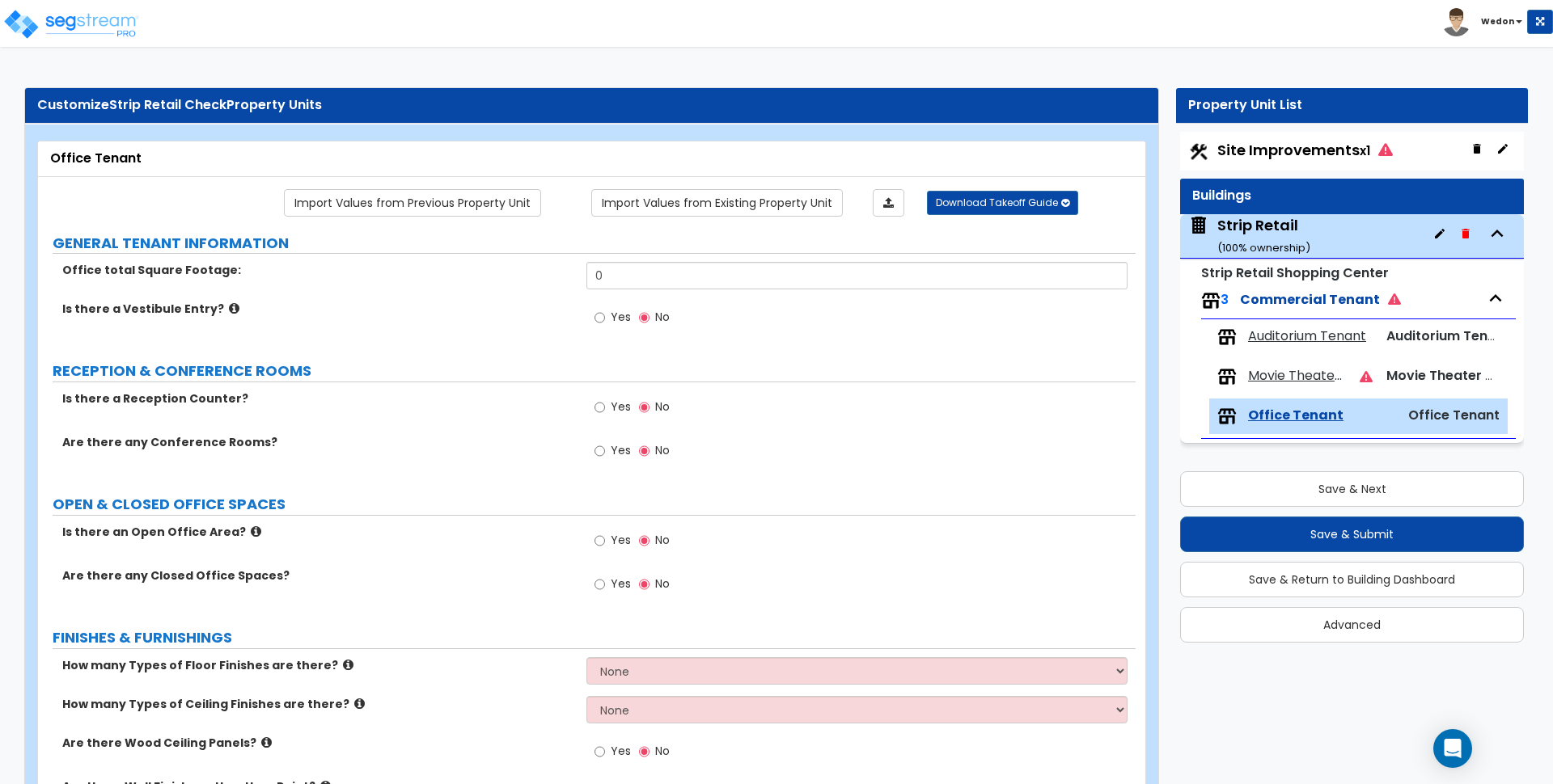
click at [908, 362] on label "RECEPTION & CONFERENCE ROOMS" at bounding box center [593, 371] width 1083 height 21
click at [1275, 375] on span "Movie Theater Tenant" at bounding box center [1297, 377] width 100 height 19
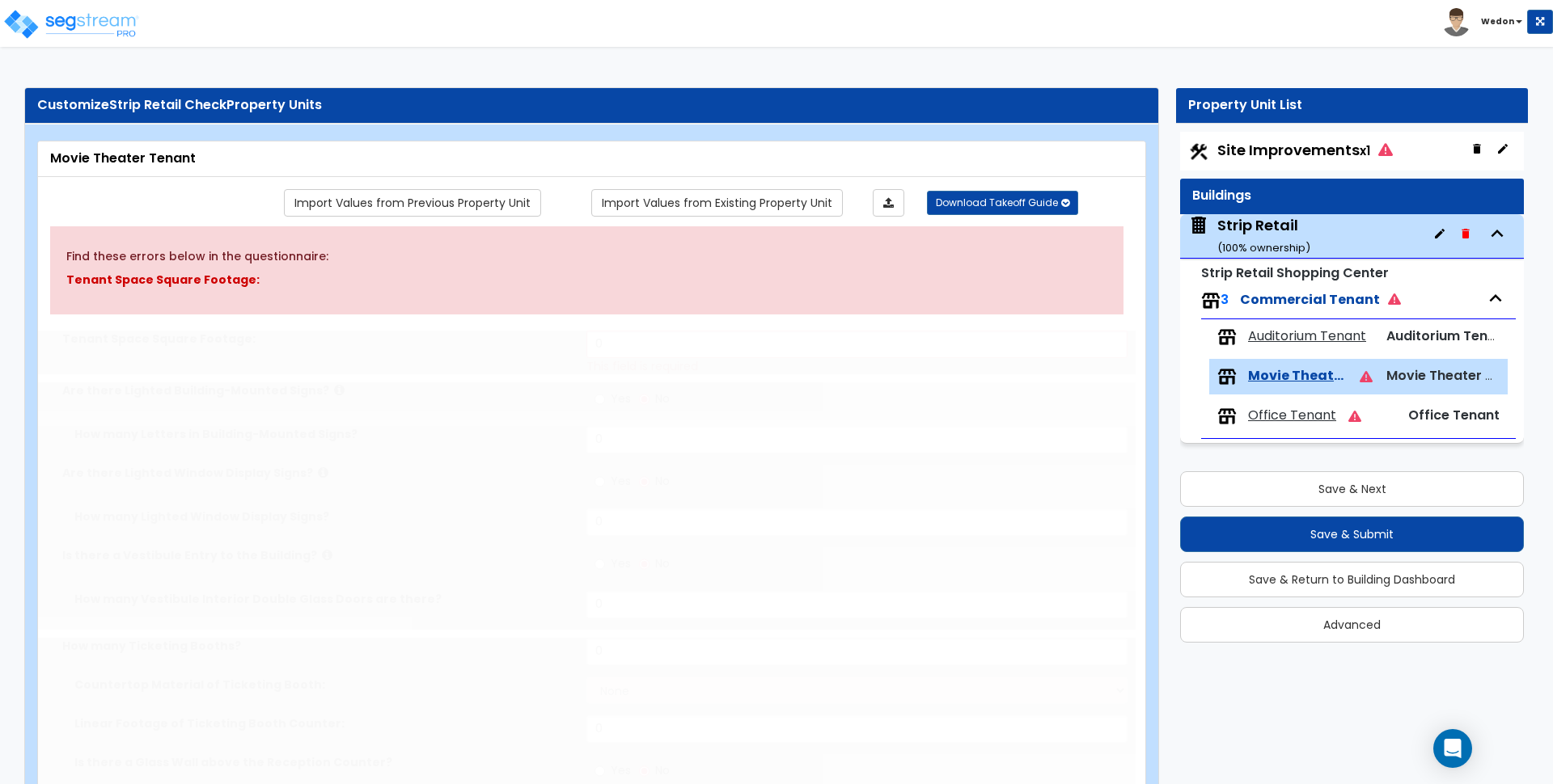
radio input "true"
type input "1000"
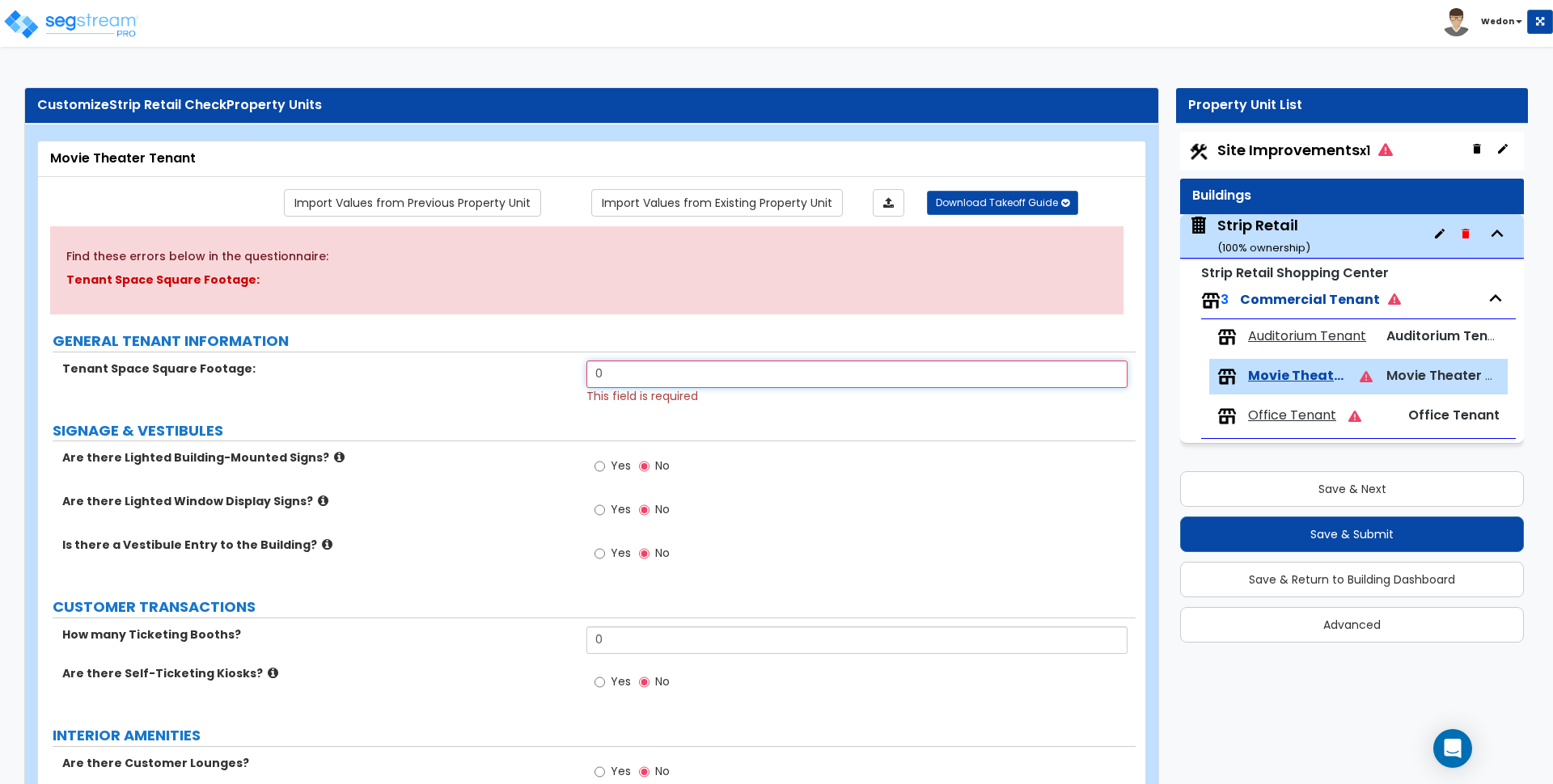
click at [649, 366] on input "0" at bounding box center [856, 374] width 540 height 27
type input "1,000"
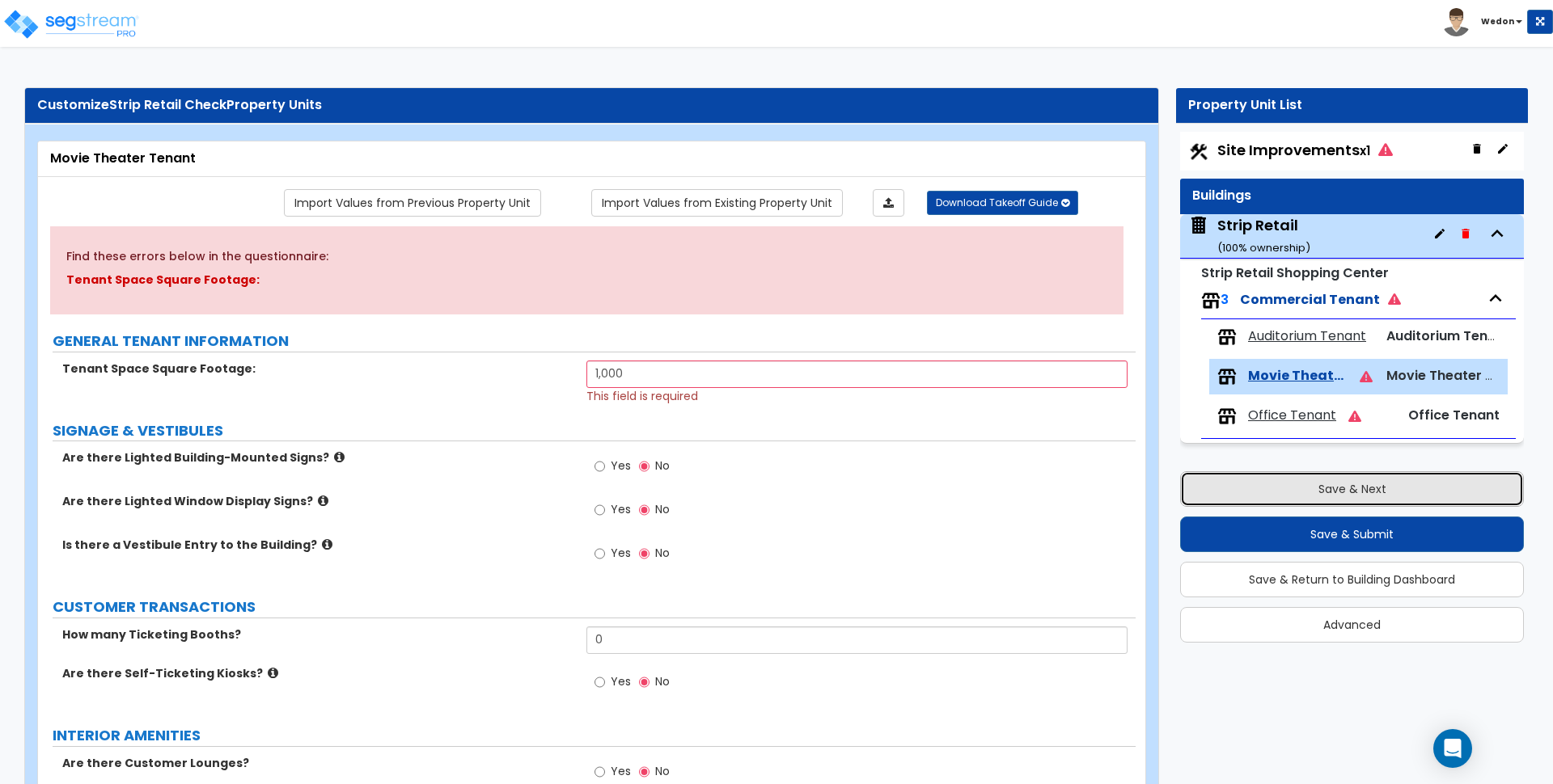
click at [1300, 497] on button "Save & Next" at bounding box center [1352, 489] width 344 height 35
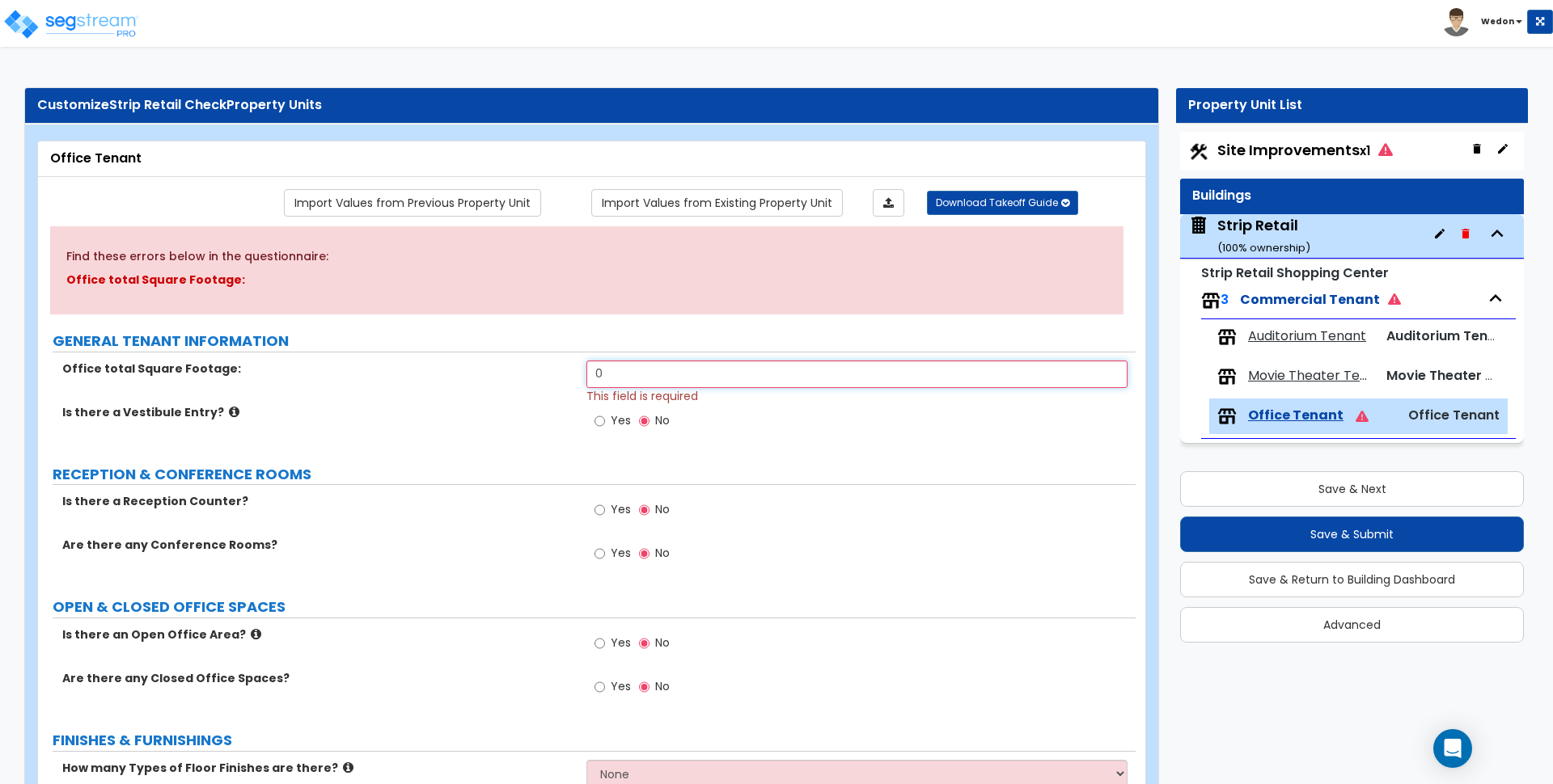
drag, startPoint x: 700, startPoint y: 371, endPoint x: 302, endPoint y: 360, distance: 398.2
click at [302, 361] on div "Office total Square Footage: 0 This field is required" at bounding box center [587, 382] width 1098 height 44
type input "1,000"
click at [1010, 494] on div "Yes No" at bounding box center [861, 515] width 548 height 44
drag, startPoint x: 1384, startPoint y: 482, endPoint x: 1440, endPoint y: 451, distance: 64.0
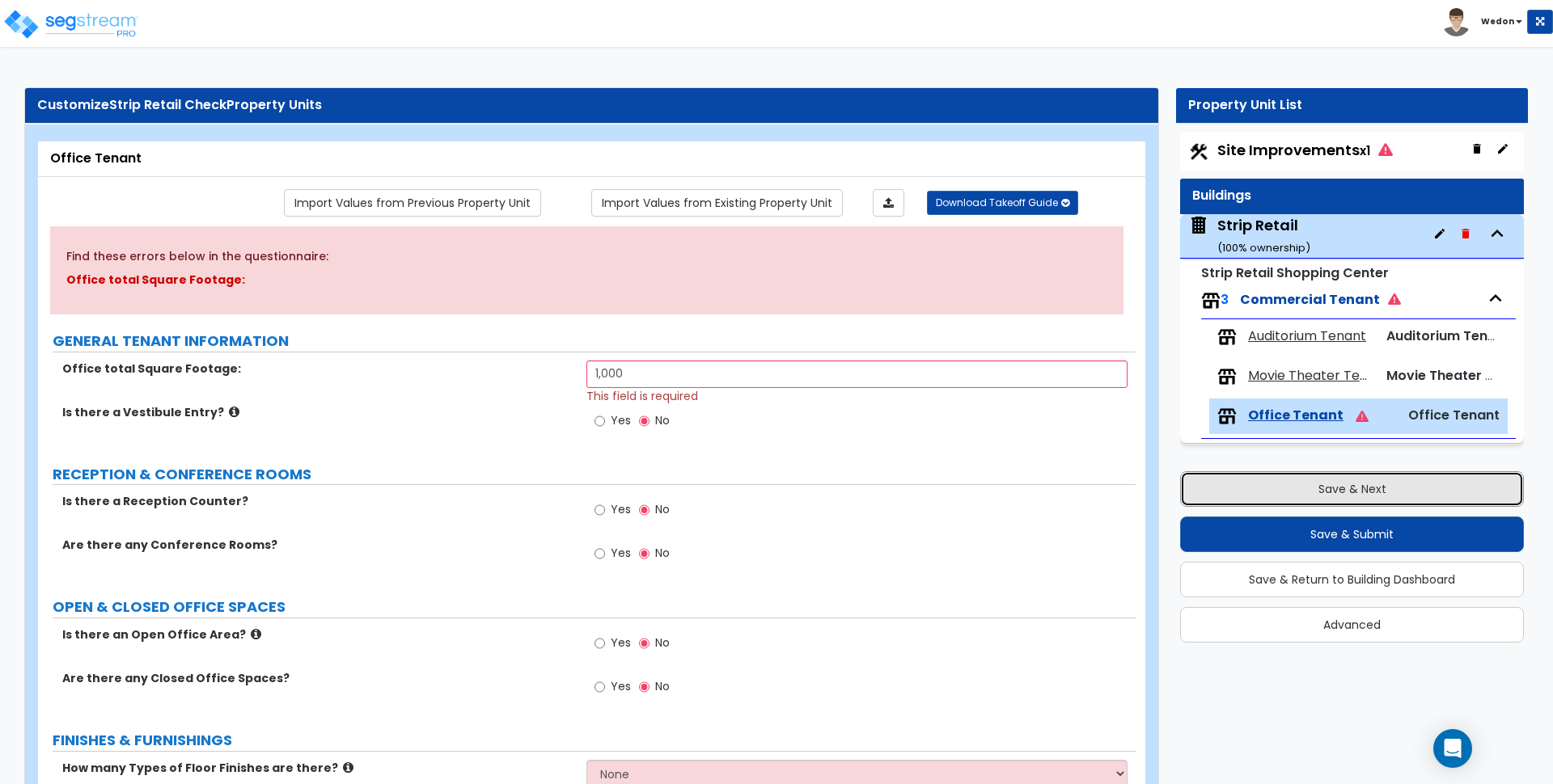
click at [1384, 483] on button "Save & Next" at bounding box center [1352, 489] width 344 height 35
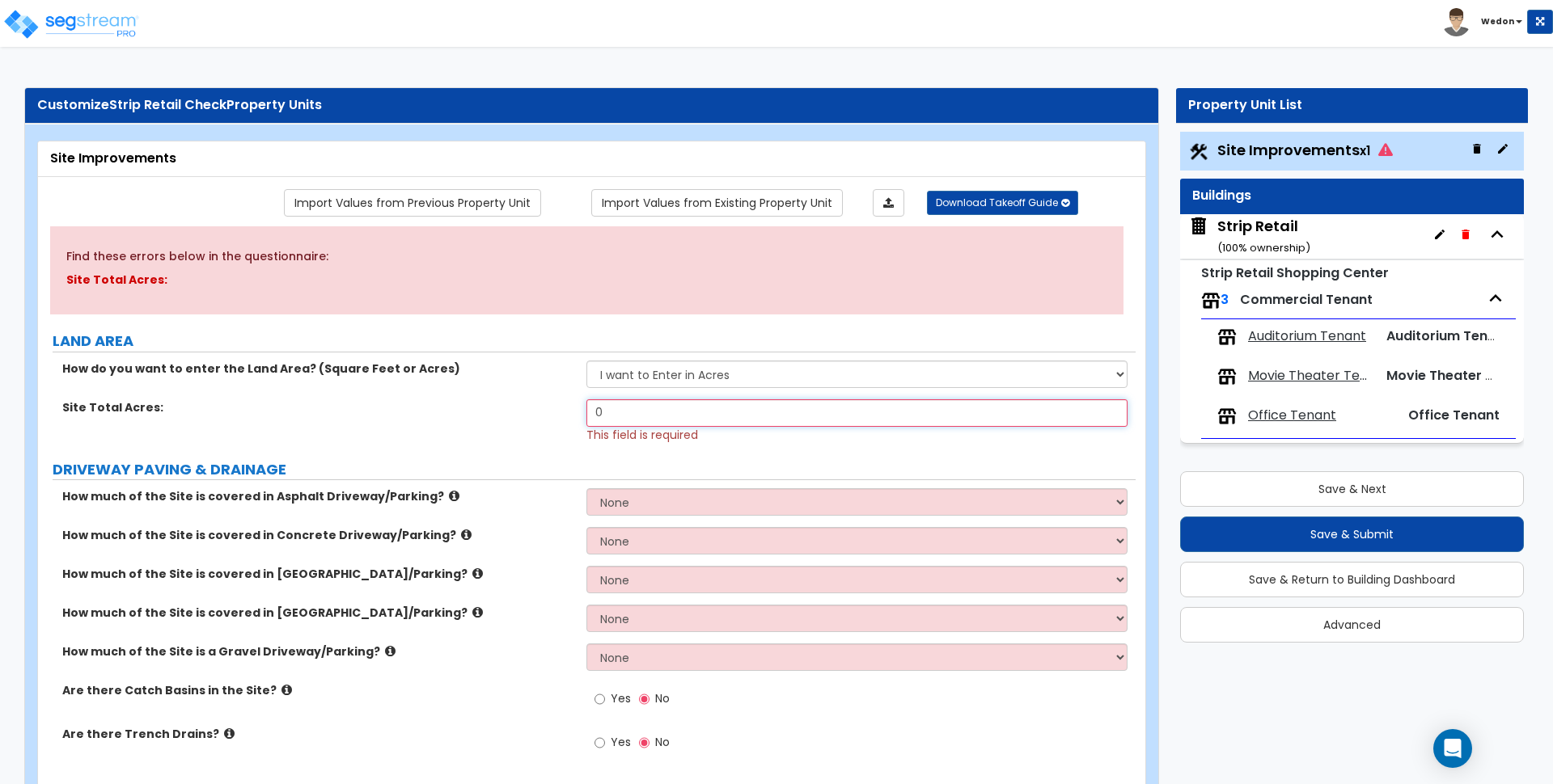
drag, startPoint x: 638, startPoint y: 409, endPoint x: 494, endPoint y: 406, distance: 144.0
click at [467, 412] on div "Site Total Acres: 0 This field is required" at bounding box center [587, 420] width 1098 height 44
type input "1"
click at [1339, 488] on button "Save & Next" at bounding box center [1352, 489] width 344 height 35
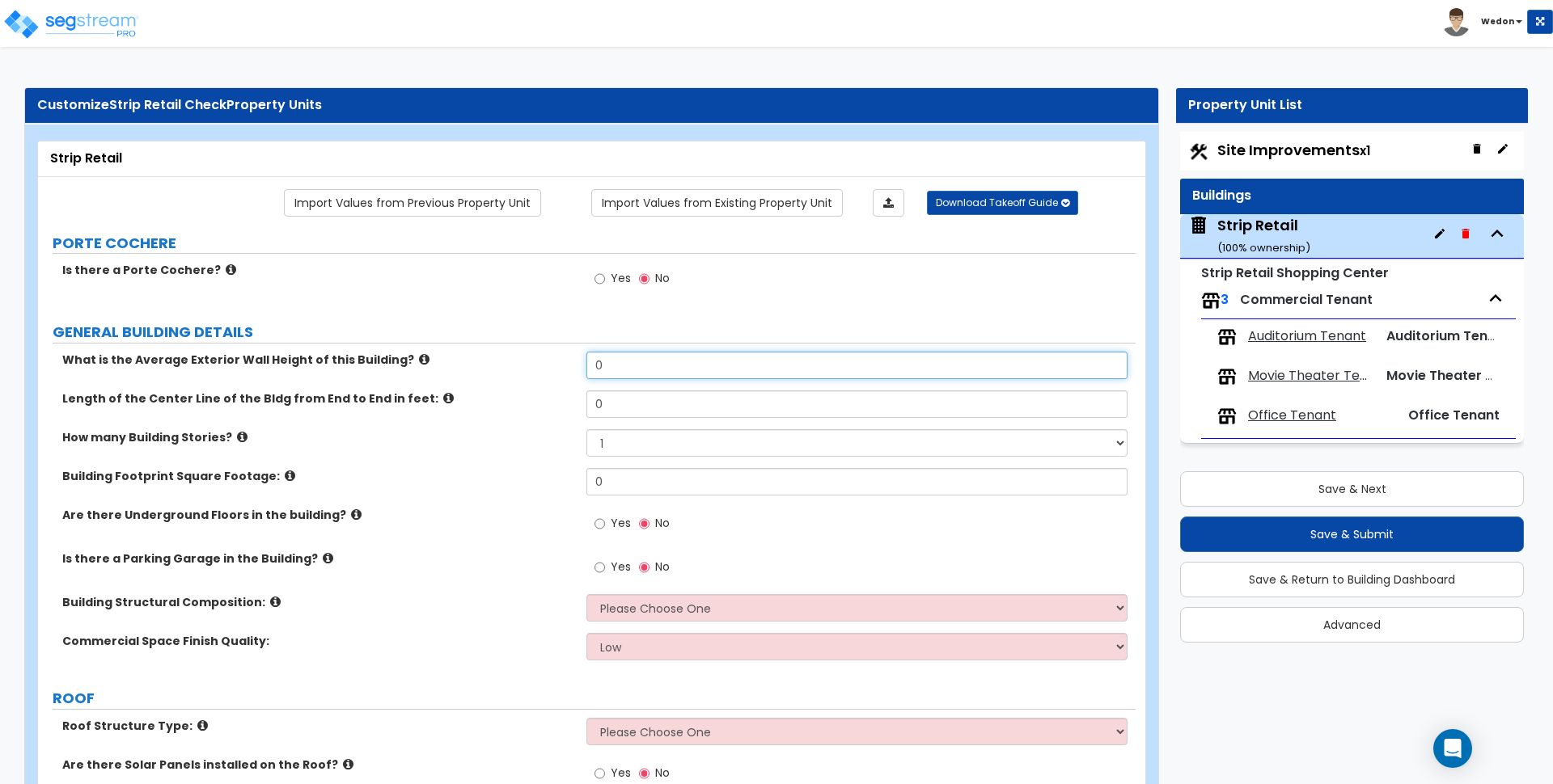
click at [640, 375] on input "0" at bounding box center [856, 364] width 540 height 27
type input "10"
click at [631, 400] on input "0" at bounding box center [856, 404] width 540 height 27
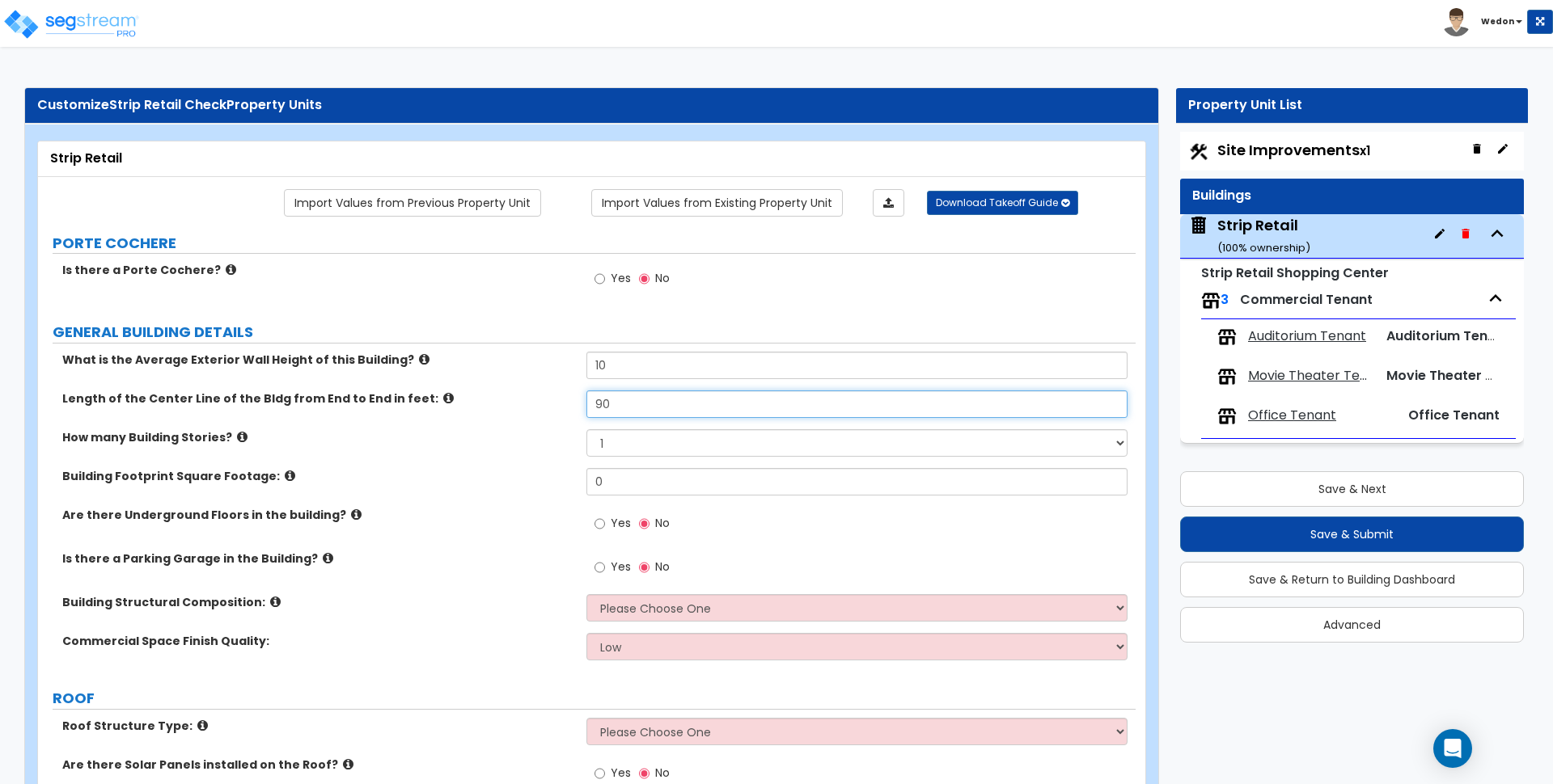
type input "90"
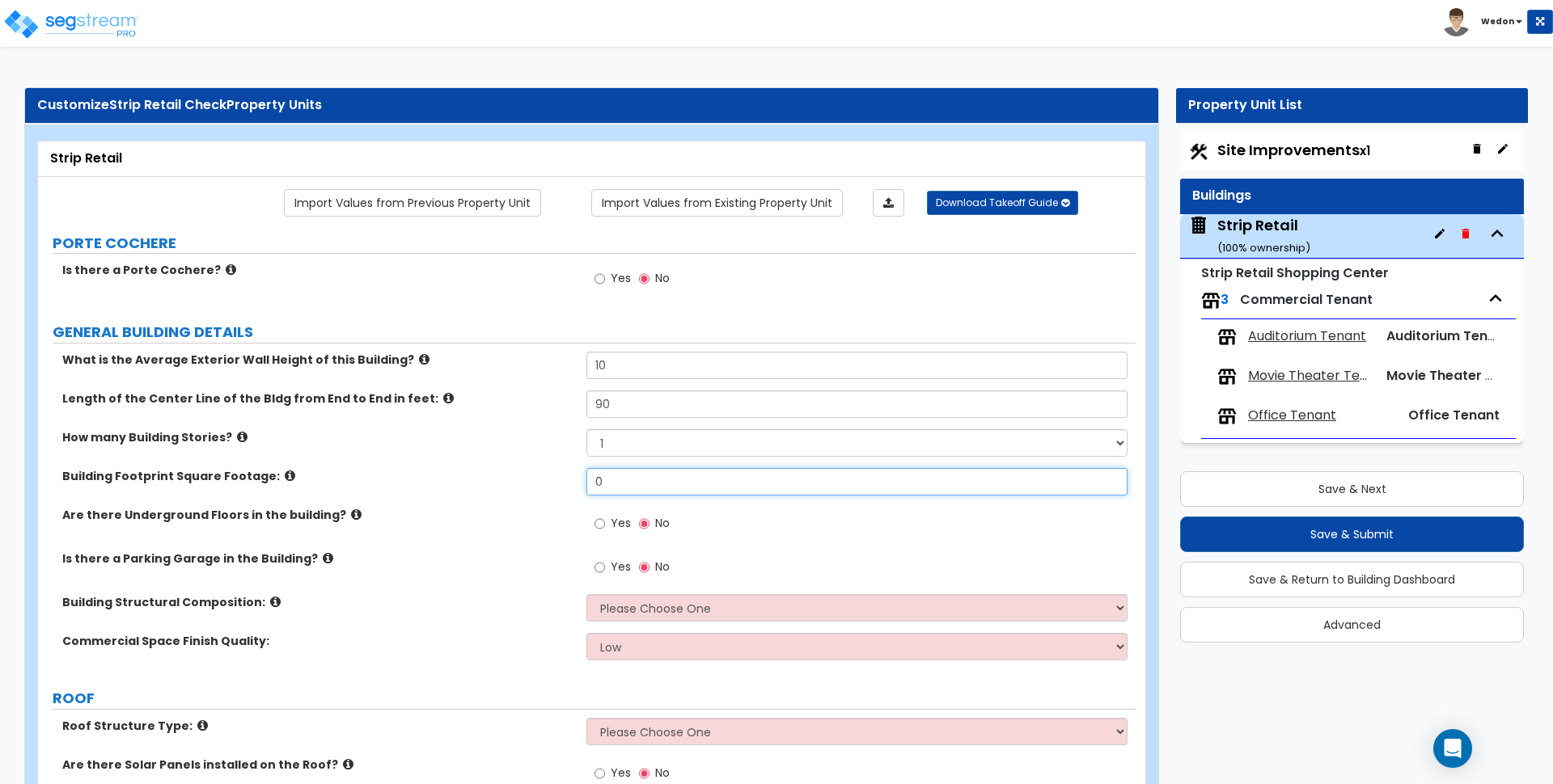
click at [631, 473] on input "0" at bounding box center [856, 481] width 540 height 27
type input "9000"
click at [520, 491] on div "Building Footprint Square Footage: 9000" at bounding box center [587, 488] width 1098 height 39
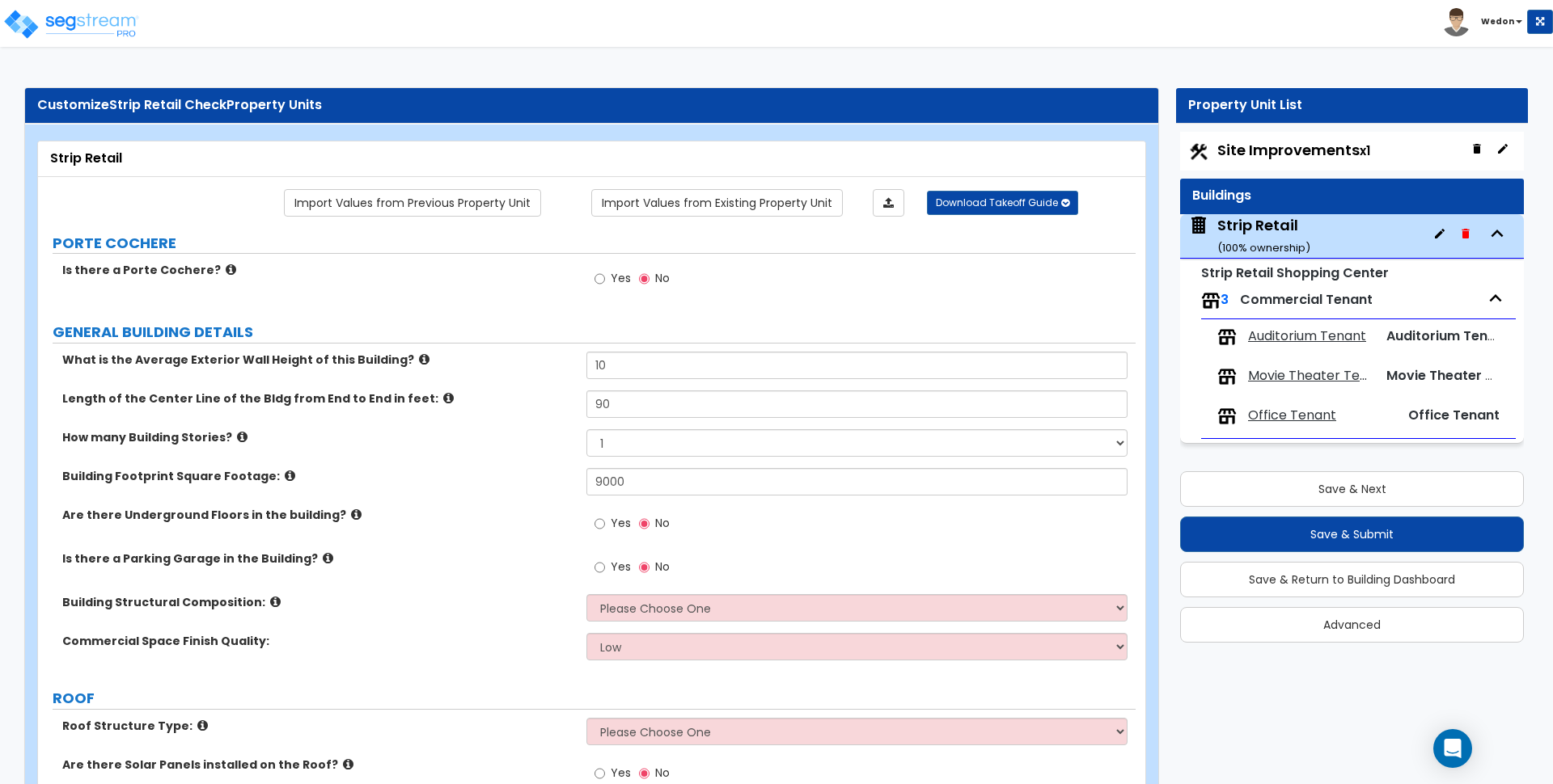
click at [618, 567] on span "Yes" at bounding box center [621, 566] width 21 height 16
click at [605, 567] on input "Yes" at bounding box center [600, 567] width 10 height 18
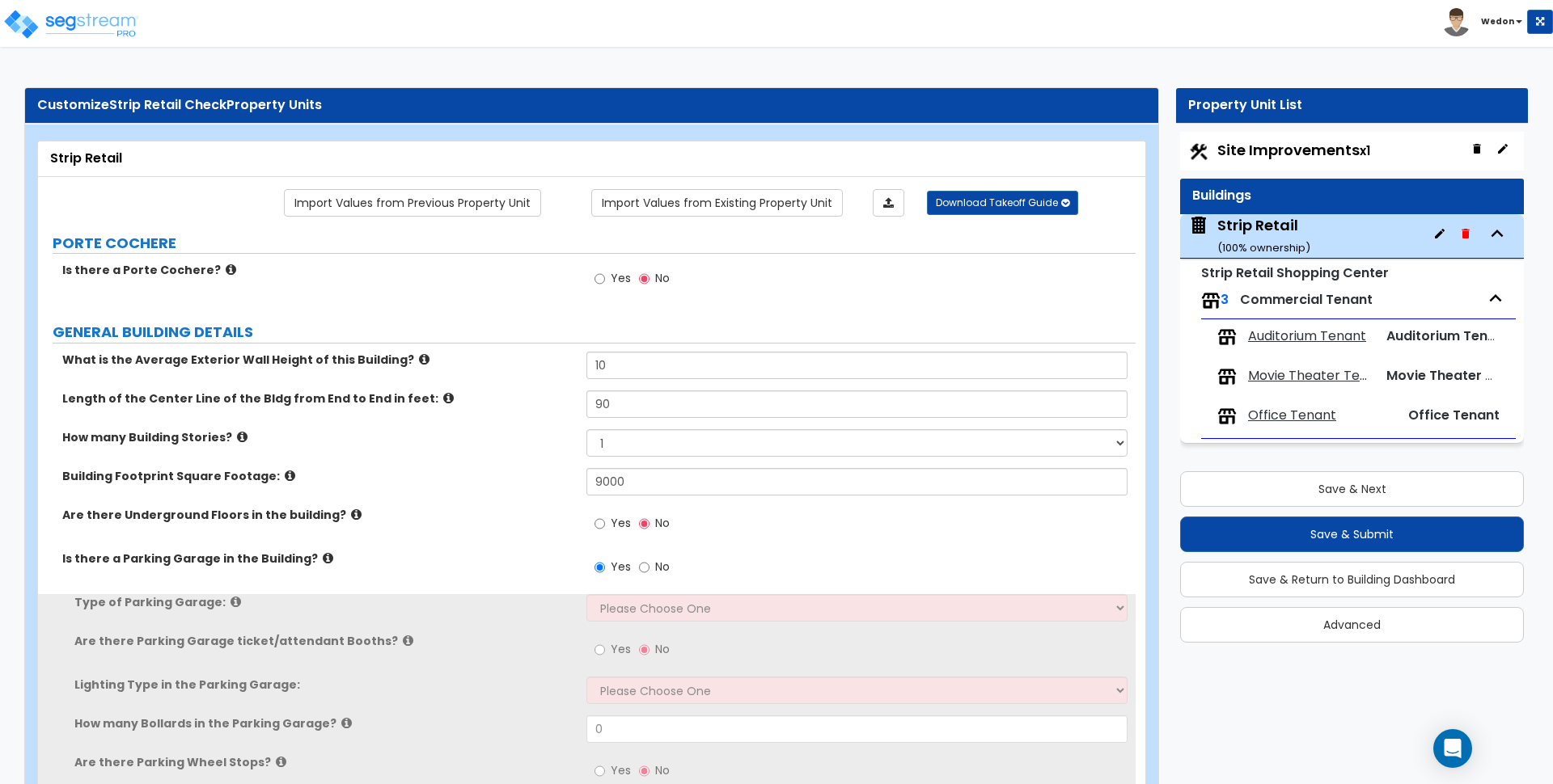
click at [394, 485] on div "Building Footprint Square Footage: 9000" at bounding box center [587, 488] width 1098 height 39
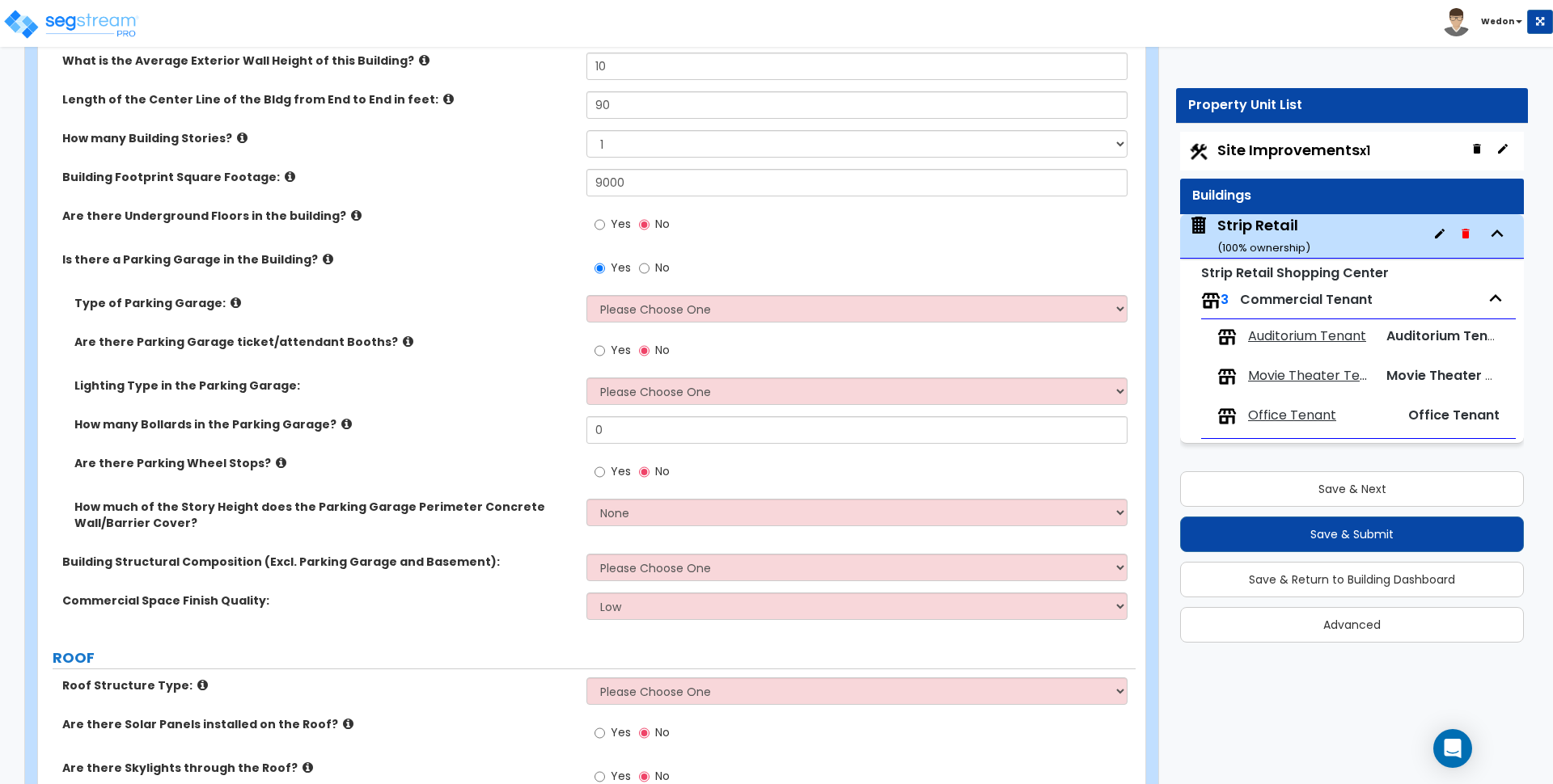
scroll to position [303, 0]
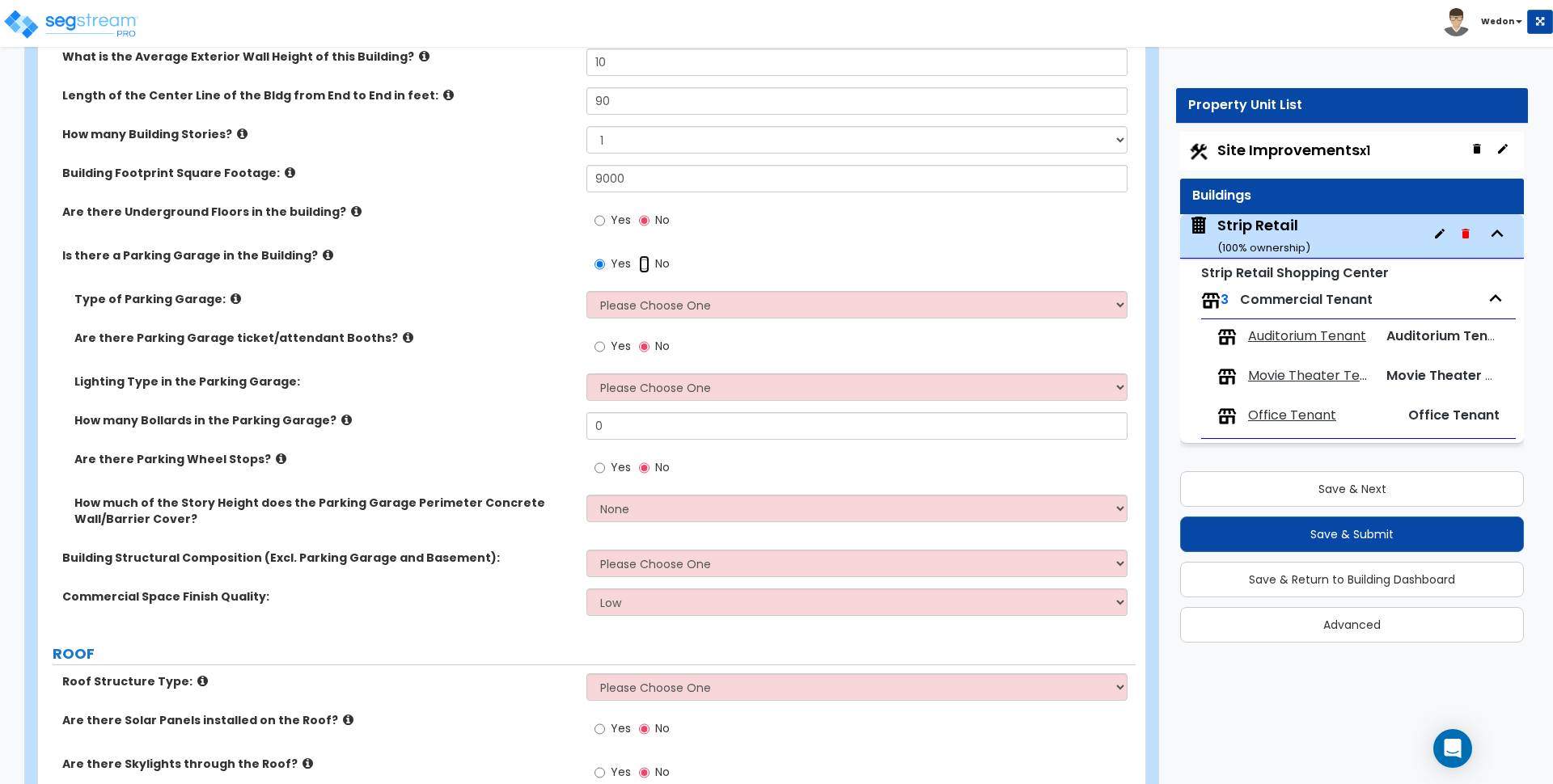
click at [648, 255] on input "No" at bounding box center [644, 264] width 10 height 18
radio input "false"
radio input "true"
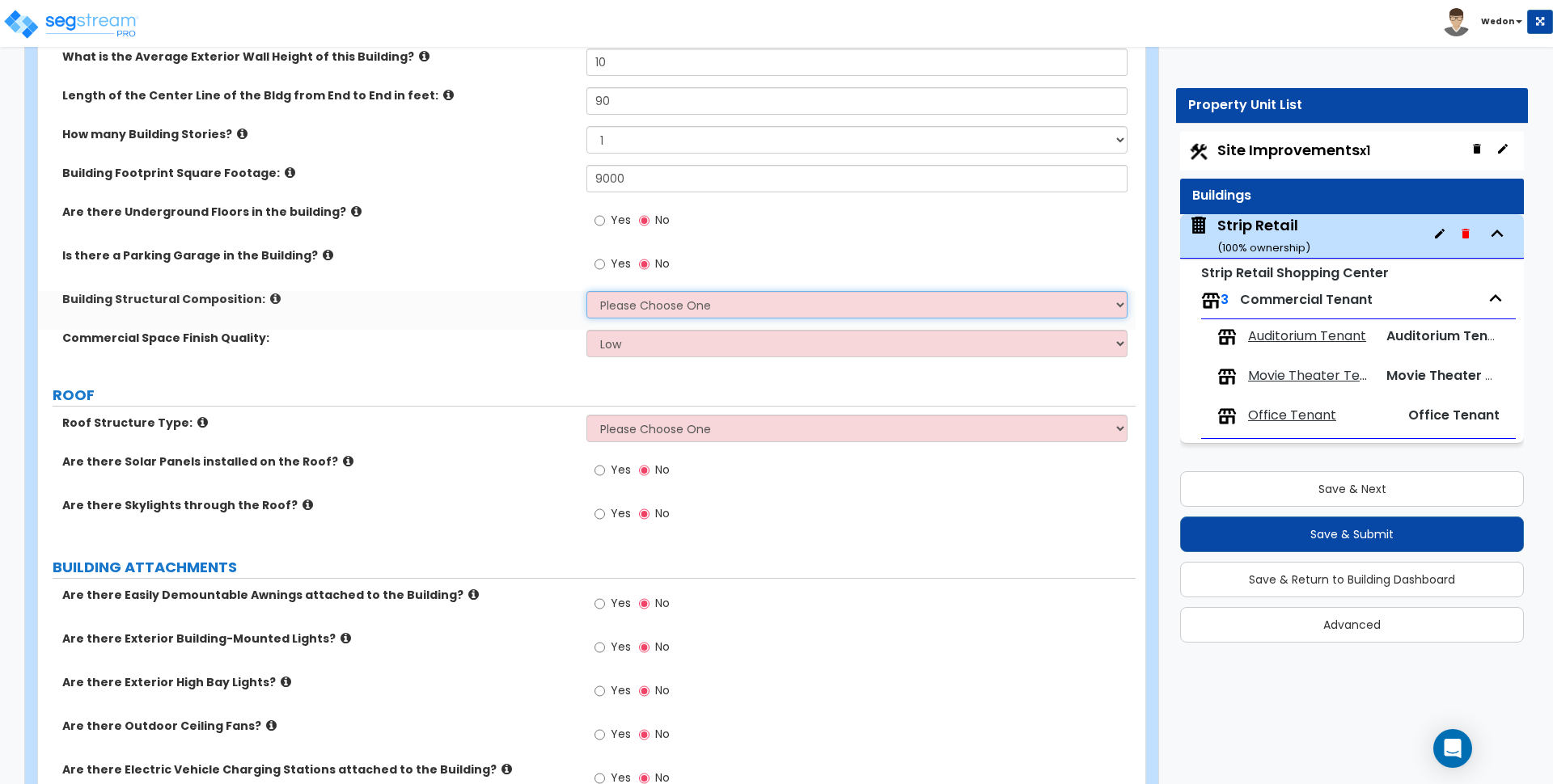
click at [821, 298] on select "Please Choose One Tilt-up Wall Construction Reinforced Concrete Structural Stee…" at bounding box center [856, 304] width 540 height 27
select select "5"
click at [587, 291] on select "Please Choose One Tilt-up Wall Construction Reinforced Concrete Structural Stee…" at bounding box center [856, 304] width 540 height 27
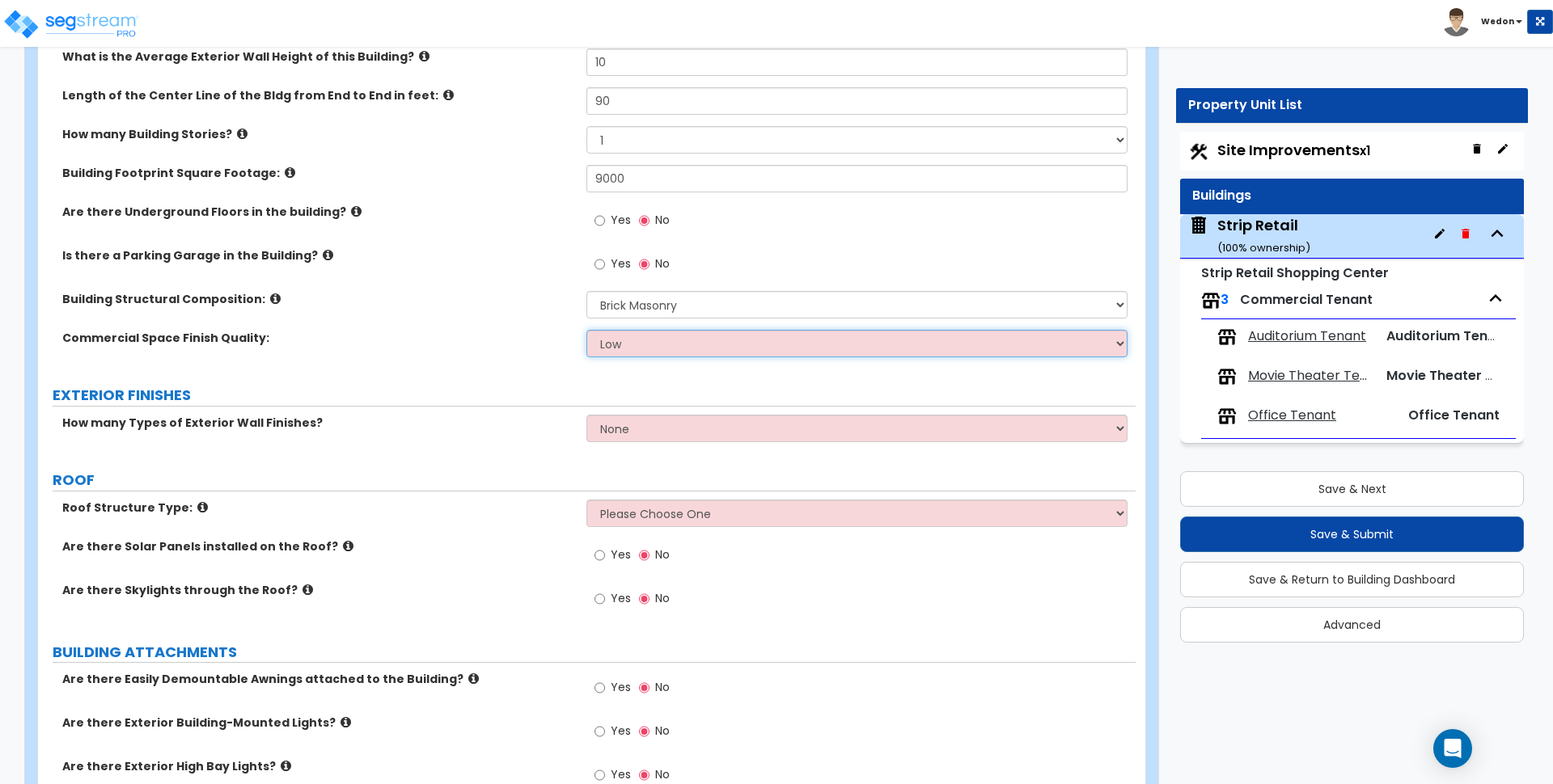
click at [684, 351] on select "Low Average High" at bounding box center [856, 343] width 540 height 27
select select "2"
click at [587, 330] on select "Low Average High" at bounding box center [856, 343] width 540 height 27
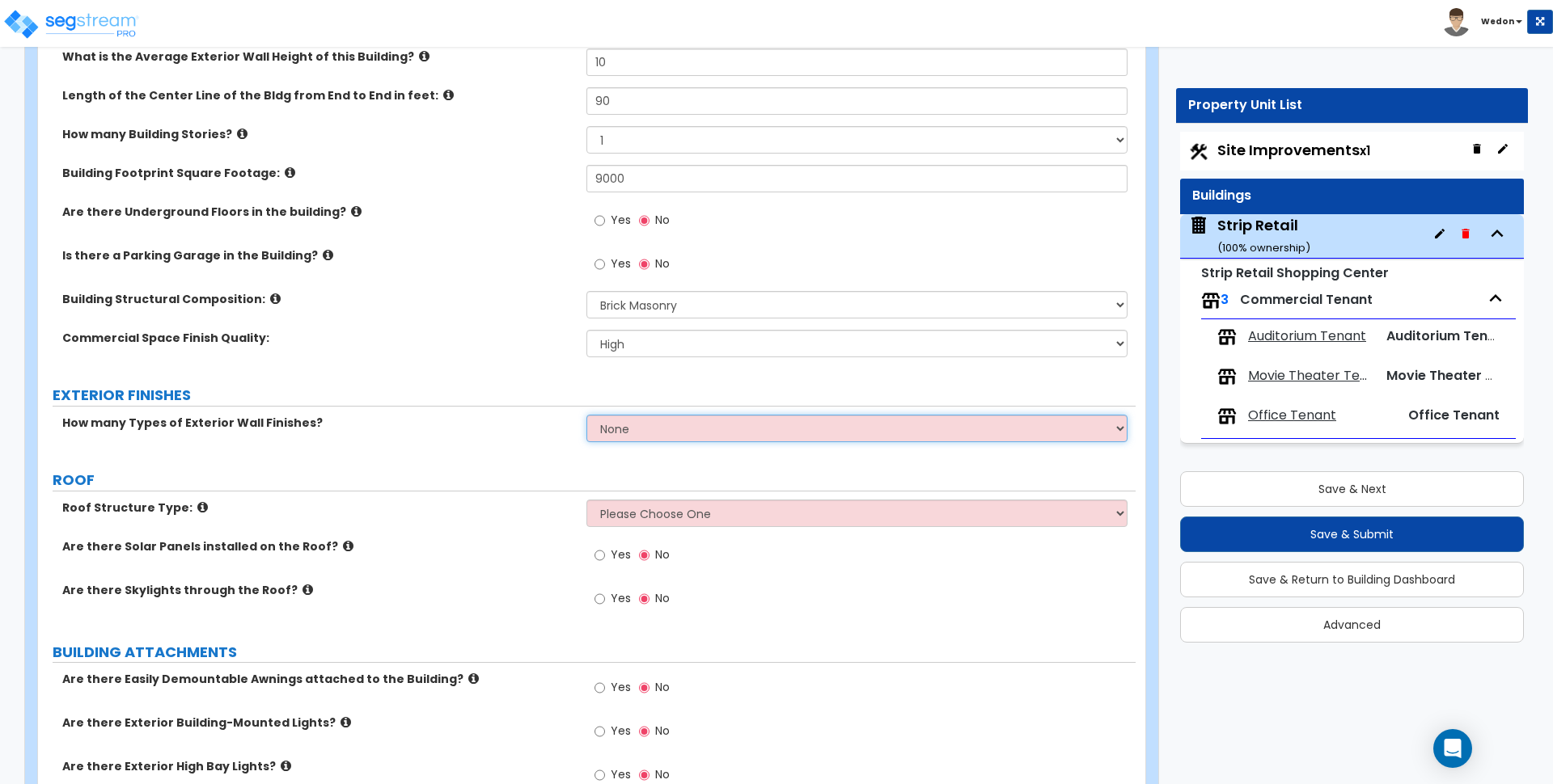
drag, startPoint x: 670, startPoint y: 433, endPoint x: 756, endPoint y: 433, distance: 86.0
click at [670, 433] on select "None 1 2 3" at bounding box center [856, 428] width 540 height 27
select select "3"
click at [587, 415] on select "None 1 2 3" at bounding box center [856, 428] width 540 height 27
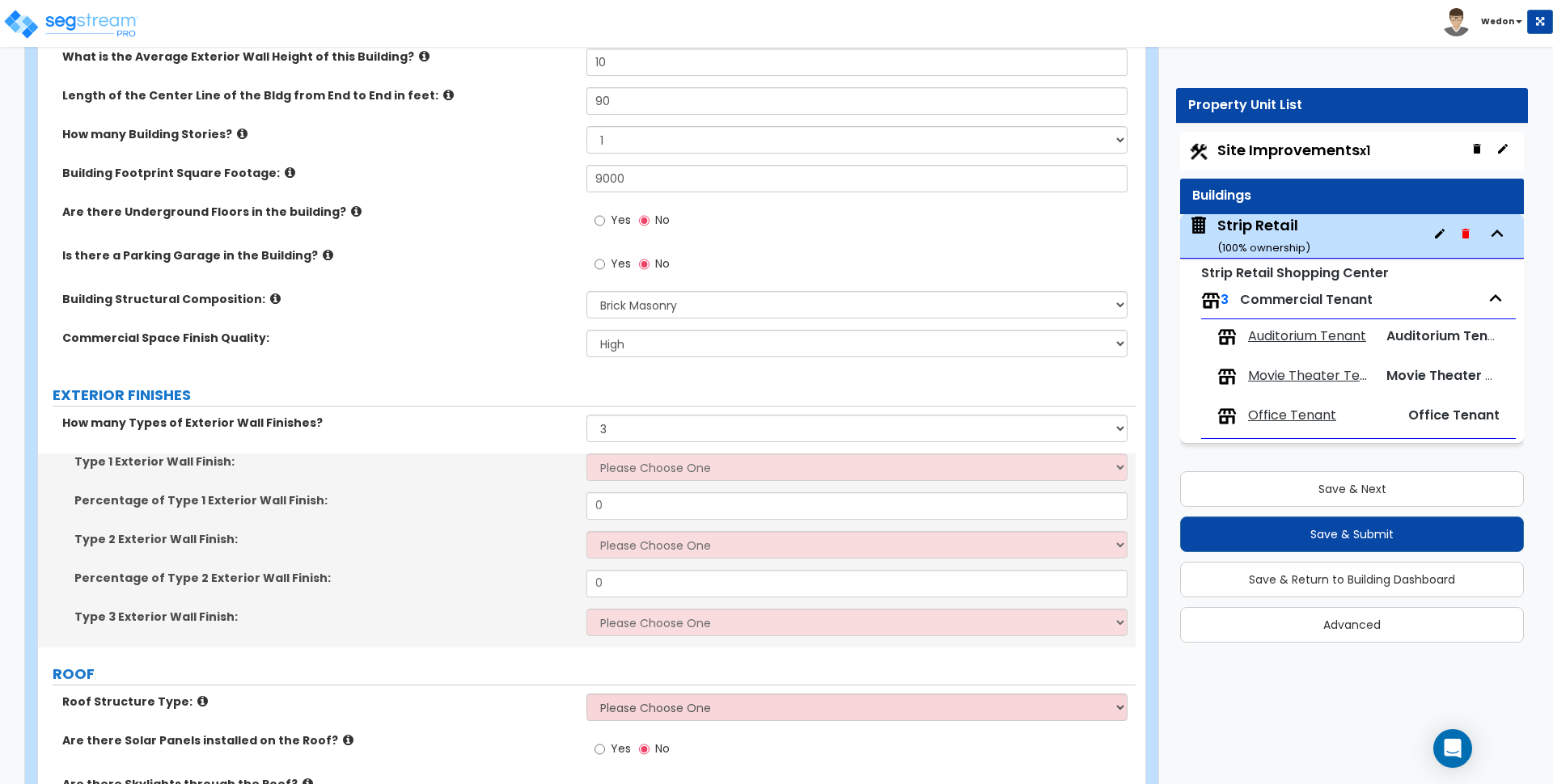
click at [688, 485] on div "Type 1 Exterior Wall Finish: Please Choose One No Finish/Shared Wall No Wall St…" at bounding box center [587, 474] width 1098 height 39
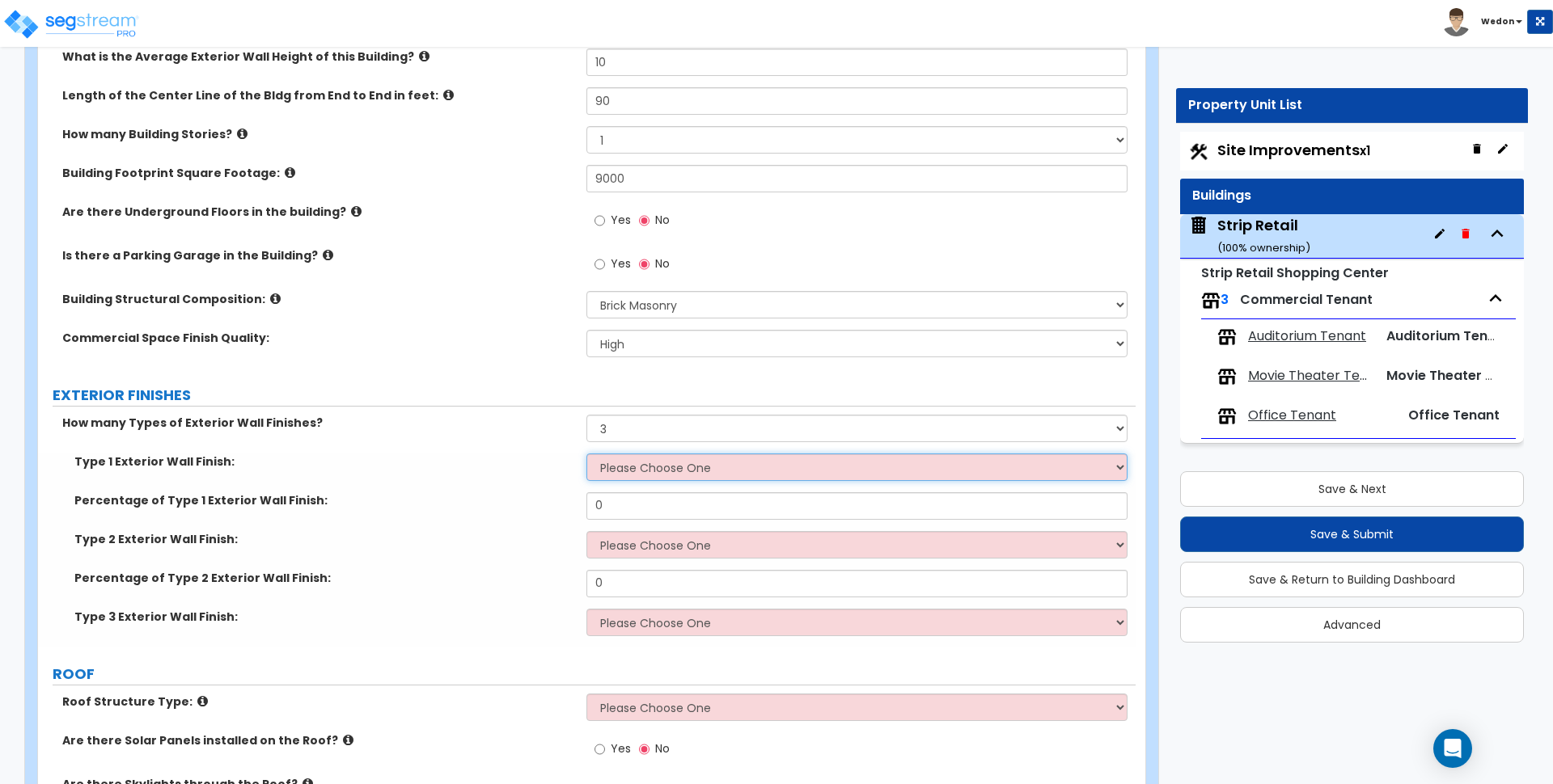
click at [707, 467] on select "Please Choose One No Finish/Shared Wall No Wall Stone Veneer Wood Siding Vinyl …" at bounding box center [856, 467] width 540 height 27
select select "1"
click at [587, 454] on select "Please Choose One No Finish/Shared Wall No Wall Stone Veneer Wood Siding Vinyl …" at bounding box center [856, 467] width 540 height 27
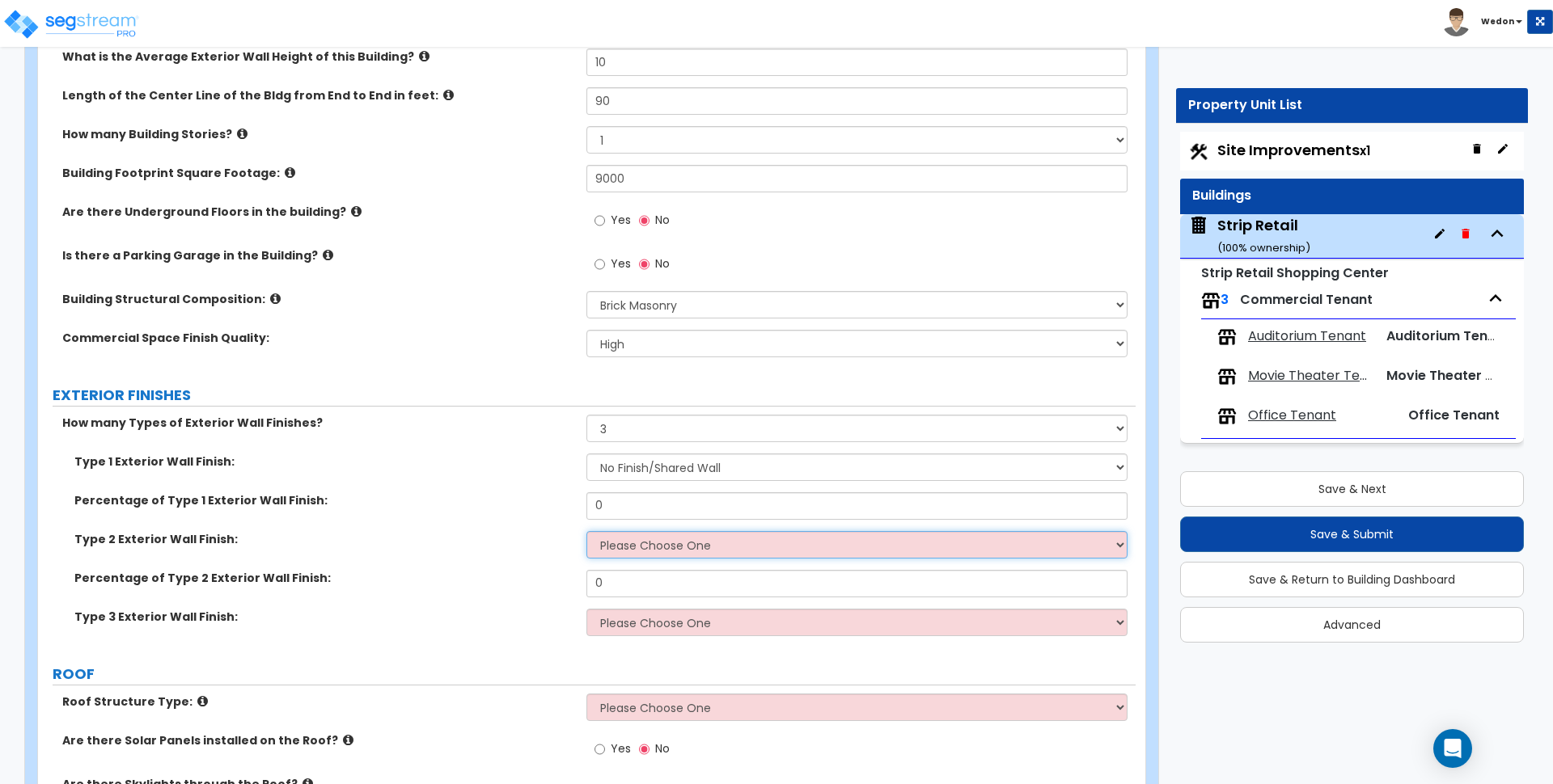
click at [674, 552] on select "Please Choose One No Finish/Shared Wall No Wall Stone Veneer Wood Siding Vinyl …" at bounding box center [856, 544] width 540 height 27
select select "12"
click at [587, 531] on select "Please Choose One No Finish/Shared Wall No Wall Stone Veneer Wood Siding Vinyl …" at bounding box center [856, 544] width 540 height 27
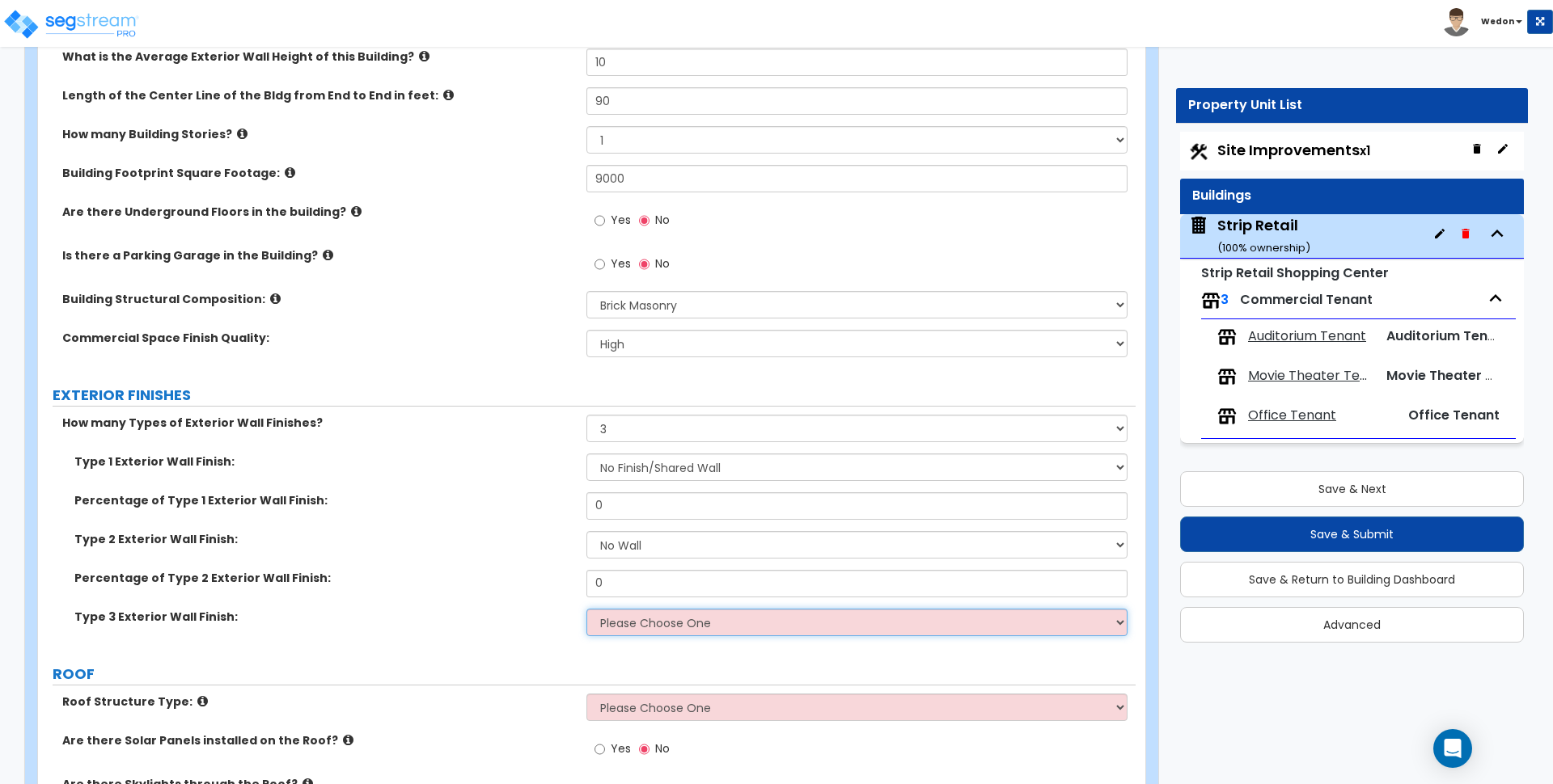
click at [650, 626] on select "Please Choose One No Finish/Shared Wall No Wall Stone Veneer Wood Siding Vinyl …" at bounding box center [856, 622] width 540 height 27
select select "3"
click at [587, 609] on select "Please Choose One No Finish/Shared Wall No Wall Stone Veneer Wood Siding Vinyl …" at bounding box center [856, 622] width 540 height 27
click at [524, 367] on div "Commercial Space Finish Quality: Low Average High" at bounding box center [587, 350] width 1098 height 39
click at [670, 638] on div "Type 3 Exterior Wall Finish: Please Choose One No Finish/Shared Wall No Wall St…" at bounding box center [587, 628] width 1098 height 39
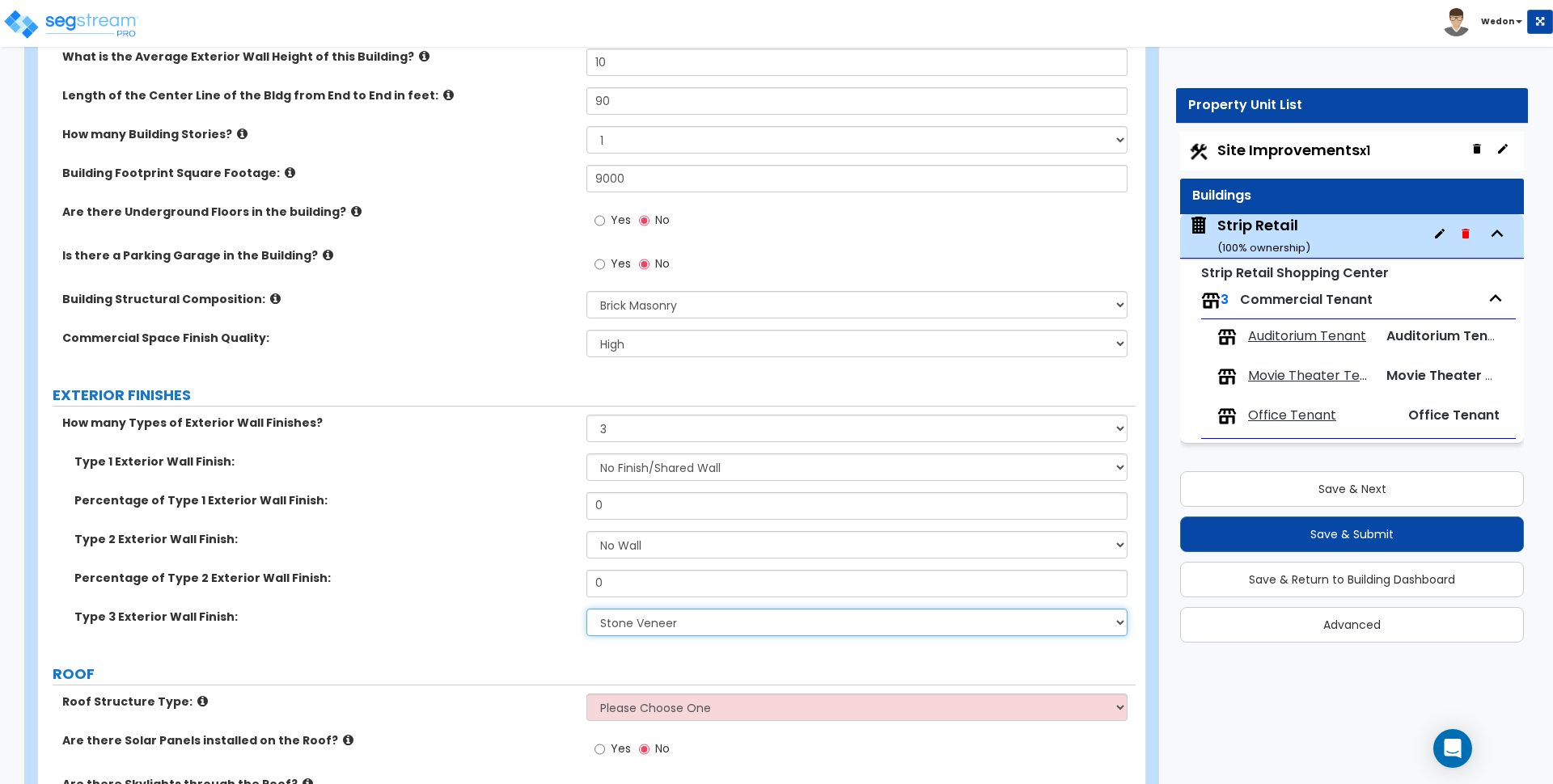
click at [693, 627] on select "Please Choose One No Finish/Shared Wall No Wall Stone Veneer Wood Siding Vinyl …" at bounding box center [856, 622] width 540 height 27
click at [225, 458] on label "Type 1 Exterior Wall Finish:" at bounding box center [325, 461] width 500 height 16
click at [717, 307] on select "Please Choose One Tilt-up Wall Construction Reinforced Concrete Structural Stee…" at bounding box center [856, 304] width 540 height 27
select select "7"
click at [587, 291] on select "Please Choose One Tilt-up Wall Construction Reinforced Concrete Structural Stee…" at bounding box center [856, 304] width 540 height 27
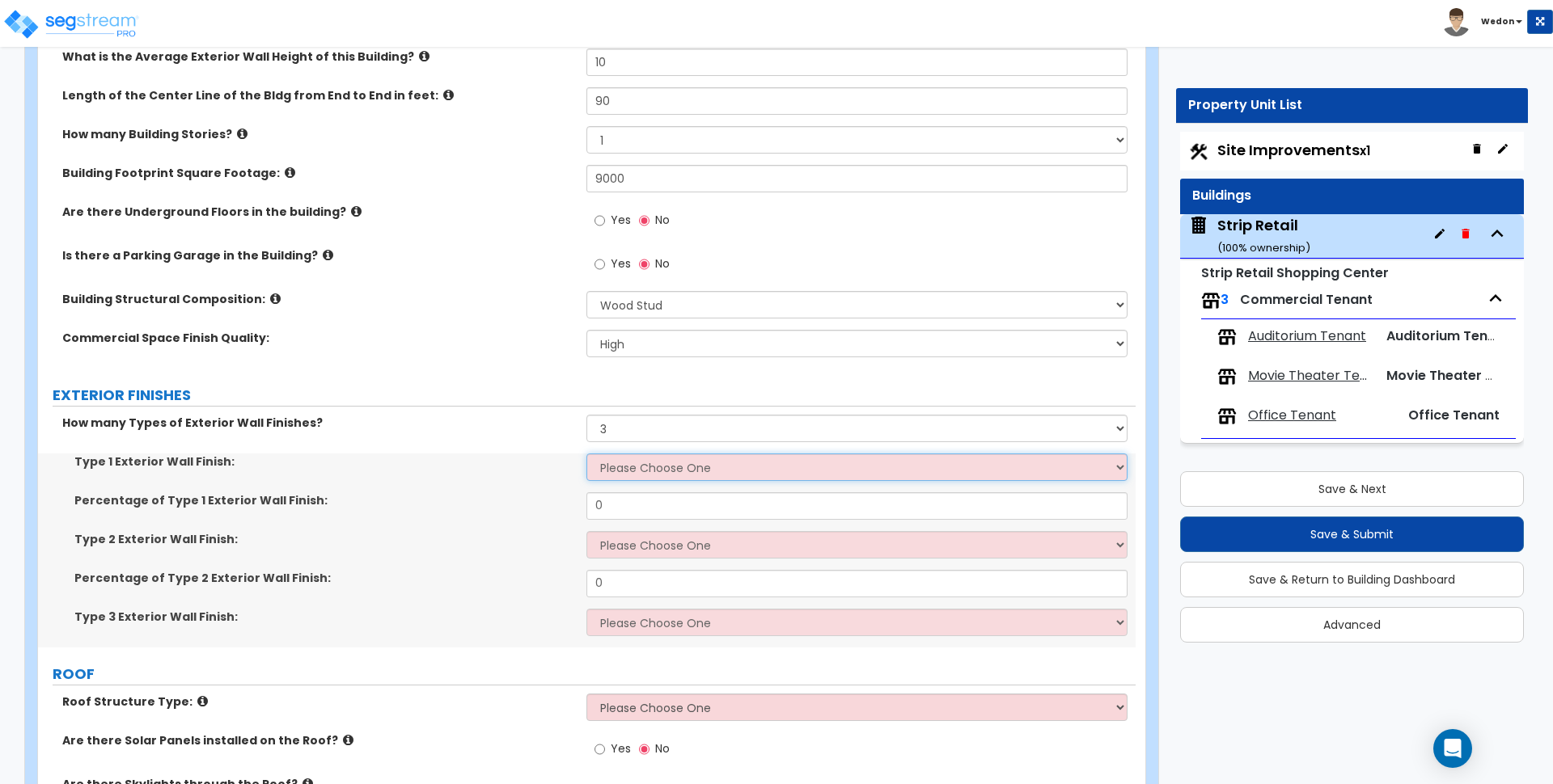
click at [687, 469] on select "Please Choose One No Finish/Shared Wall No Wall Brick Veneer Stone Veneer Wood …" at bounding box center [856, 467] width 540 height 27
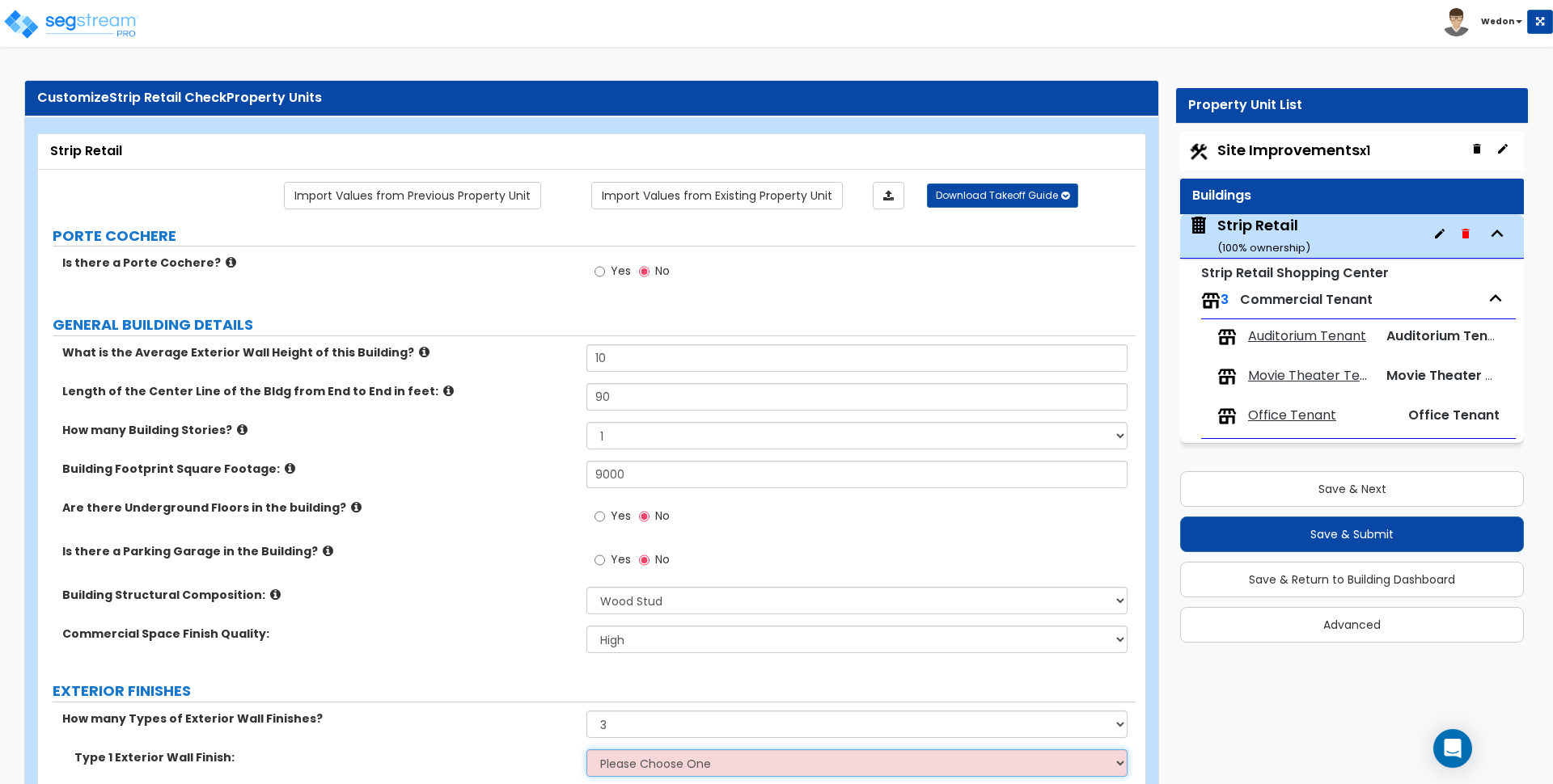
scroll to position [0, 0]
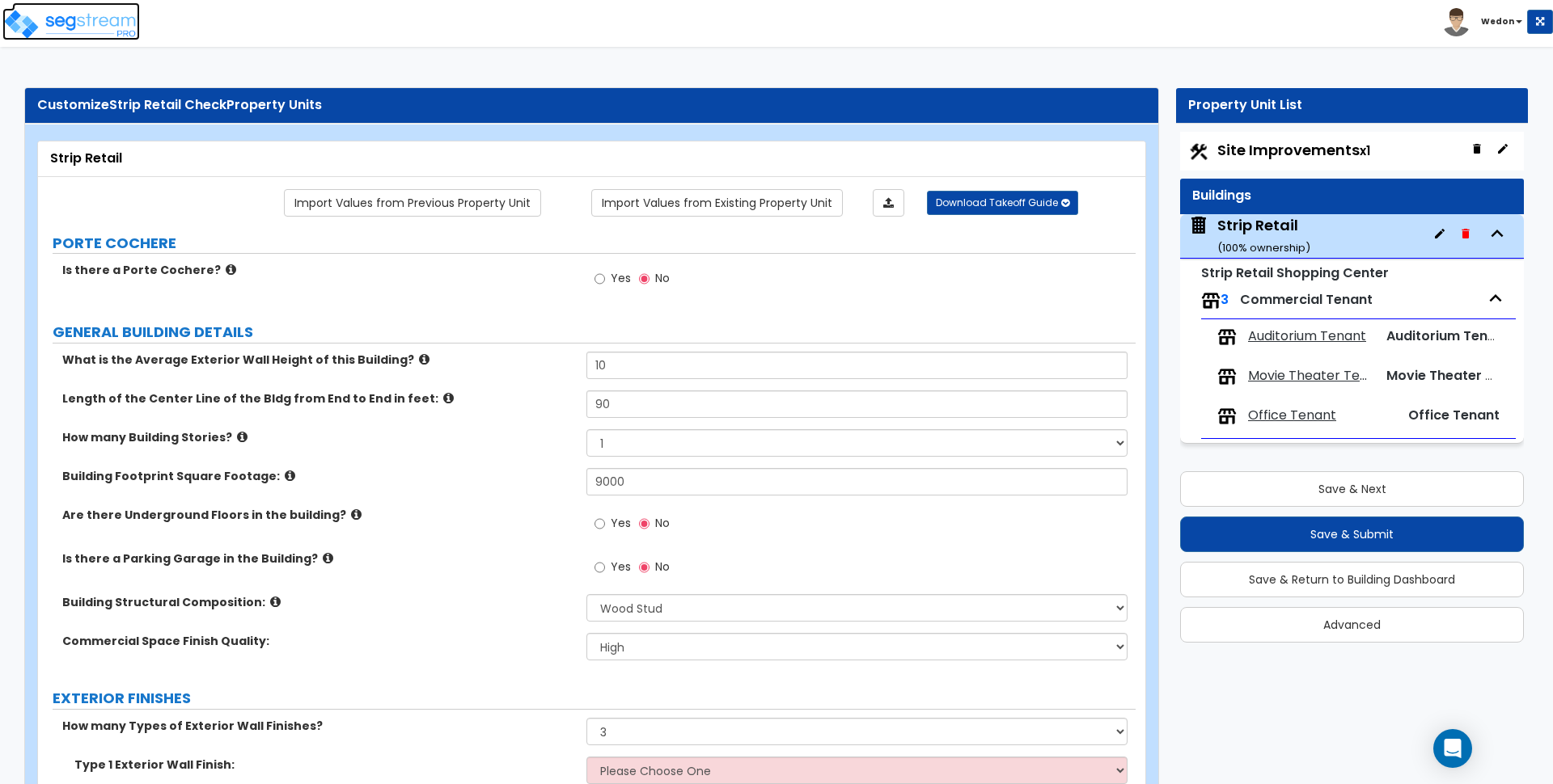
click at [76, 25] on img at bounding box center [71, 24] width 137 height 33
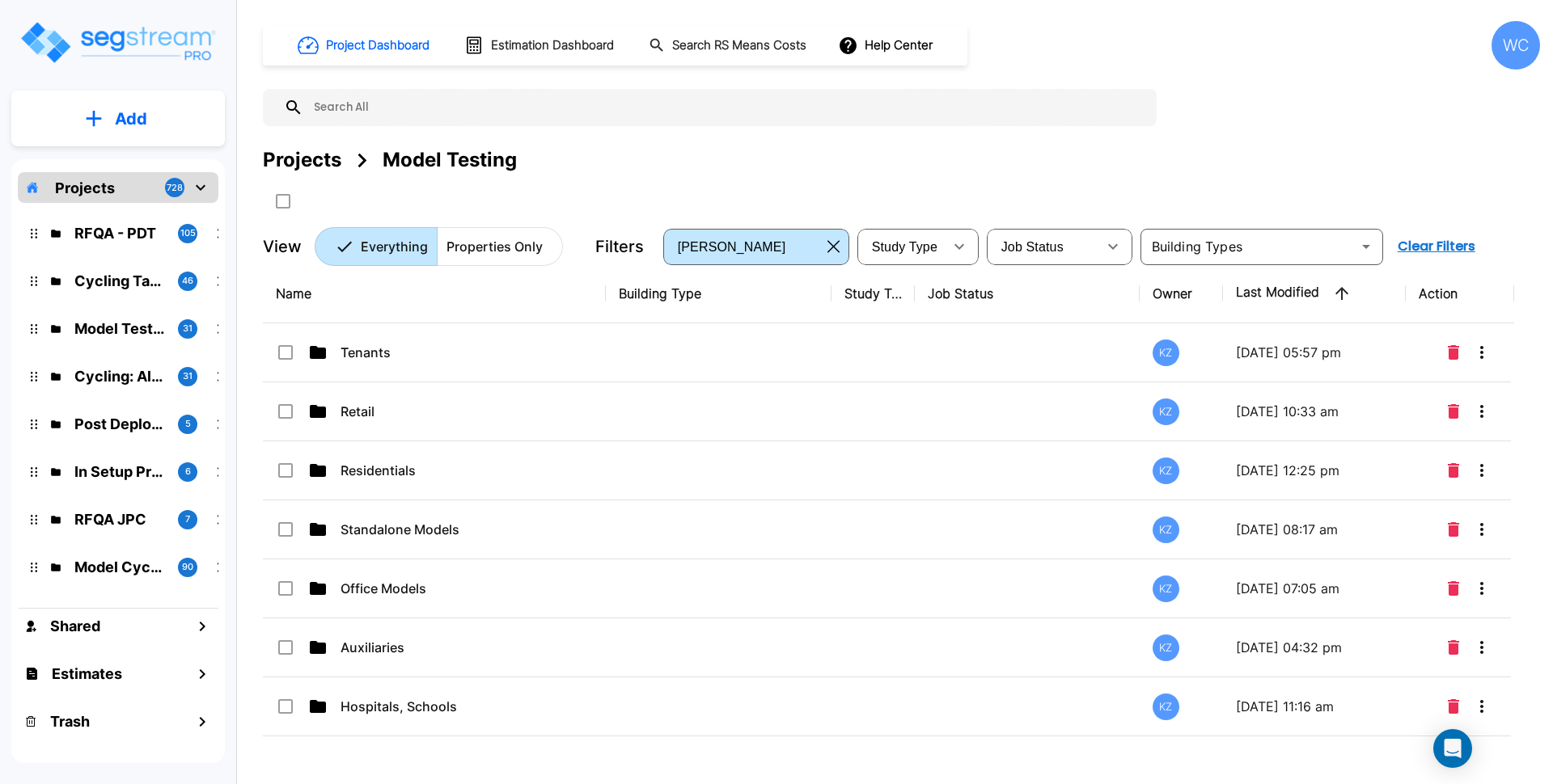
click at [310, 163] on div "Projects" at bounding box center [302, 159] width 78 height 29
click at [656, 137] on div "Project Dashboard Estimation Dashboard Search RS Means Costs Help Center WC Pro…" at bounding box center [902, 144] width 1278 height 245
